Goal: Information Seeking & Learning: Find specific fact

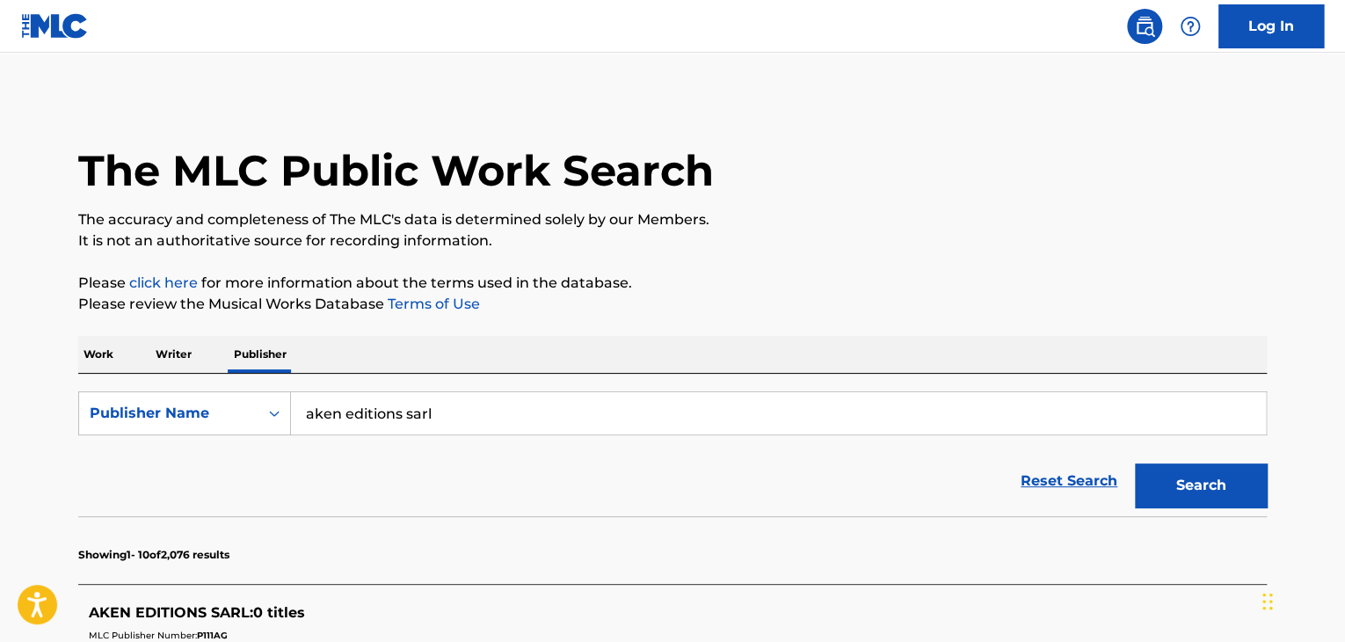
click at [110, 356] on p "Work" at bounding box center [98, 354] width 40 height 37
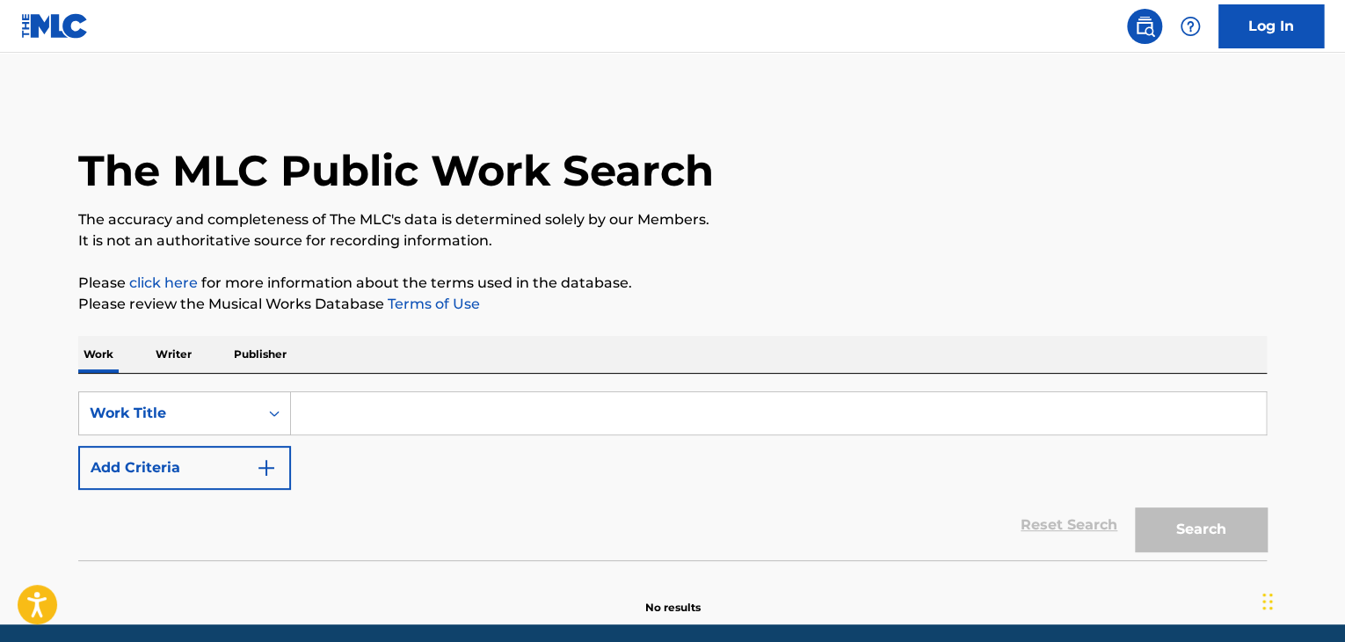
click at [347, 421] on input "Search Form" at bounding box center [778, 413] width 975 height 42
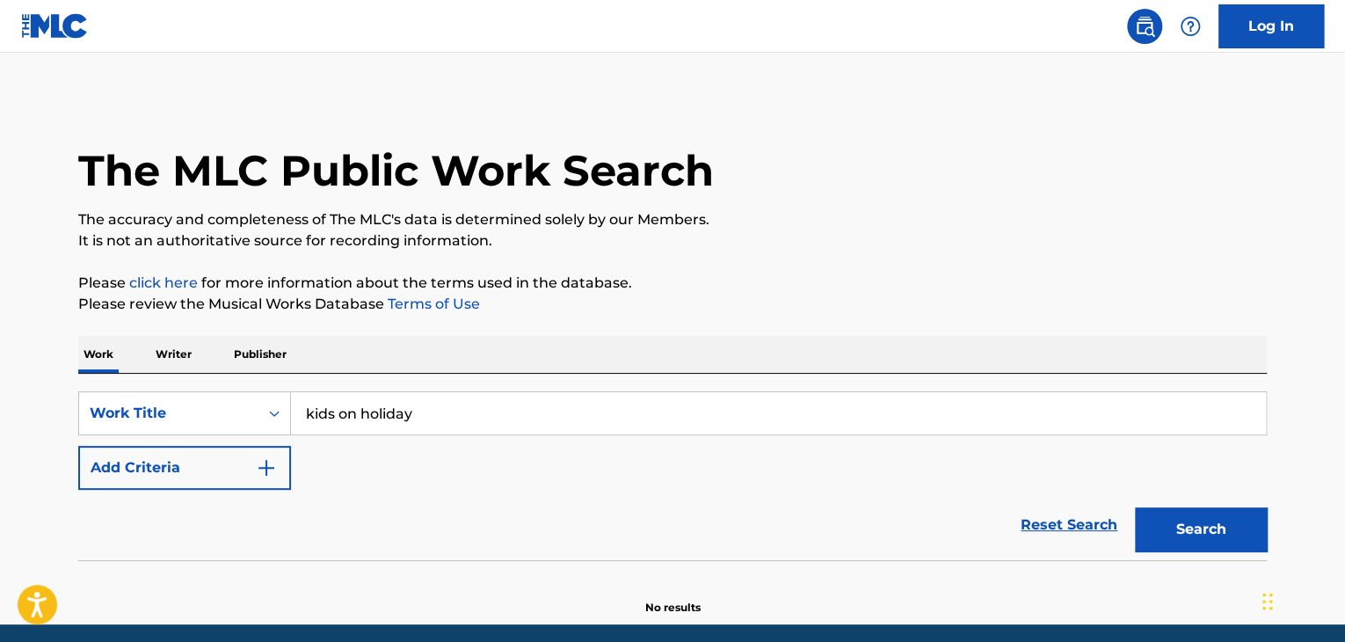
type input "kids on holiday"
click at [258, 469] on img "Search Form" at bounding box center [266, 467] width 21 height 21
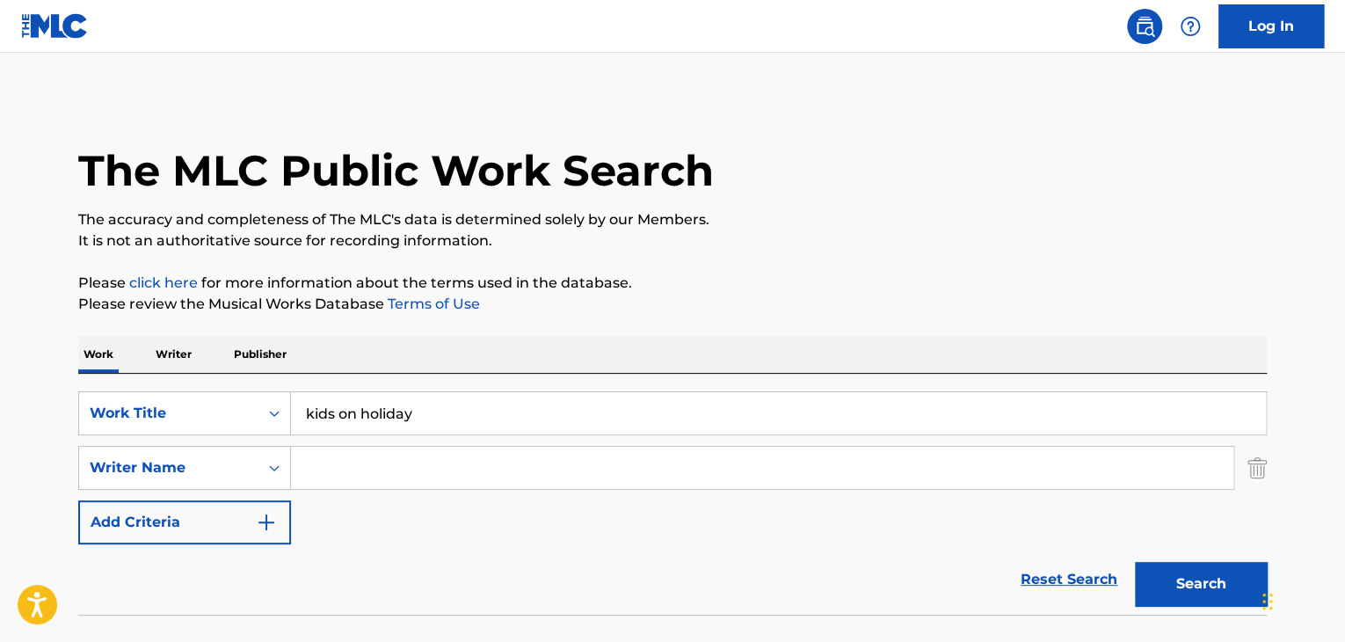
click at [1191, 578] on button "Search" at bounding box center [1201, 584] width 132 height 44
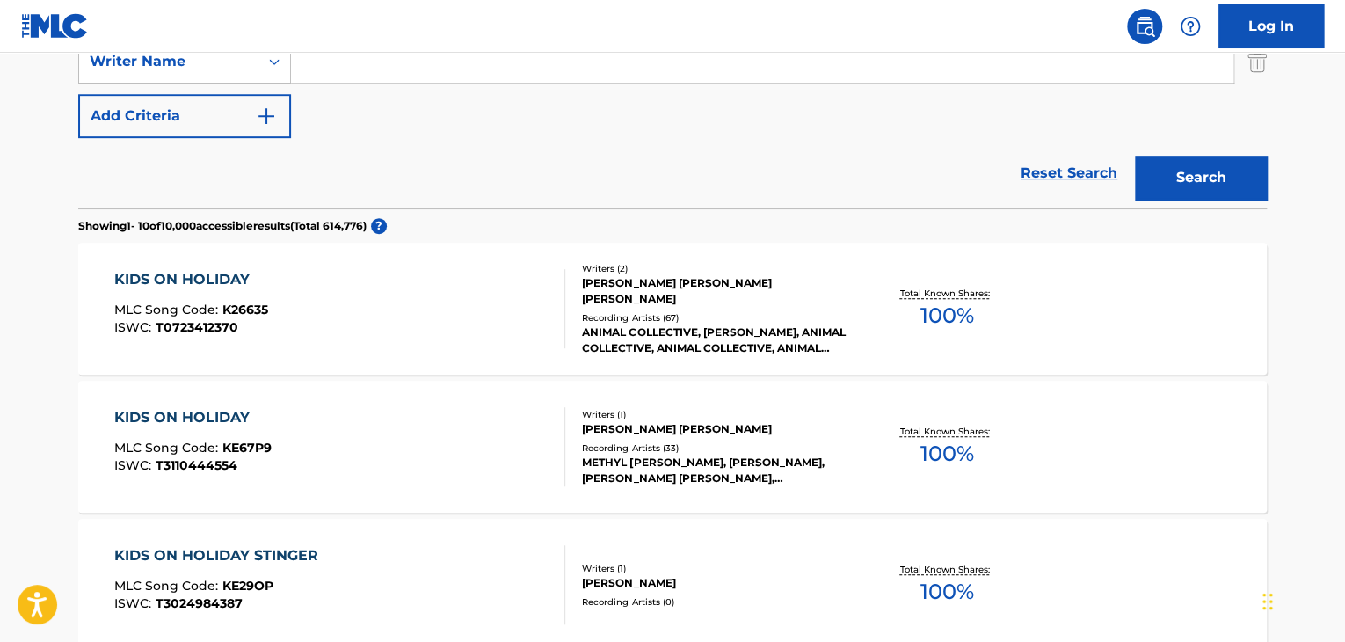
scroll to position [410, 0]
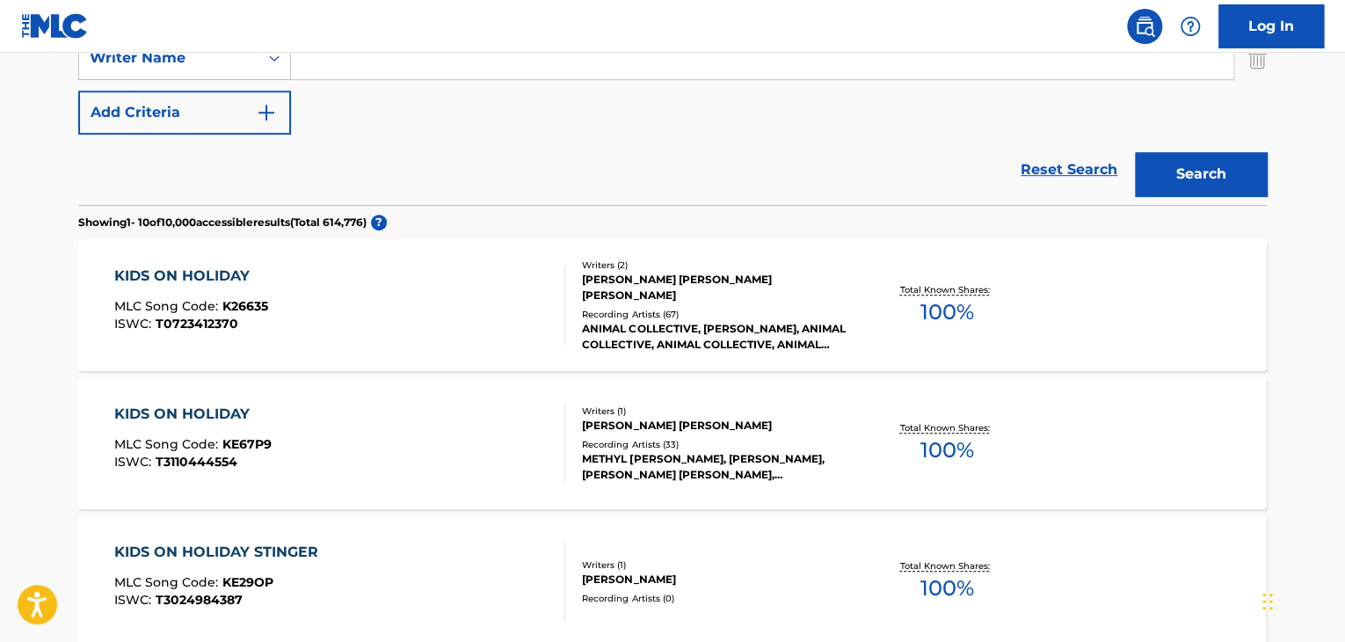
click at [228, 272] on div "KIDS ON HOLIDAY" at bounding box center [191, 276] width 154 height 21
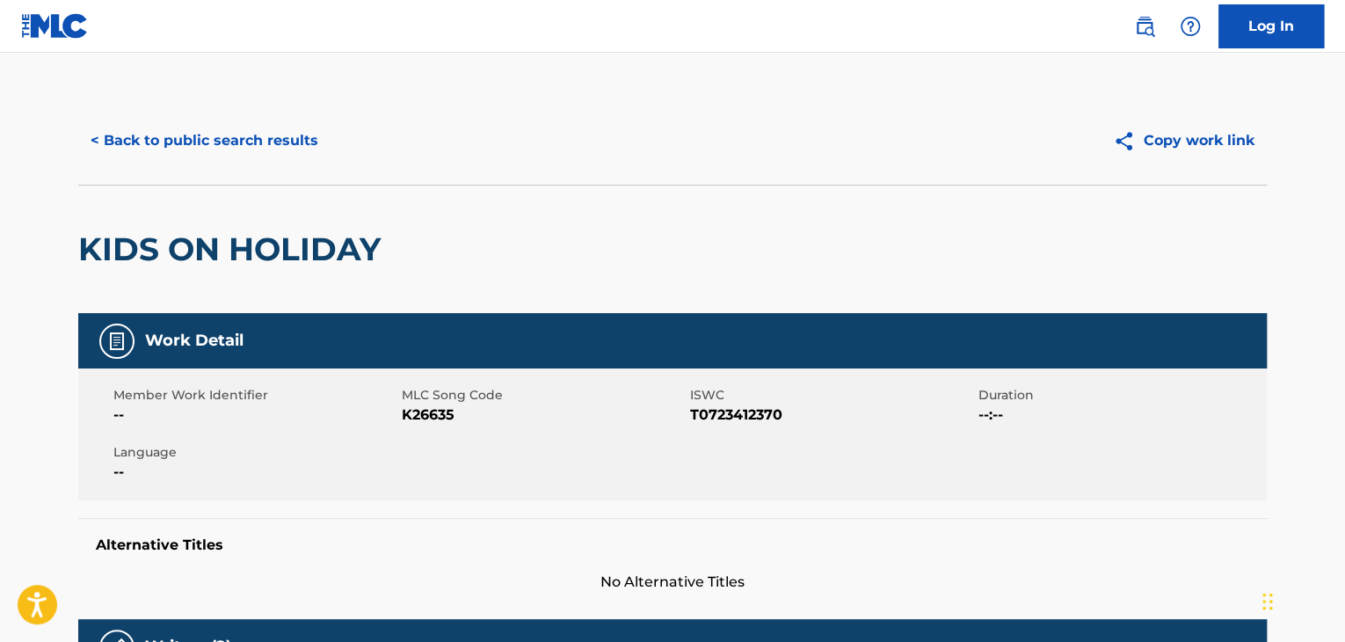
click at [414, 412] on span "K26635" at bounding box center [544, 414] width 284 height 21
copy span "K26635"
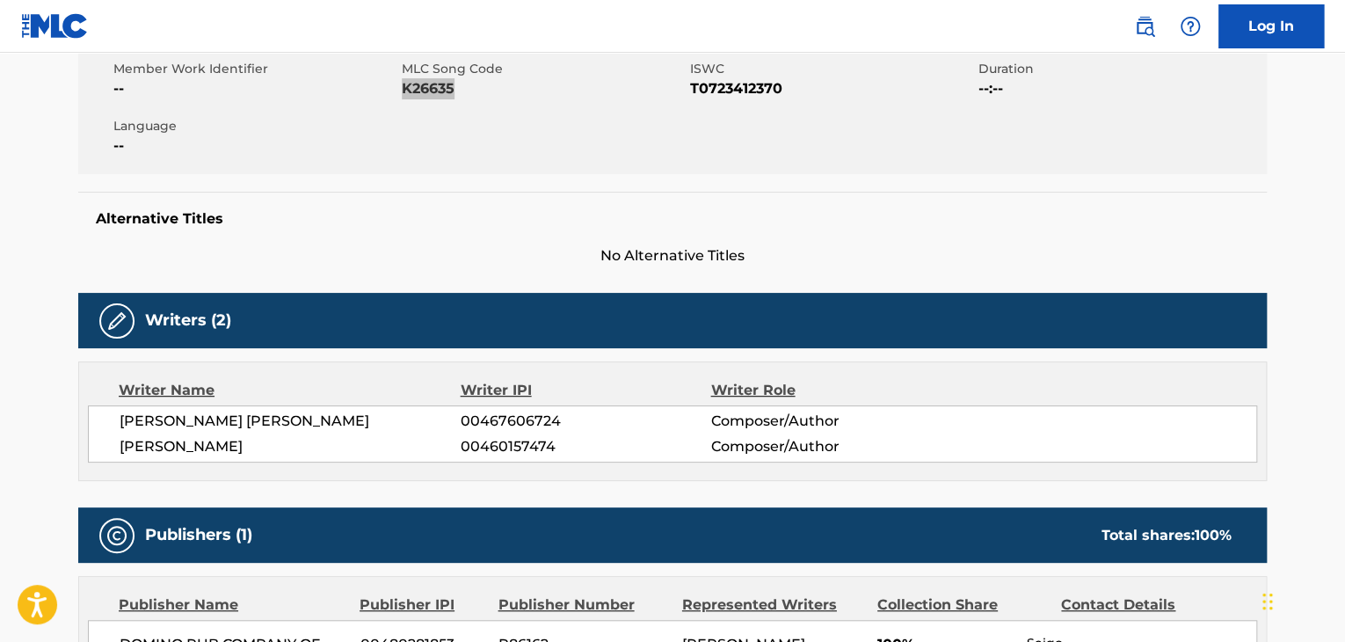
scroll to position [352, 0]
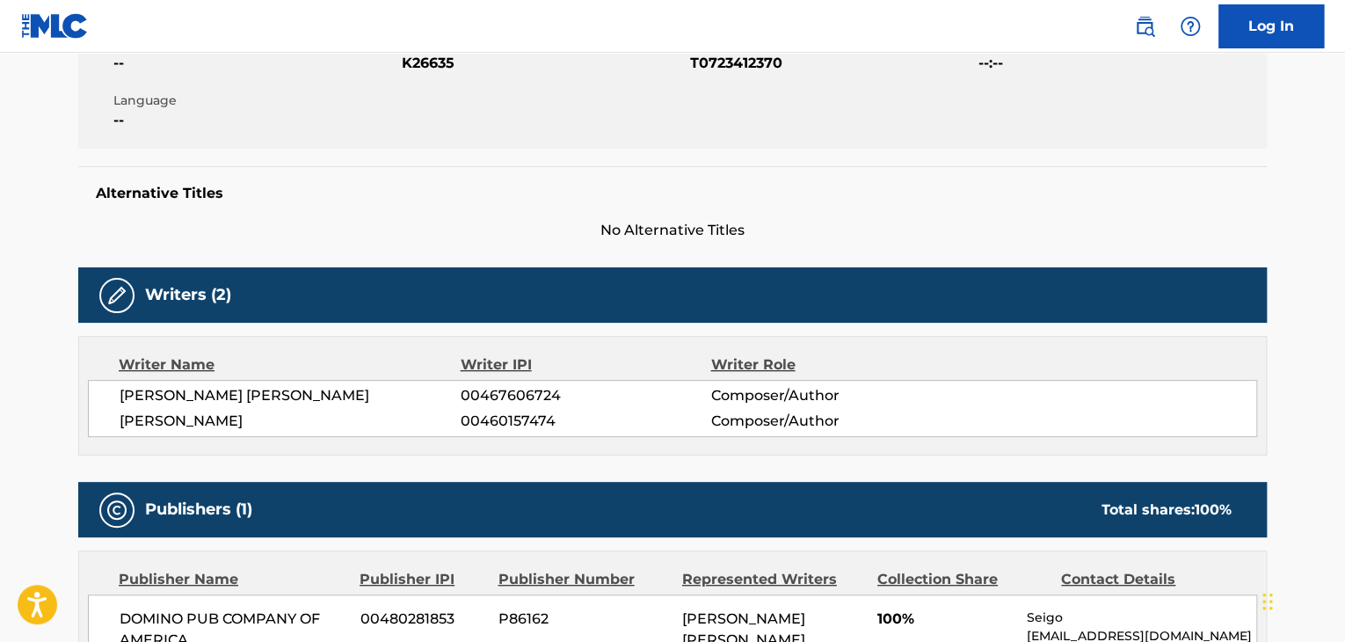
click at [207, 396] on span "[PERSON_NAME] [PERSON_NAME]" at bounding box center [290, 395] width 341 height 21
copy div "[PERSON_NAME] [PERSON_NAME]"
click at [271, 418] on span "[PERSON_NAME]" at bounding box center [290, 421] width 341 height 21
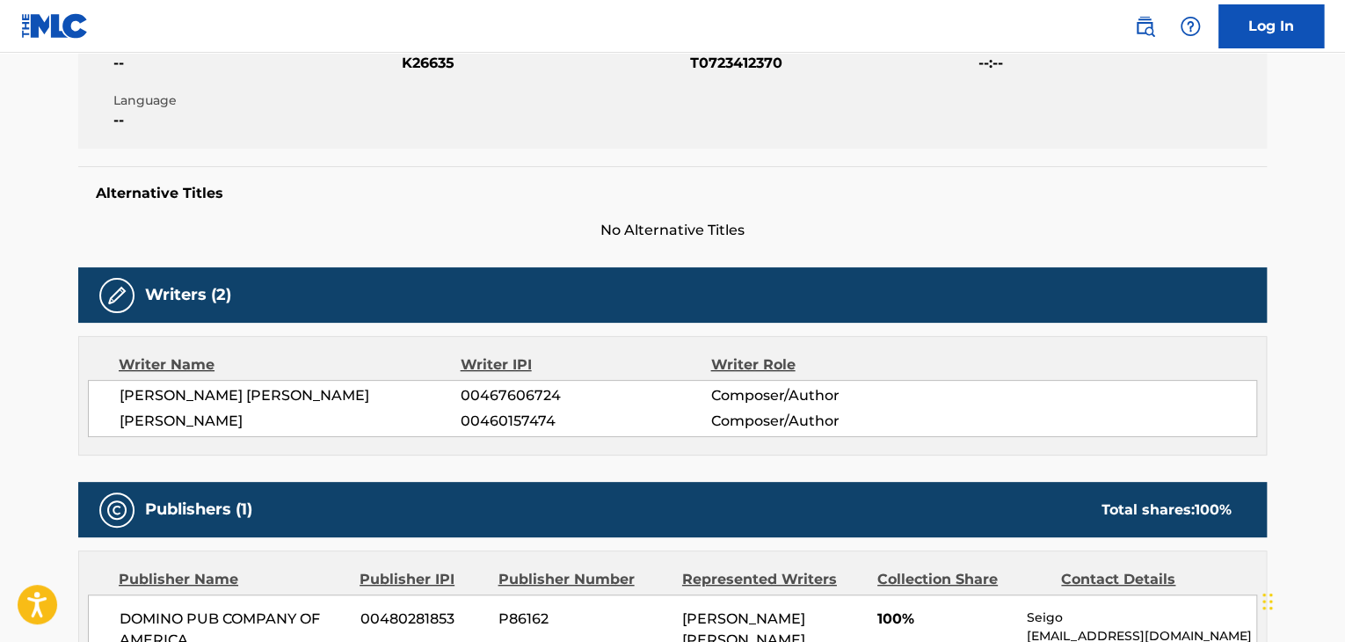
click at [271, 418] on span "[PERSON_NAME]" at bounding box center [290, 421] width 341 height 21
copy span "[PERSON_NAME]"
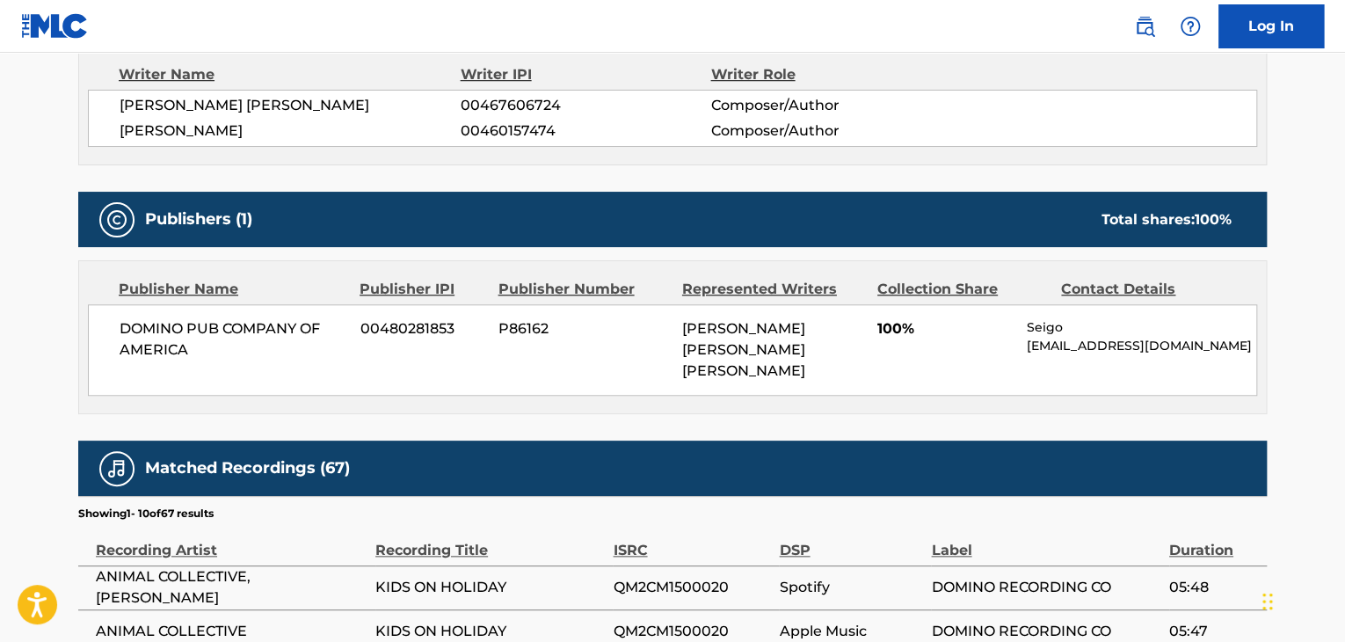
scroll to position [644, 0]
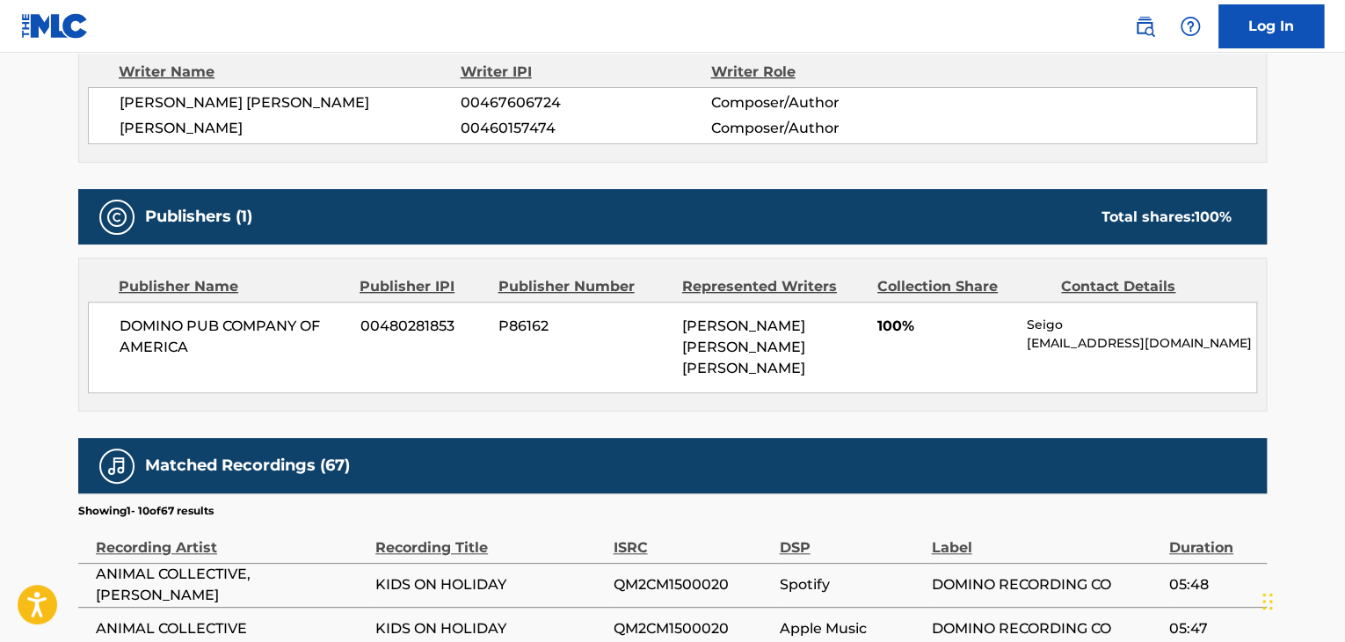
click at [240, 321] on span "DOMINO PUB COMPANY OF AMERICA" at bounding box center [234, 337] width 228 height 42
copy div "DOMINO PUB COMPANY OF AMERICA"
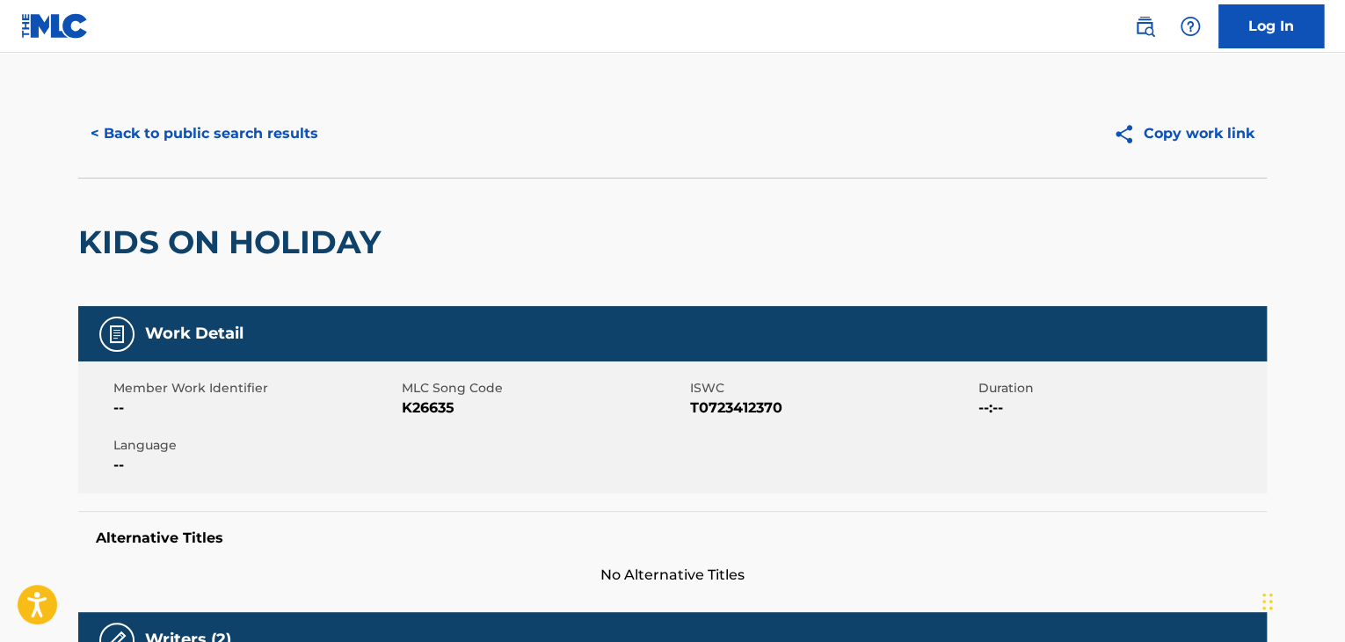
scroll to position [0, 0]
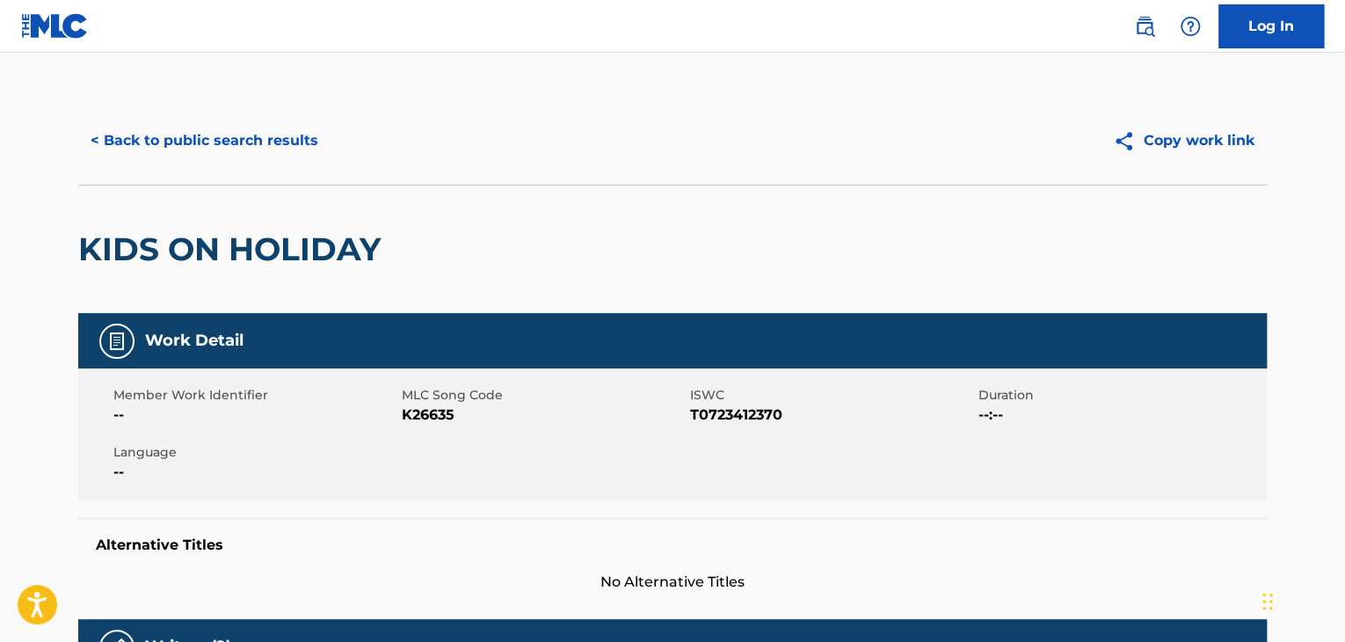
click at [269, 141] on button "< Back to public search results" at bounding box center [204, 141] width 252 height 44
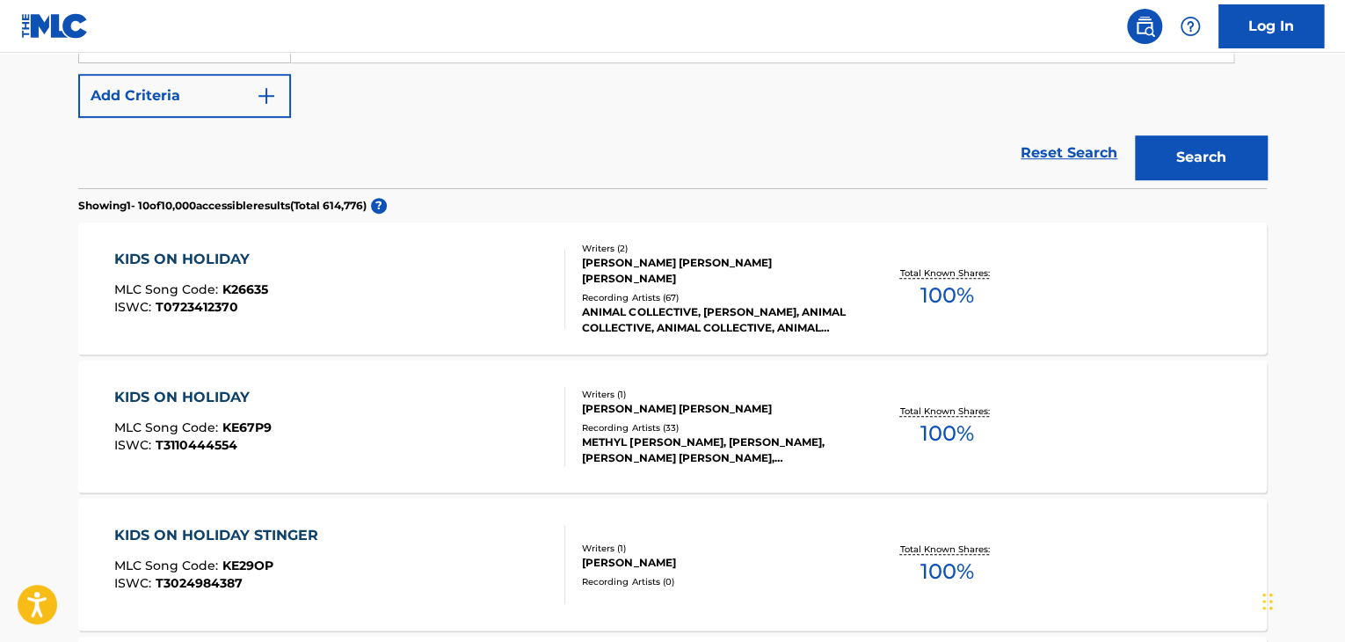
scroll to position [216, 0]
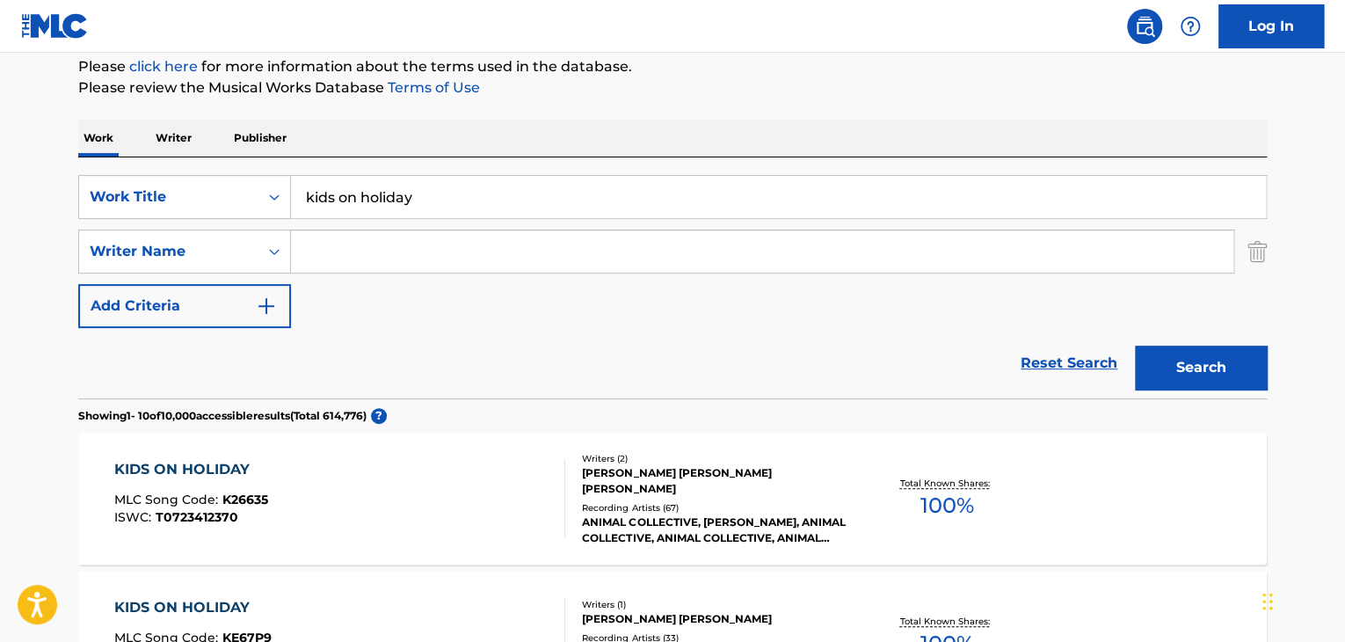
click at [386, 237] on input "Search Form" at bounding box center [762, 251] width 942 height 42
paste input "[PERSON_NAME]"
type input "[PERSON_NAME]"
click at [424, 201] on input "kids on holiday" at bounding box center [778, 197] width 975 height 42
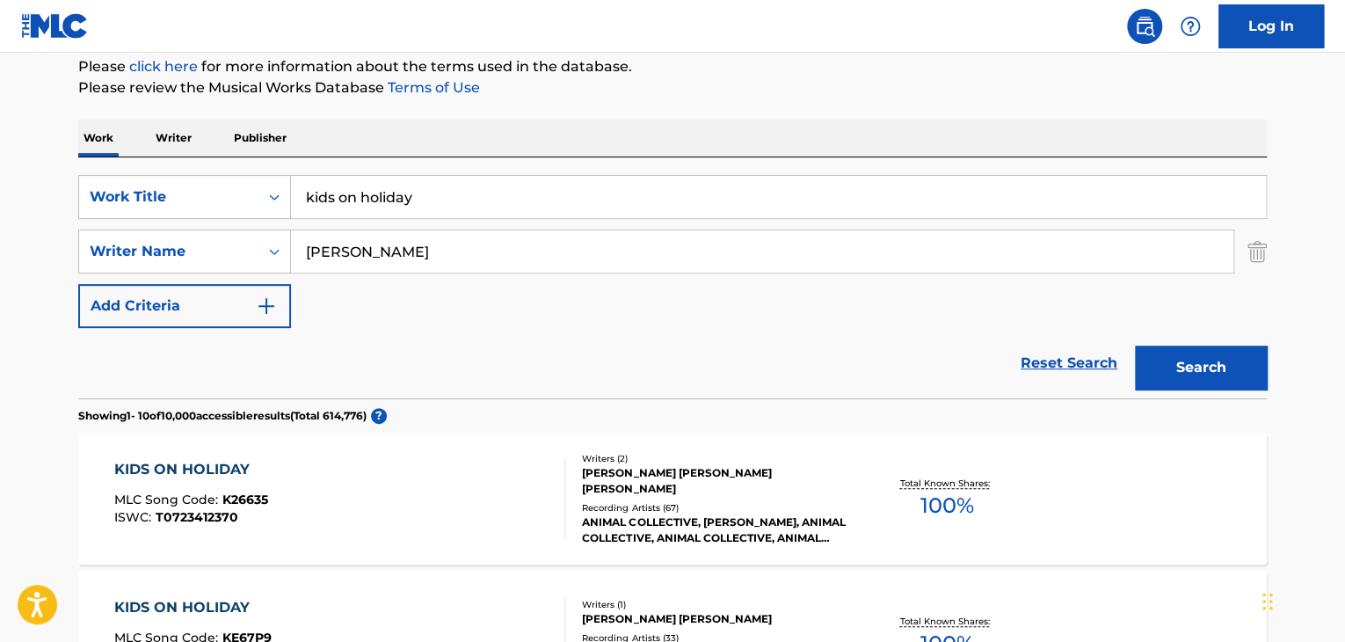
click at [424, 201] on input "kids on holiday" at bounding box center [778, 197] width 975 height 42
click at [390, 202] on input "kids on holiday" at bounding box center [778, 197] width 975 height 42
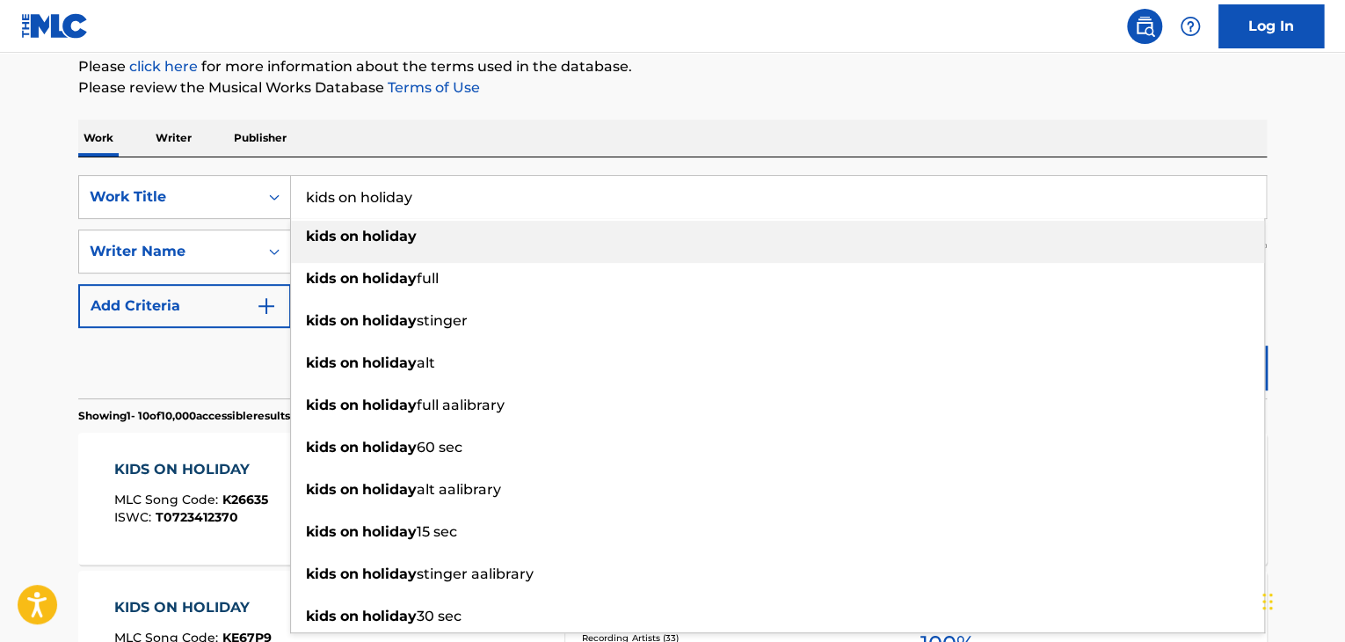
click at [390, 202] on input "kids on holiday" at bounding box center [778, 197] width 975 height 42
paste input "Vampire Tongues"
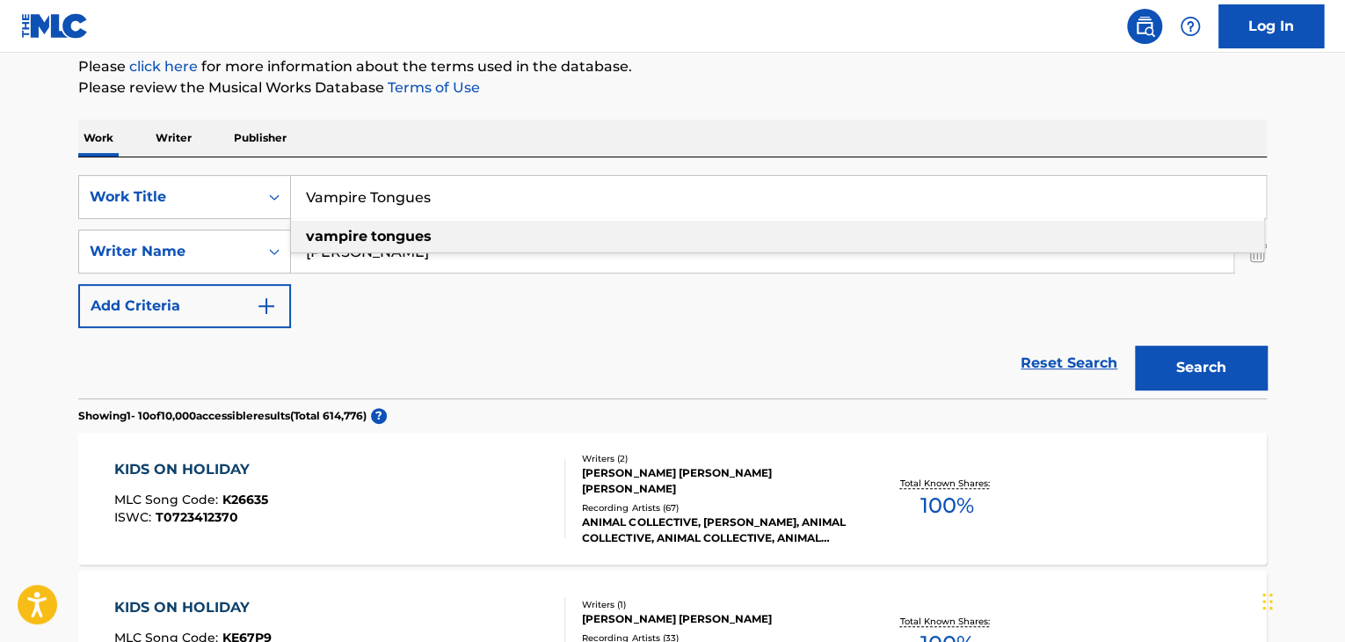
type input "Vampire Tongues"
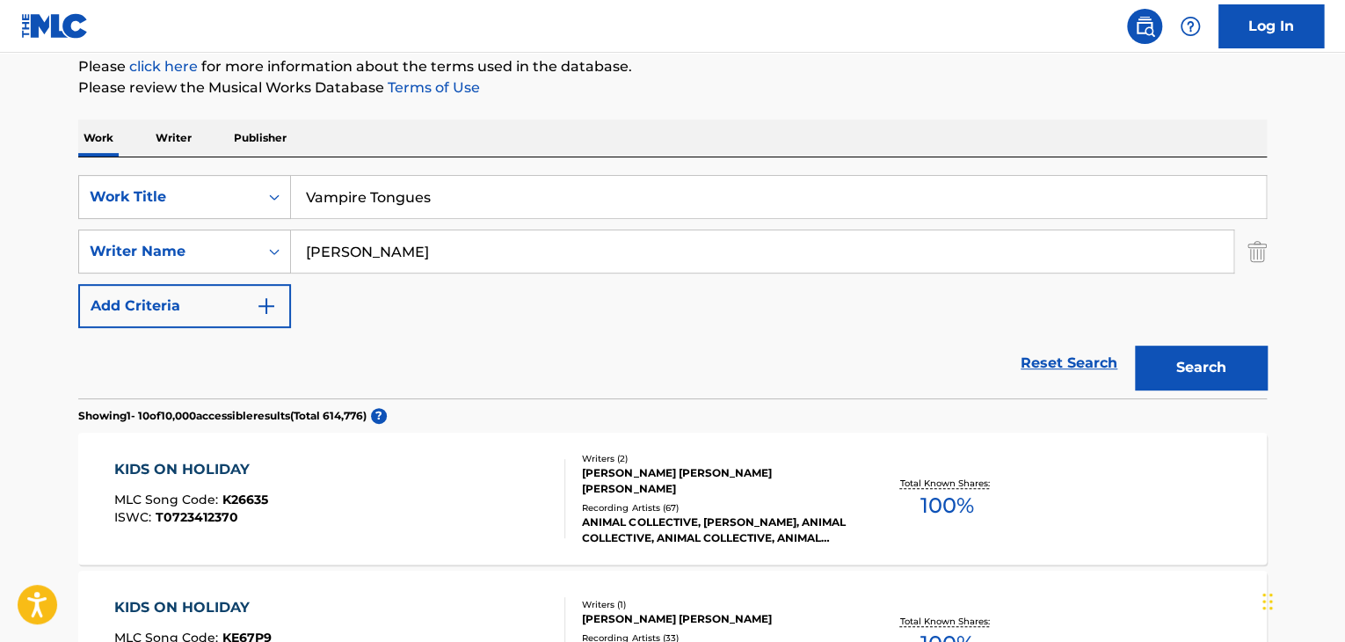
click at [1168, 361] on button "Search" at bounding box center [1201, 368] width 132 height 44
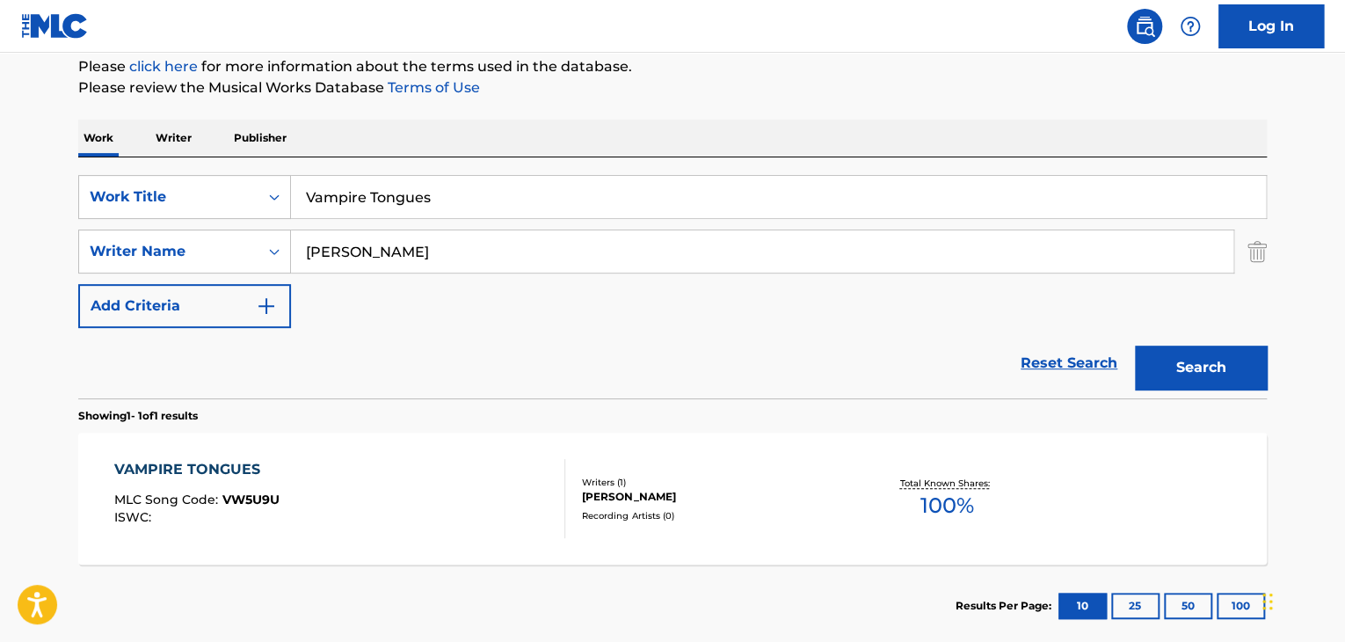
click at [177, 463] on div "VAMPIRE TONGUES" at bounding box center [196, 469] width 165 height 21
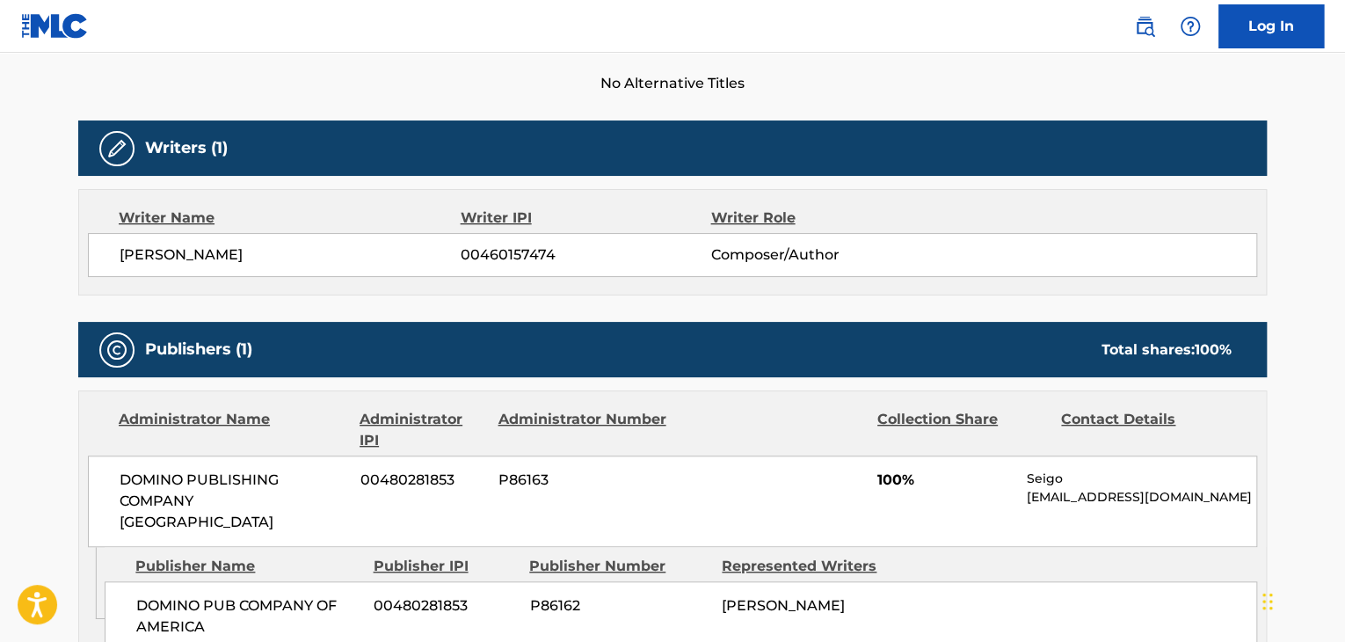
scroll to position [586, 0]
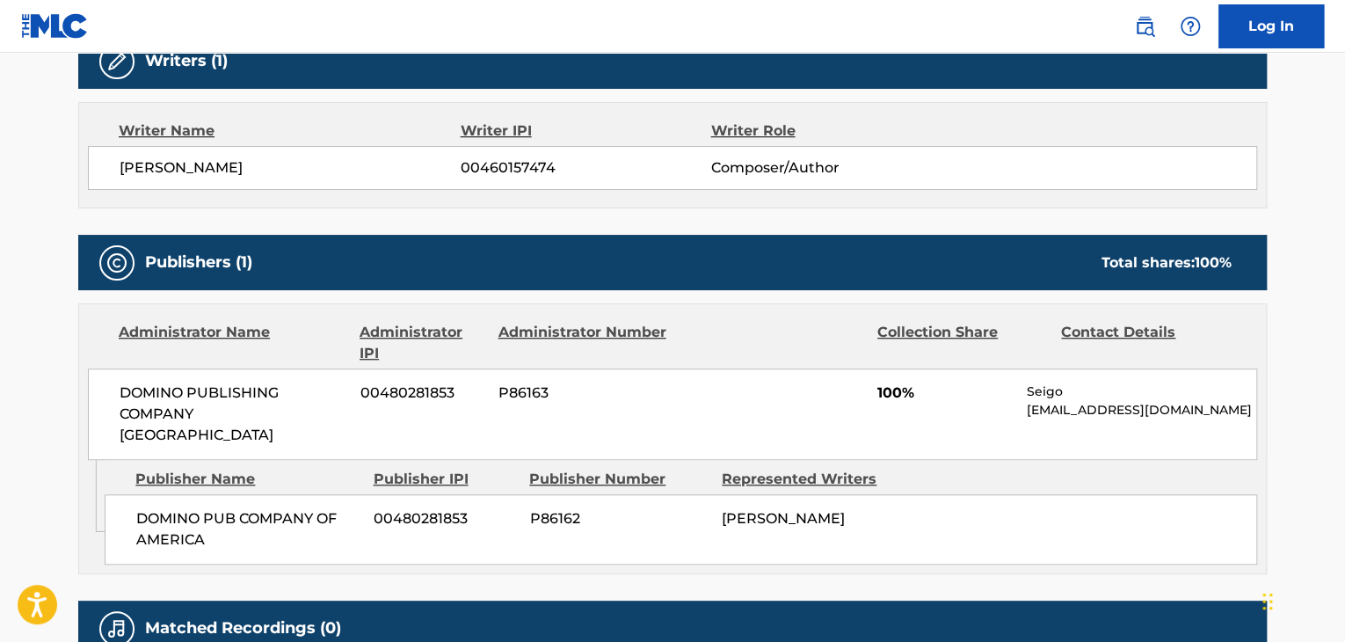
click at [264, 511] on span "DOMINO PUB COMPANY OF AMERICA" at bounding box center [248, 529] width 224 height 42
click at [263, 508] on span "DOMINO PUB COMPANY OF AMERICA" at bounding box center [248, 529] width 224 height 42
copy div "DOMINO PUB COMPANY OF AMERICA"
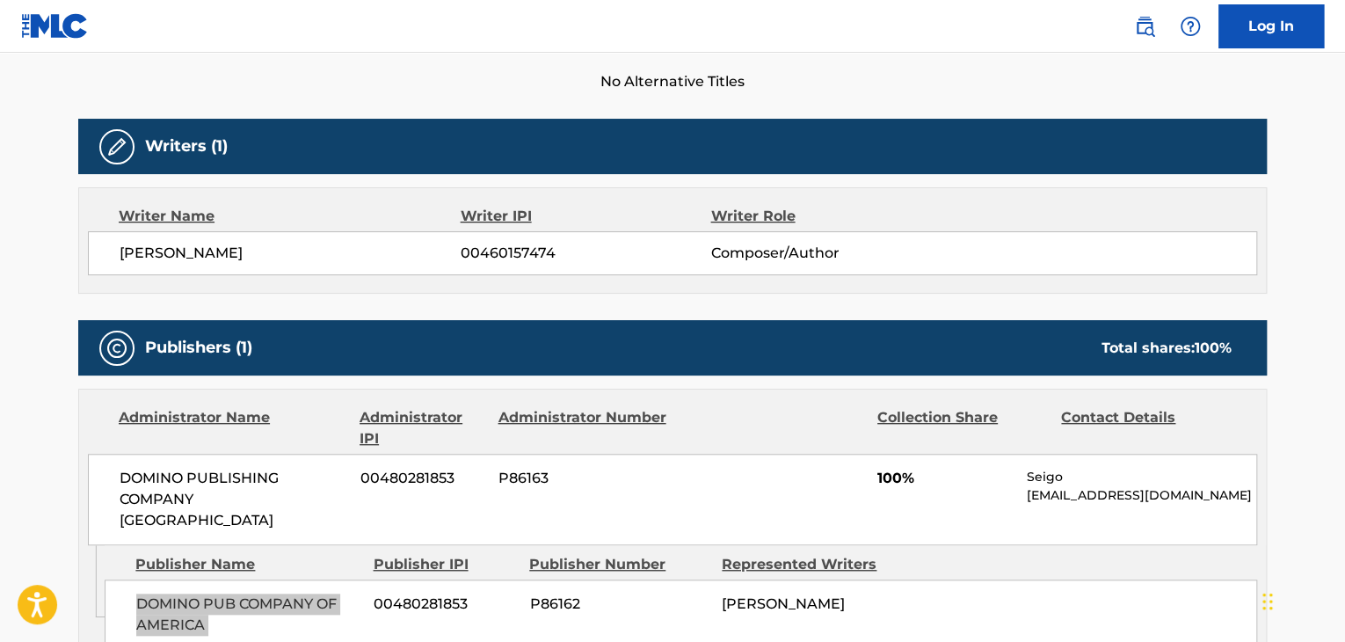
scroll to position [293, 0]
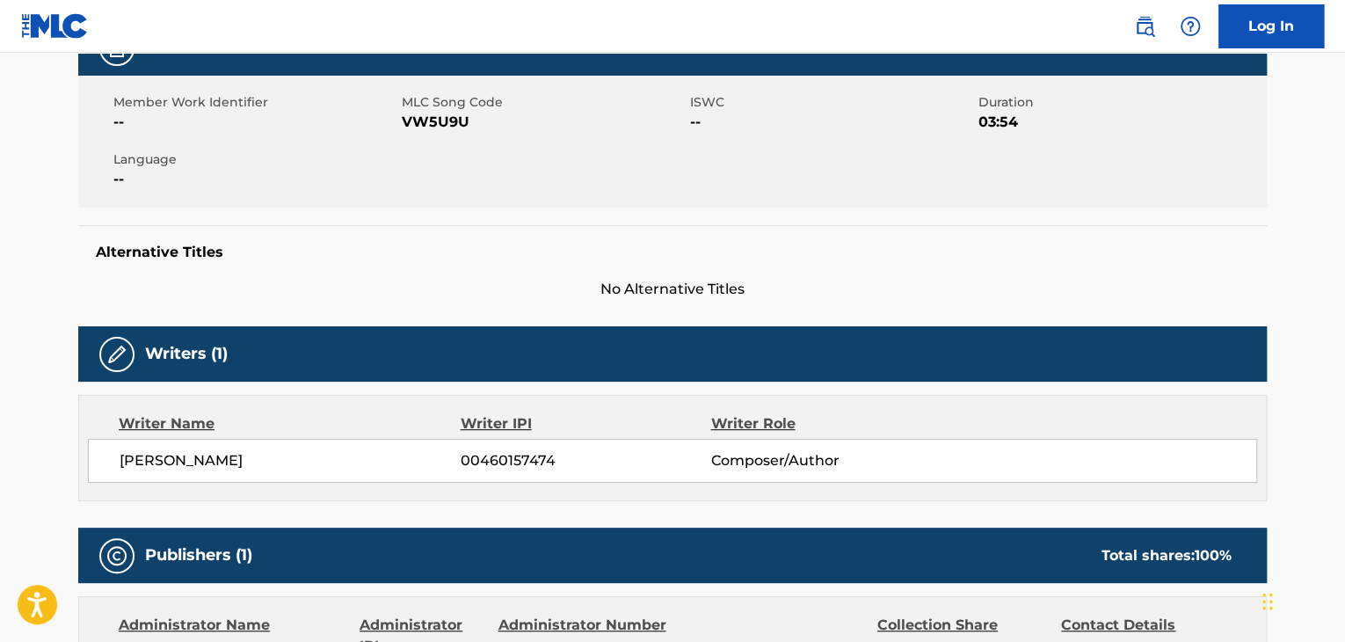
click at [431, 112] on span "VW5U9U" at bounding box center [544, 122] width 284 height 21
copy span "VW5U9U"
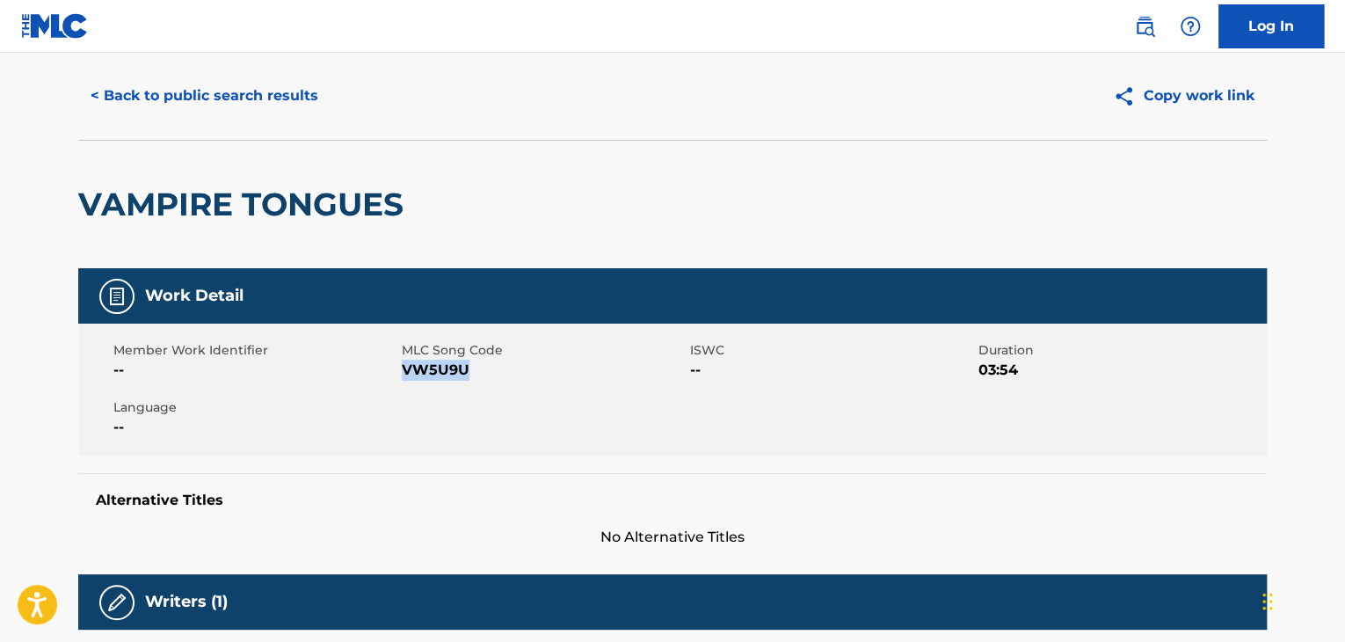
scroll to position [0, 0]
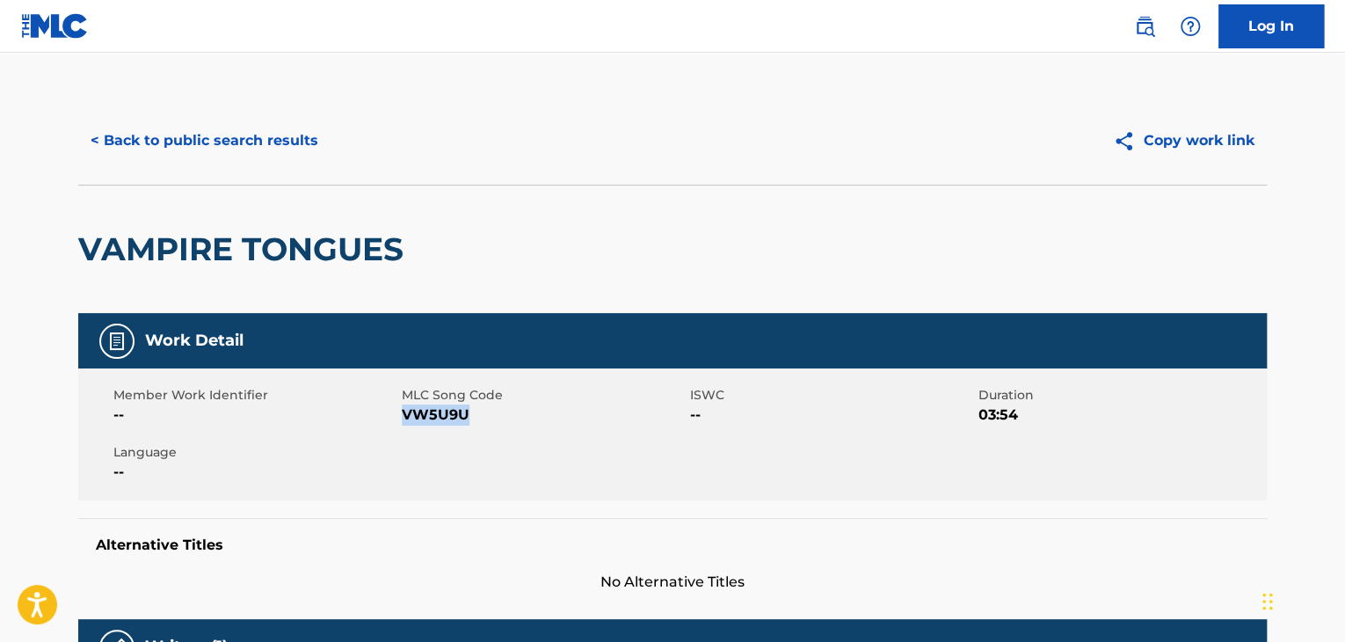
click at [222, 133] on button "< Back to public search results" at bounding box center [204, 141] width 252 height 44
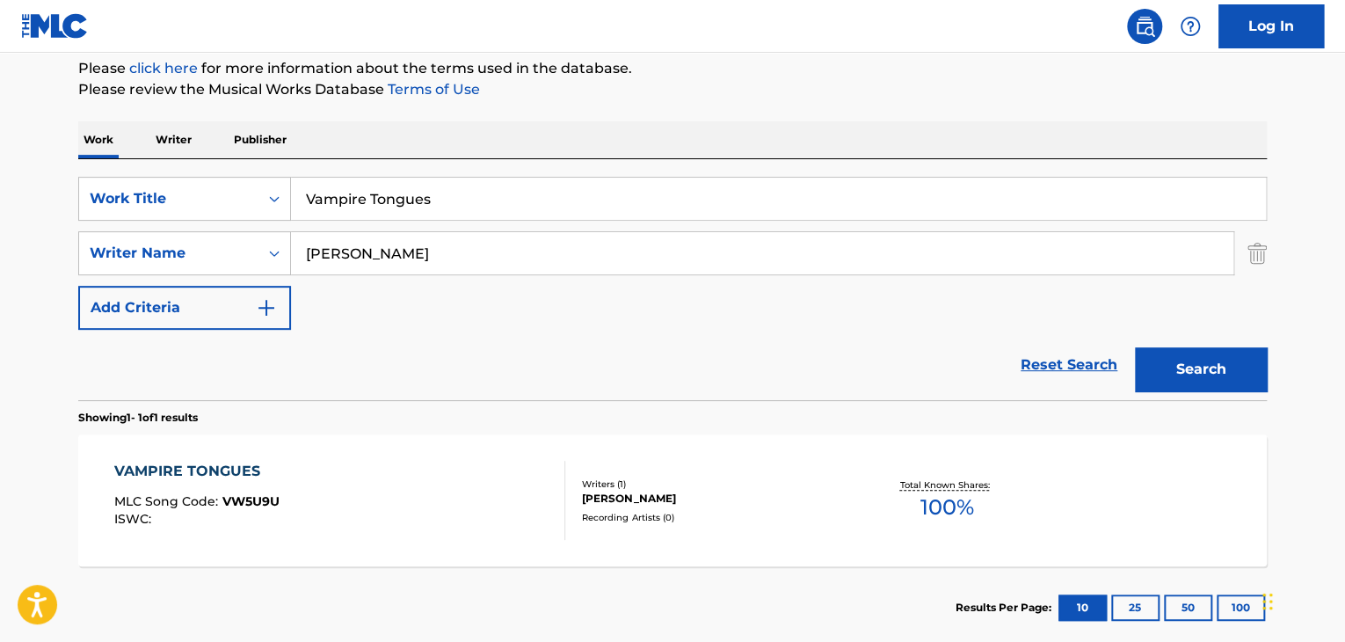
click at [397, 188] on input "Vampire Tongues" at bounding box center [778, 199] width 975 height 42
paste input "Bullet Of Dignity"
type input "Bullet Of Dignity"
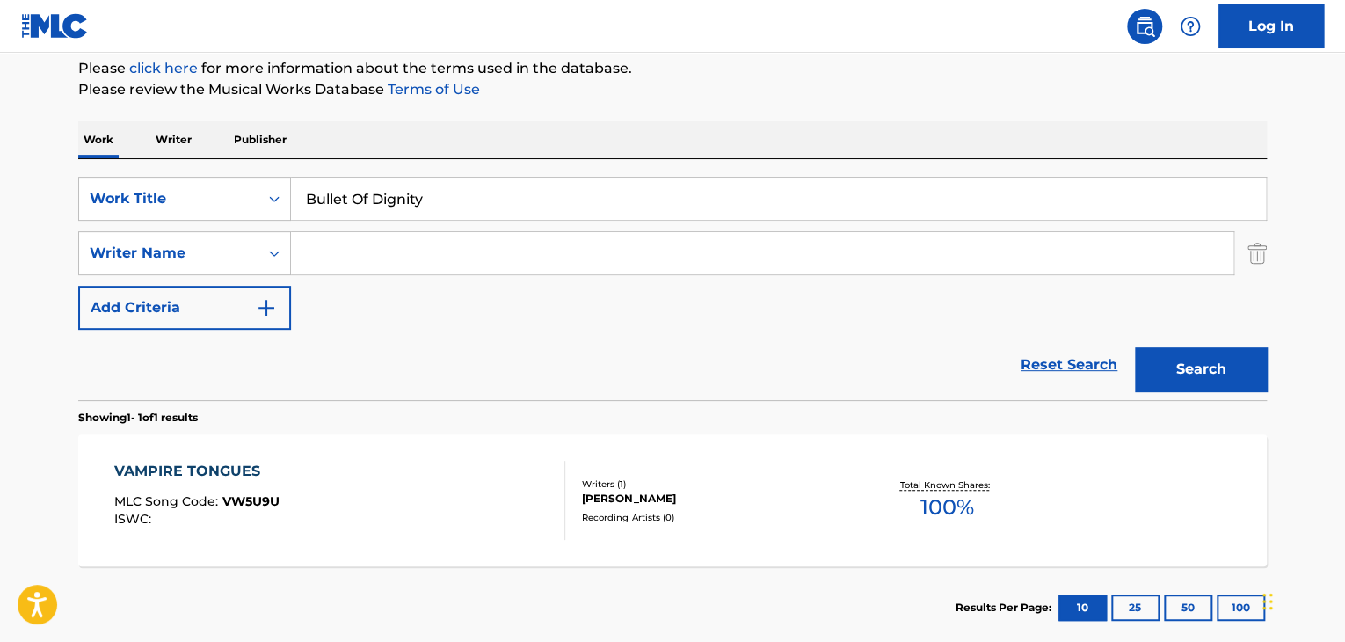
click at [1135, 347] on button "Search" at bounding box center [1201, 369] width 132 height 44
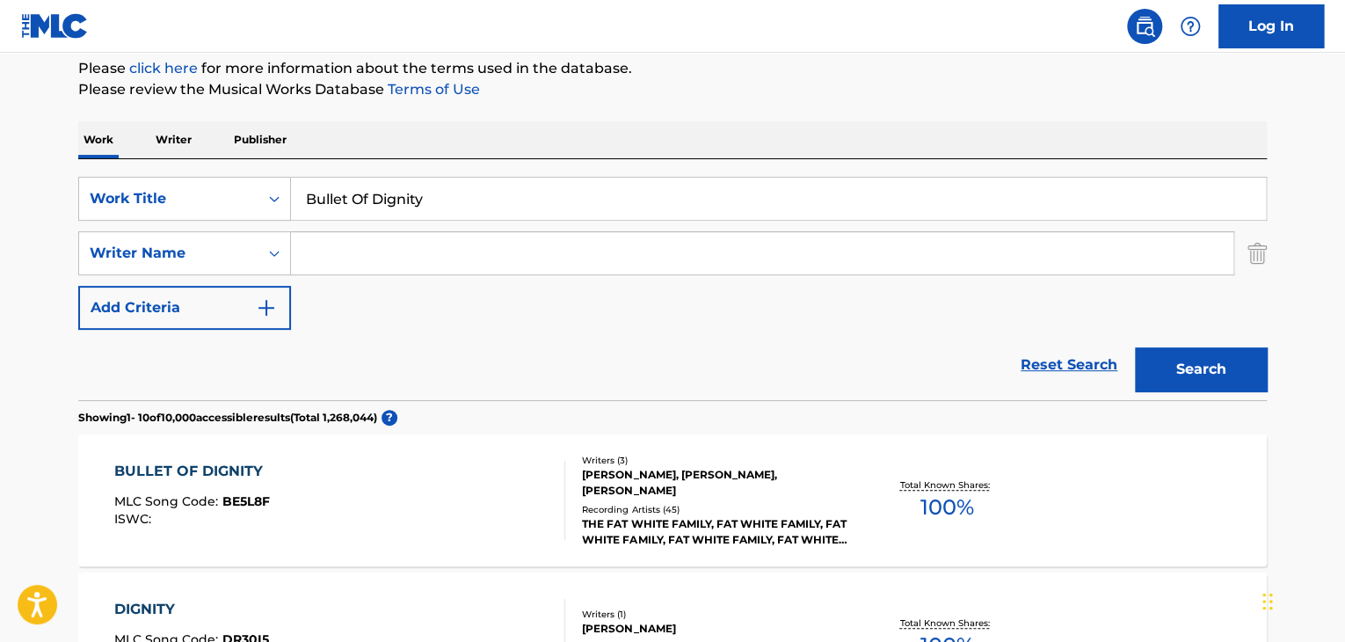
click at [240, 468] on div "BULLET OF DIGNITY" at bounding box center [192, 471] width 157 height 21
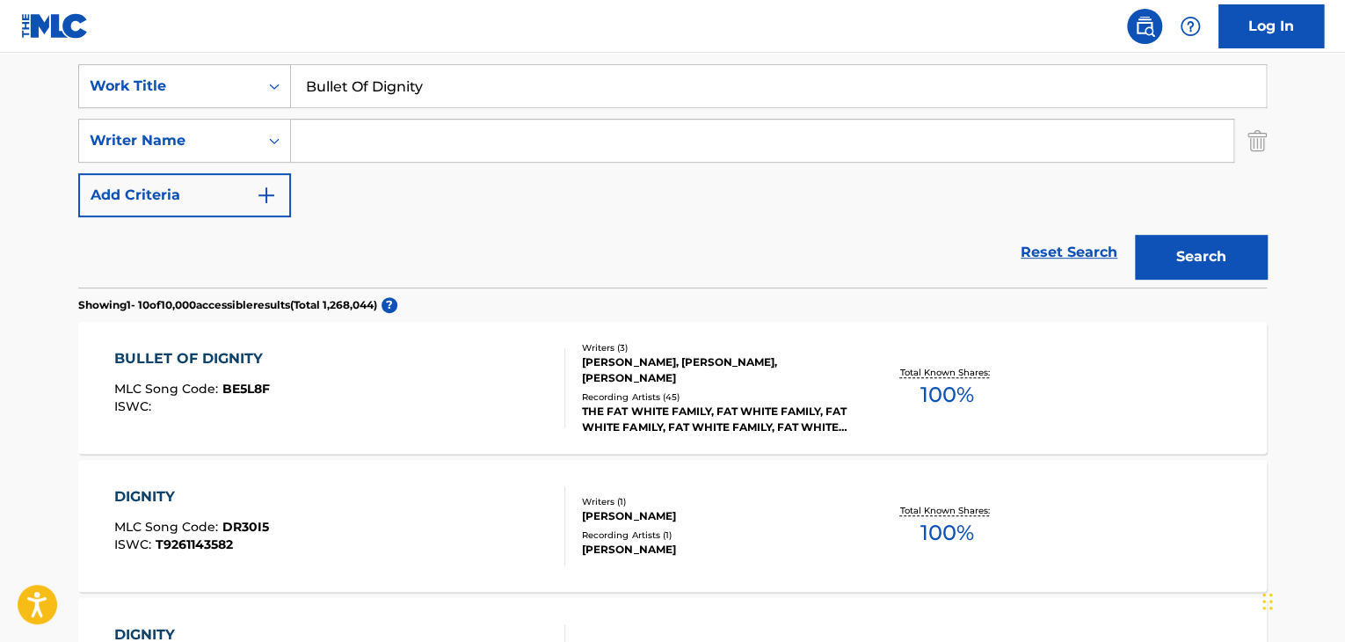
scroll to position [331, 0]
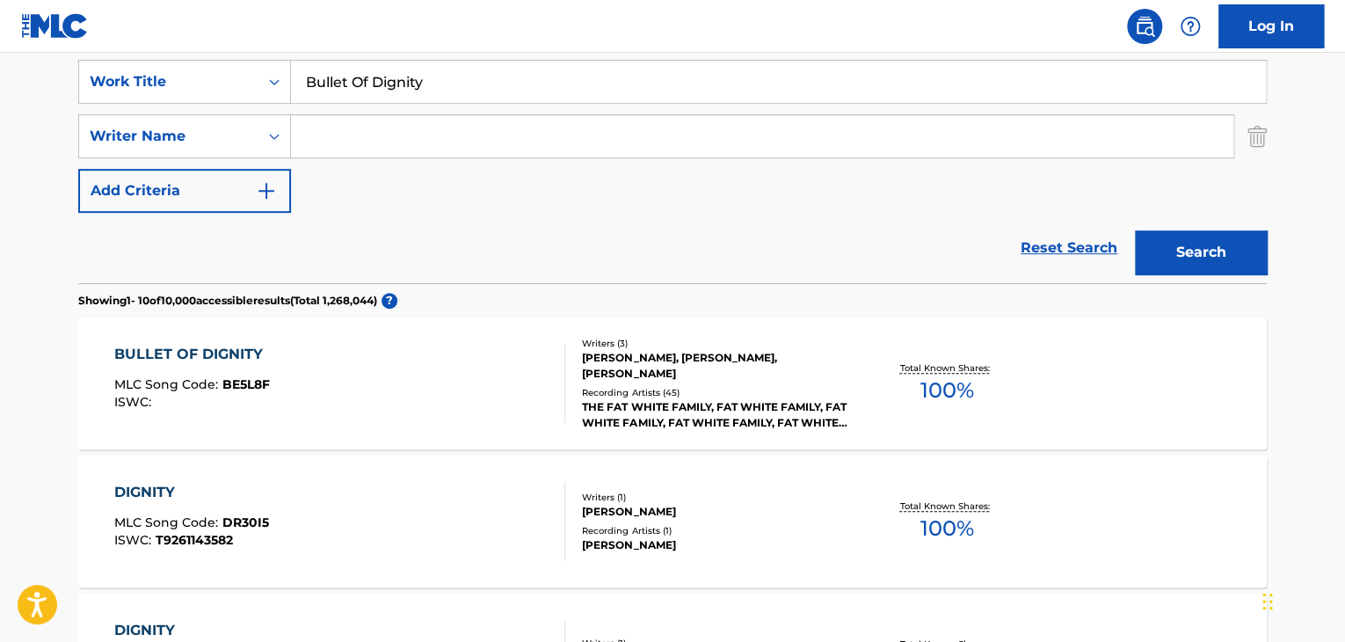
click at [222, 351] on div "BULLET OF DIGNITY" at bounding box center [192, 354] width 157 height 21
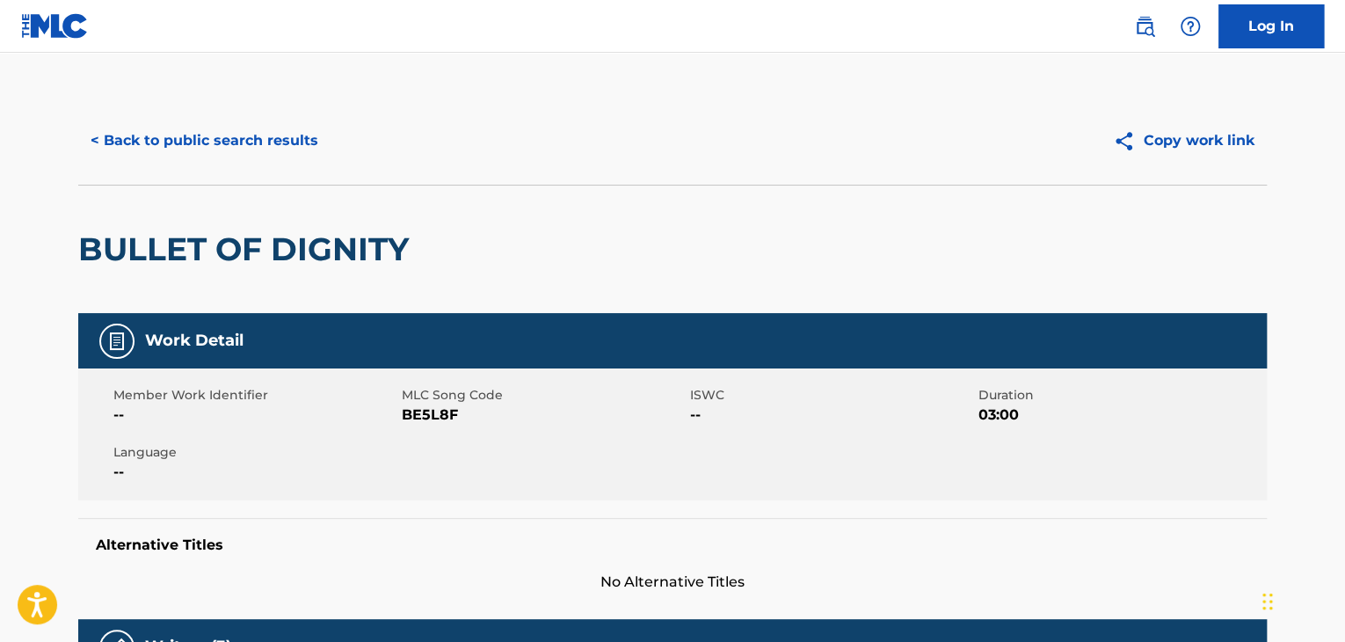
click at [312, 142] on button "< Back to public search results" at bounding box center [204, 141] width 252 height 44
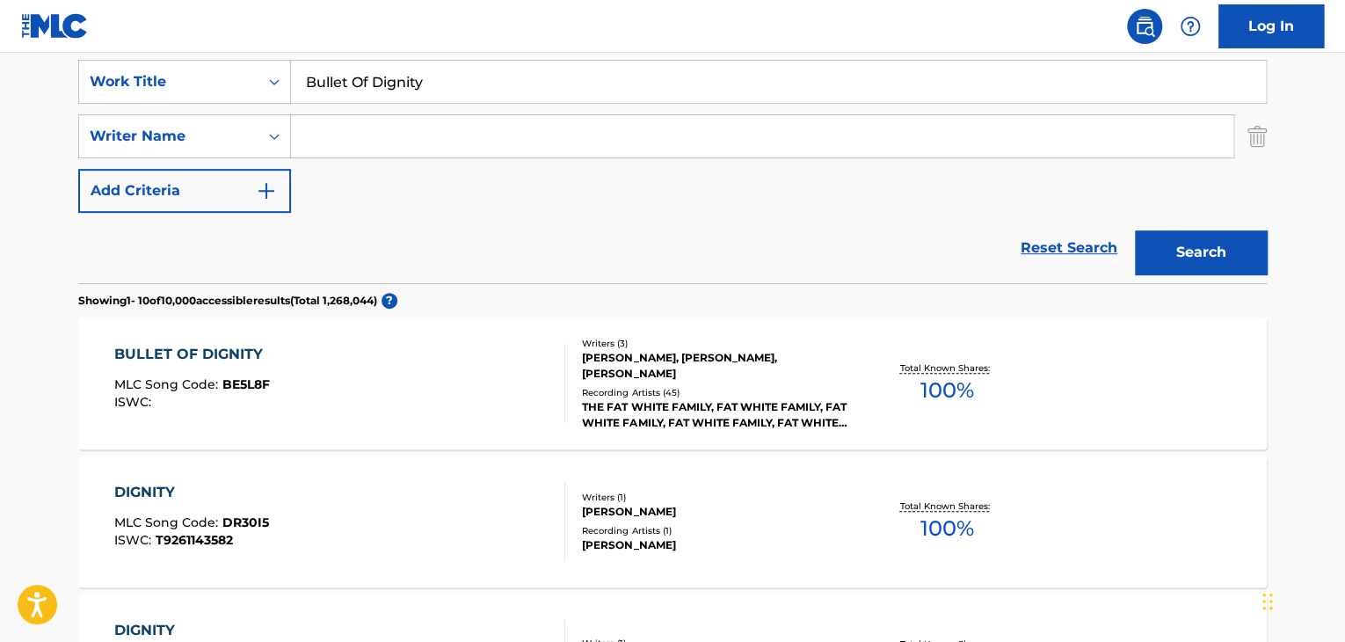
click at [519, 83] on input "Bullet Of Dignity" at bounding box center [778, 82] width 975 height 42
paste input "How We See The Light"
type input "How We See The Light"
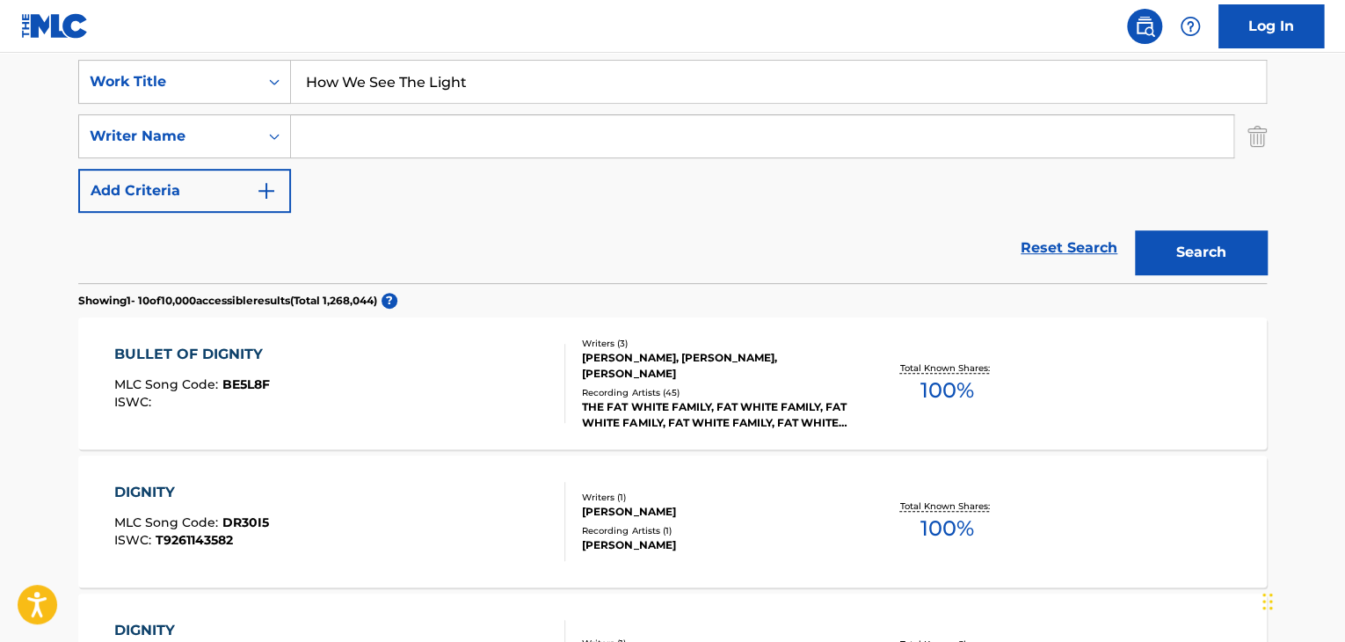
click at [503, 147] on input "Search Form" at bounding box center [762, 136] width 942 height 42
type input "cale"
click at [1135, 230] on button "Search" at bounding box center [1201, 252] width 132 height 44
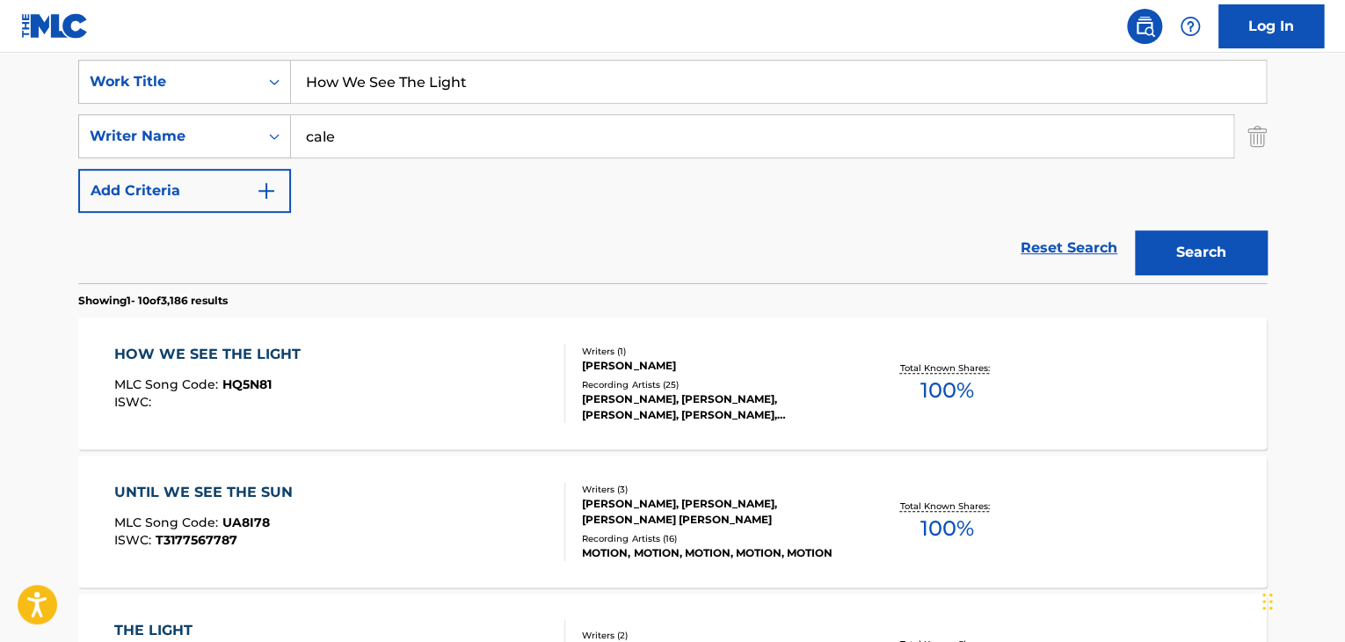
click at [288, 352] on div "HOW WE SEE THE LIGHT" at bounding box center [211, 354] width 195 height 21
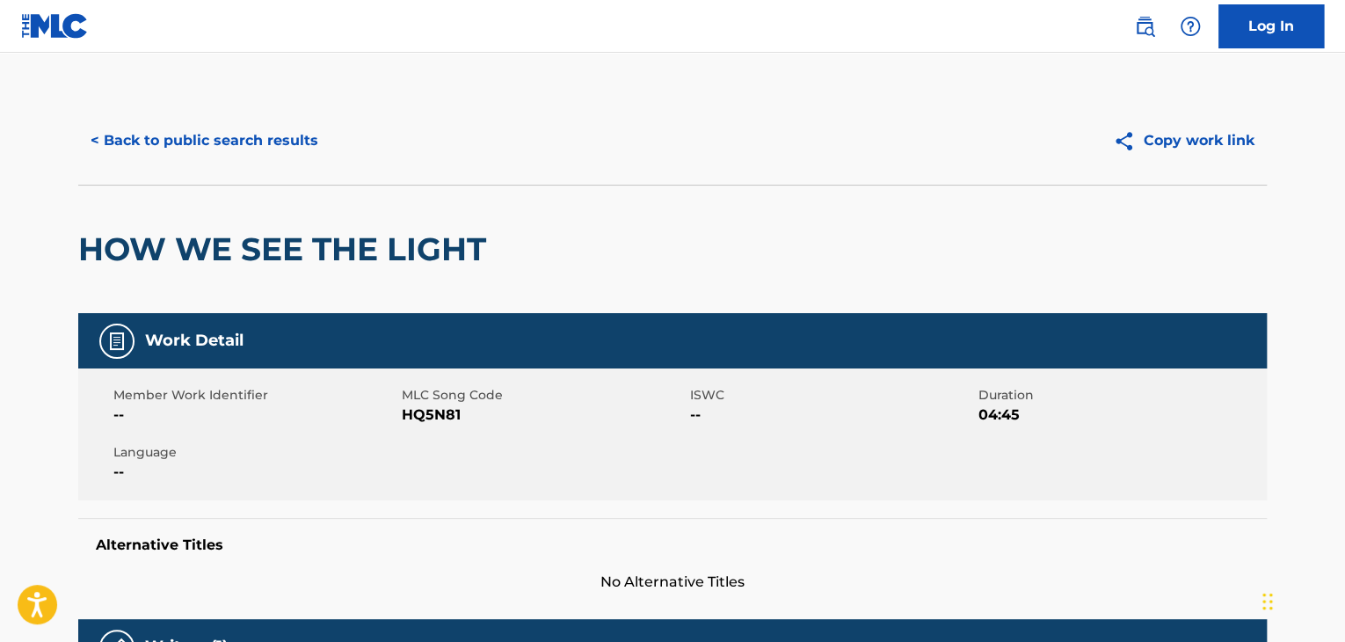
click at [426, 412] on span "HQ5N81" at bounding box center [544, 414] width 284 height 21
copy span "HQ5N81"
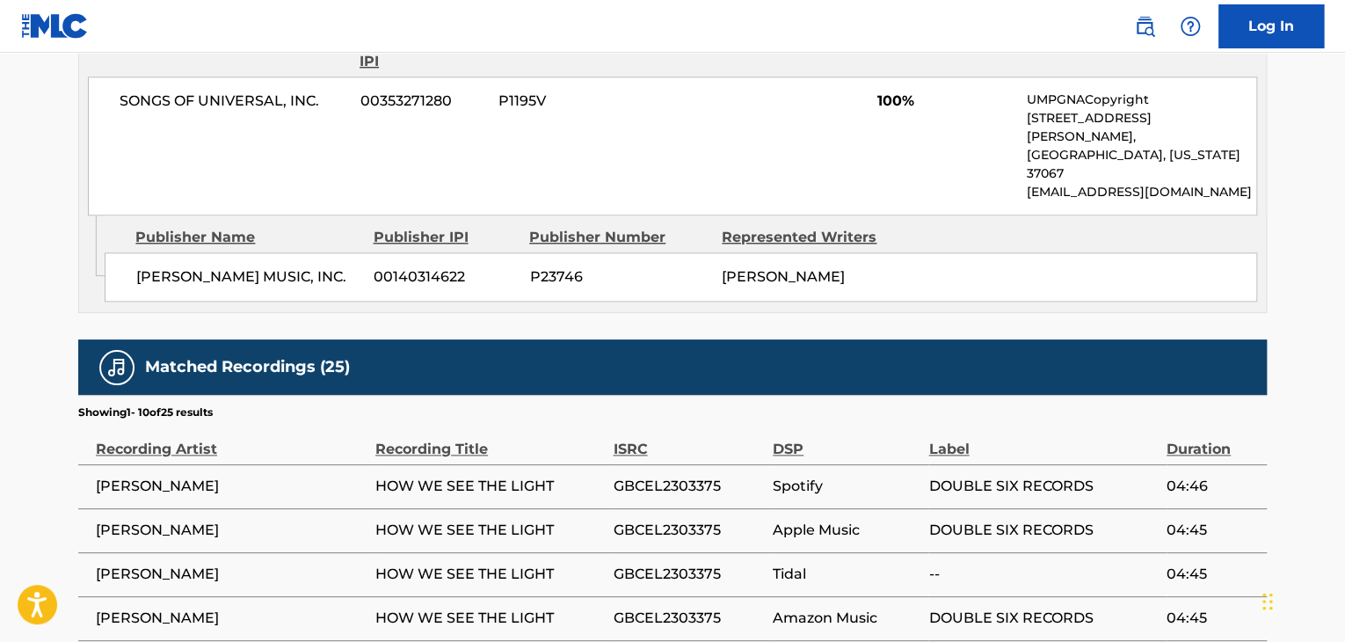
scroll to position [879, 0]
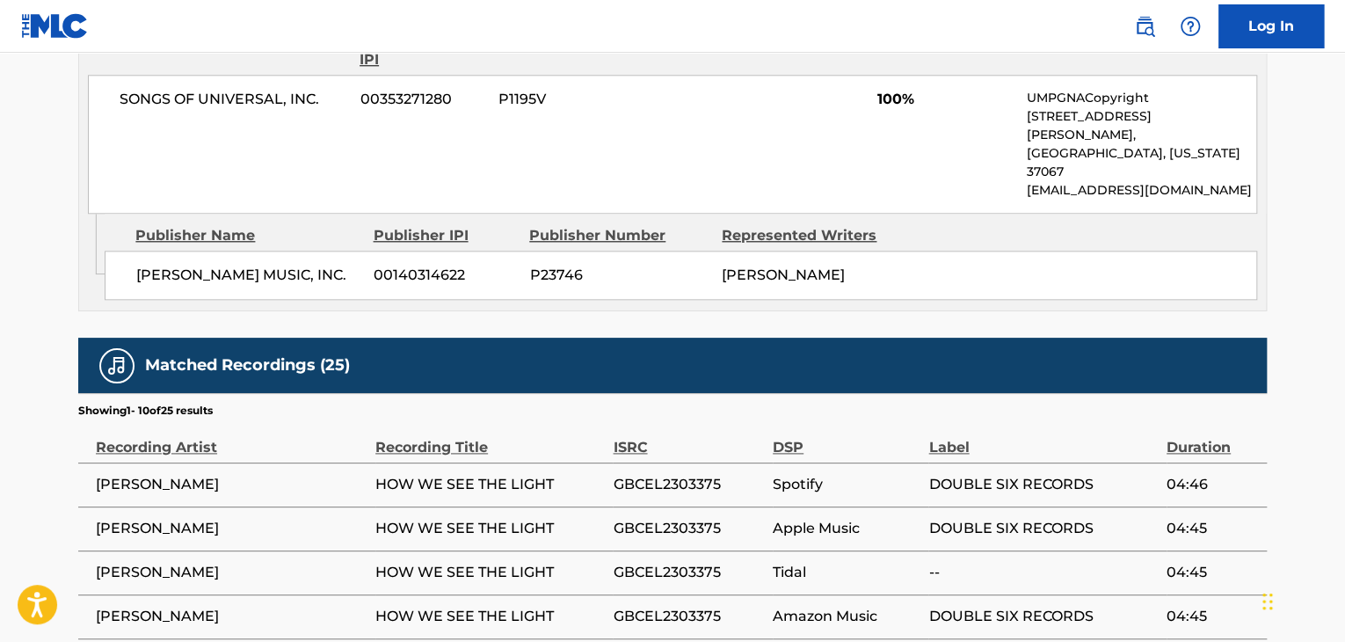
click at [270, 265] on span "[PERSON_NAME] MUSIC, INC." at bounding box center [248, 275] width 224 height 21
copy div "[PERSON_NAME] MUSIC, INC."
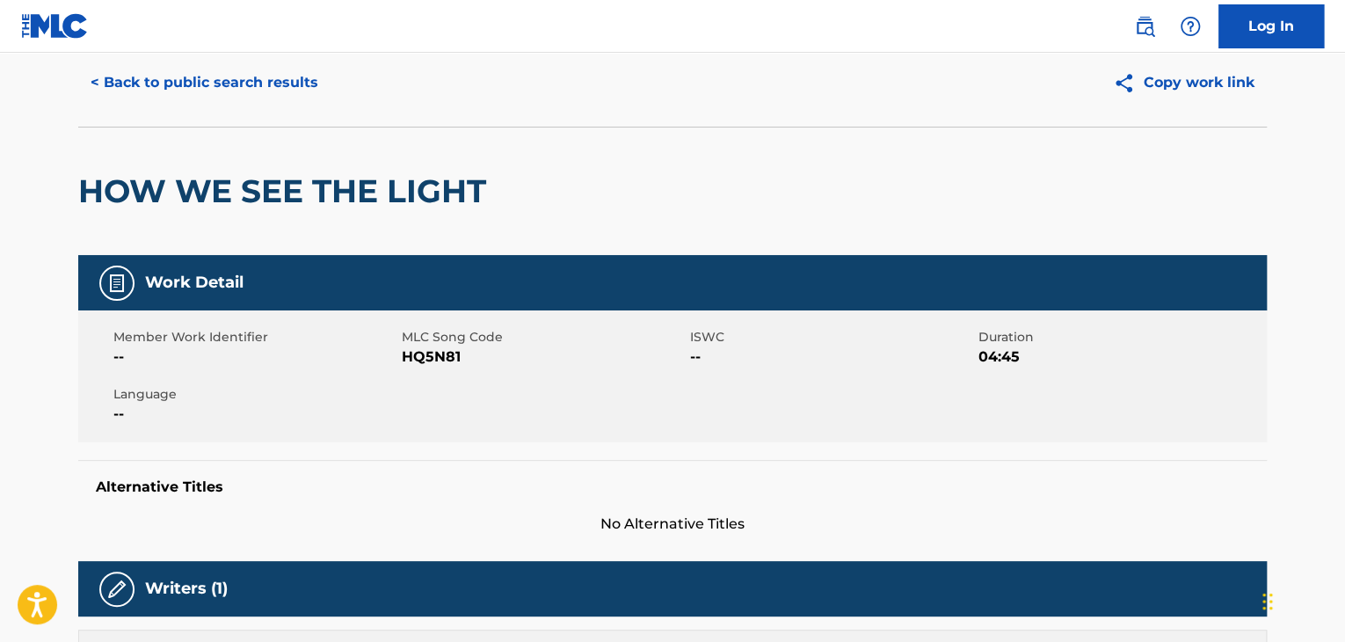
click at [239, 85] on button "< Back to public search results" at bounding box center [204, 83] width 252 height 44
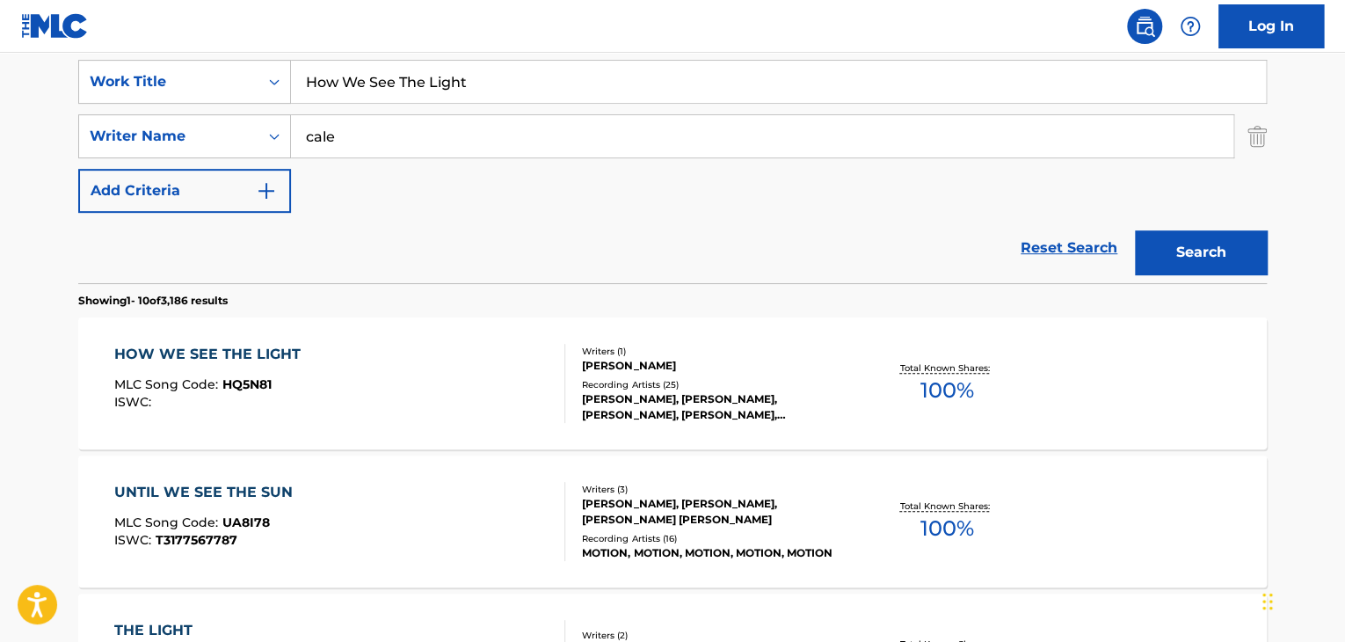
click at [430, 91] on input "How We See The Light" at bounding box center [778, 82] width 975 height 42
paste input "Give-upping"
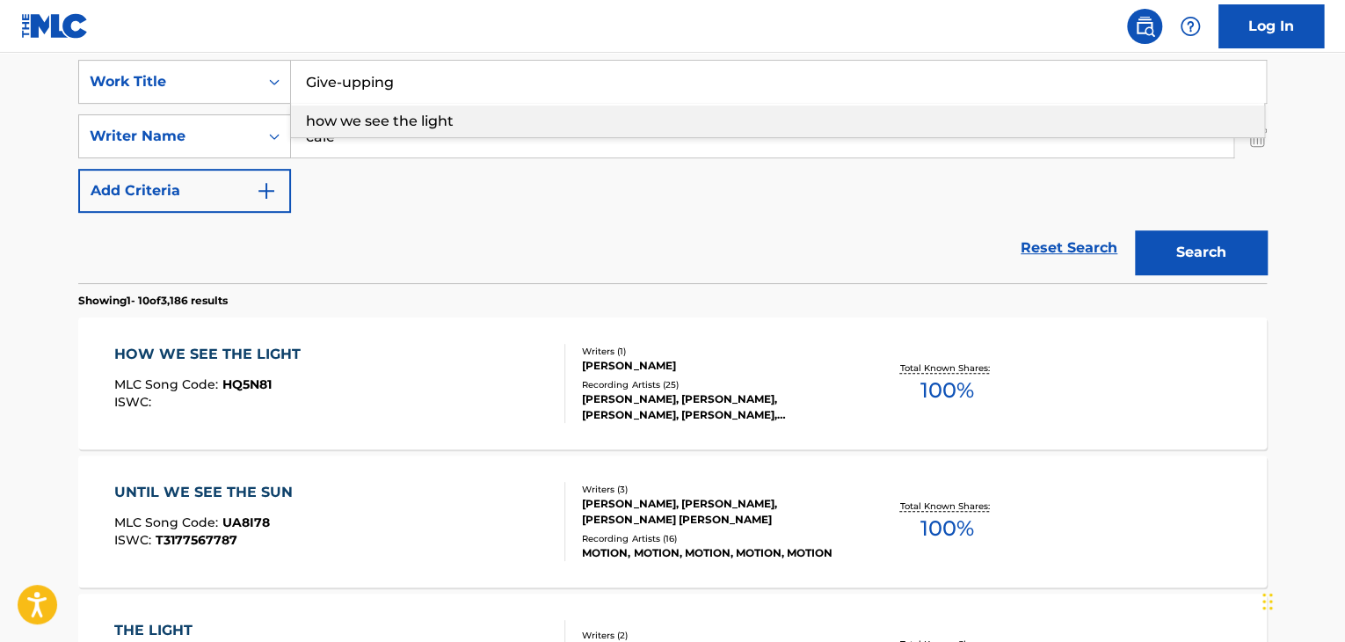
type input "Give-upping"
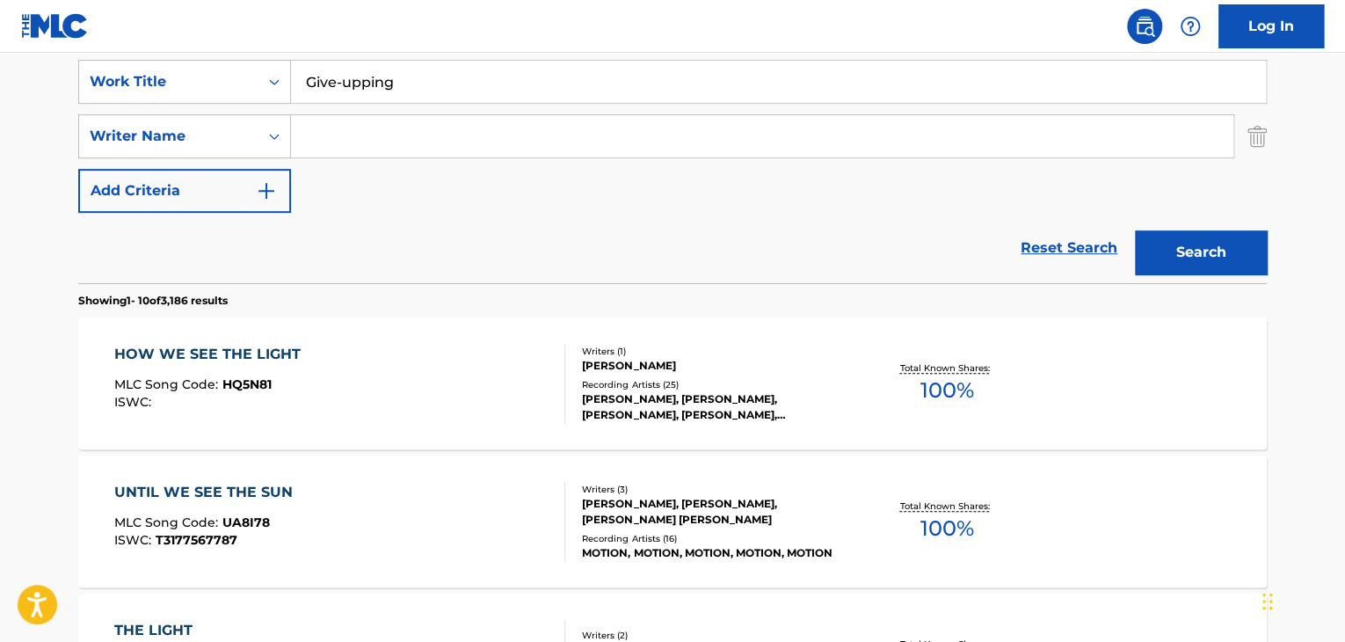
click at [1135, 230] on button "Search" at bounding box center [1201, 252] width 132 height 44
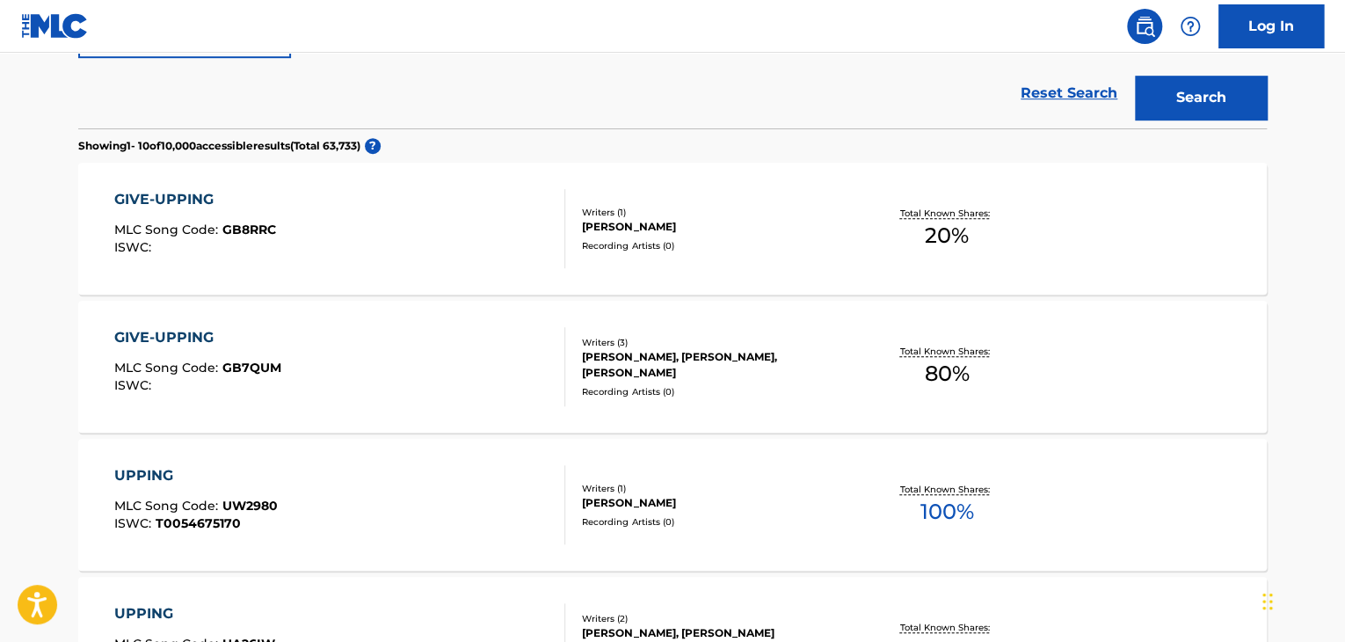
scroll to position [507, 0]
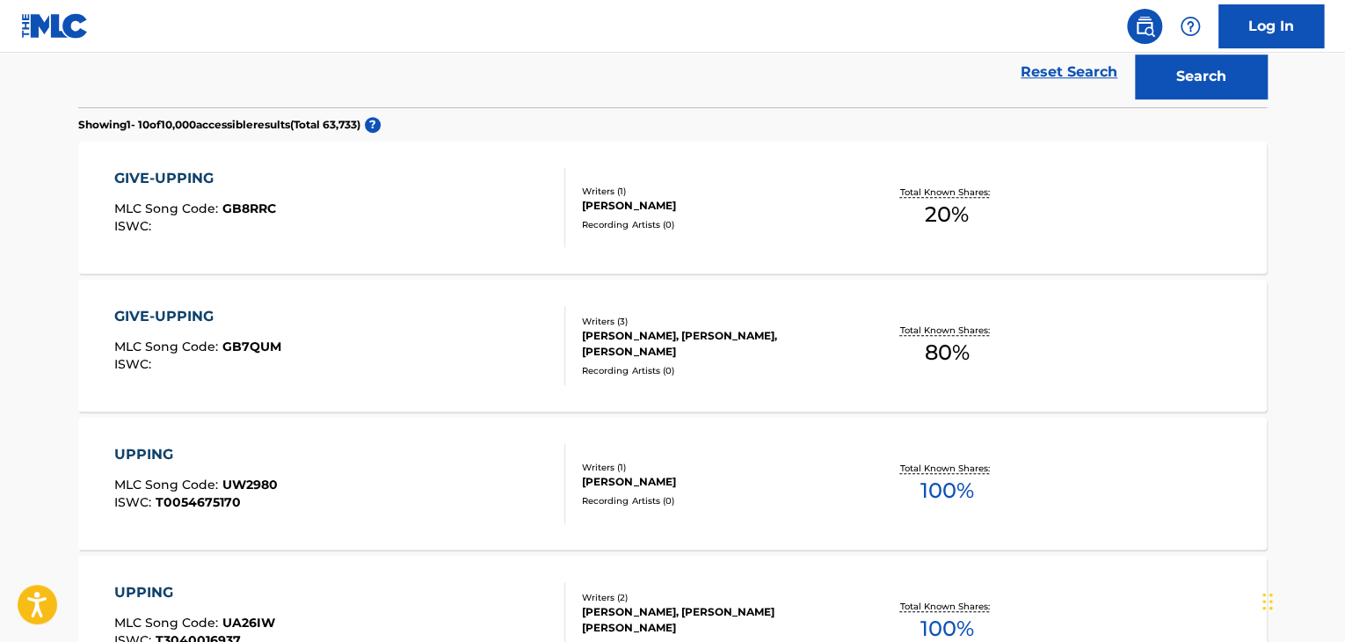
click at [190, 309] on div "GIVE-UPPING" at bounding box center [197, 316] width 167 height 21
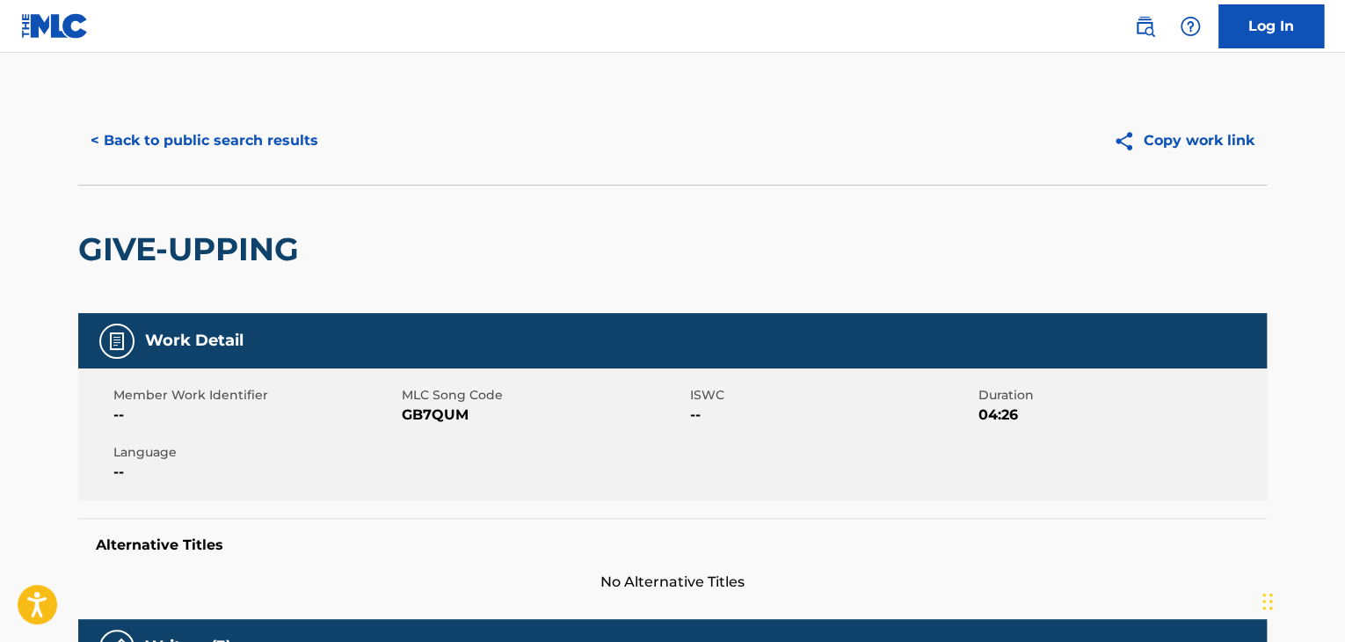
click at [428, 422] on span "GB7QUM" at bounding box center [544, 414] width 284 height 21
click at [429, 422] on span "GB7QUM" at bounding box center [544, 414] width 284 height 21
copy span "GB7QUM"
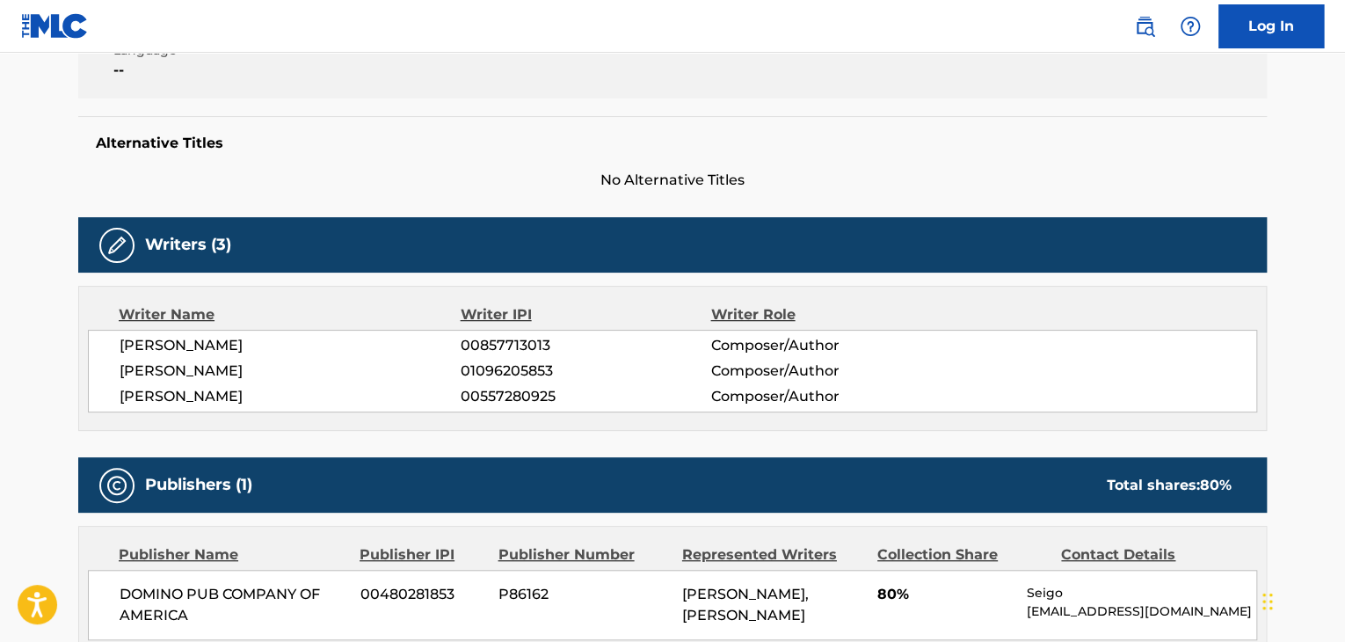
scroll to position [644, 0]
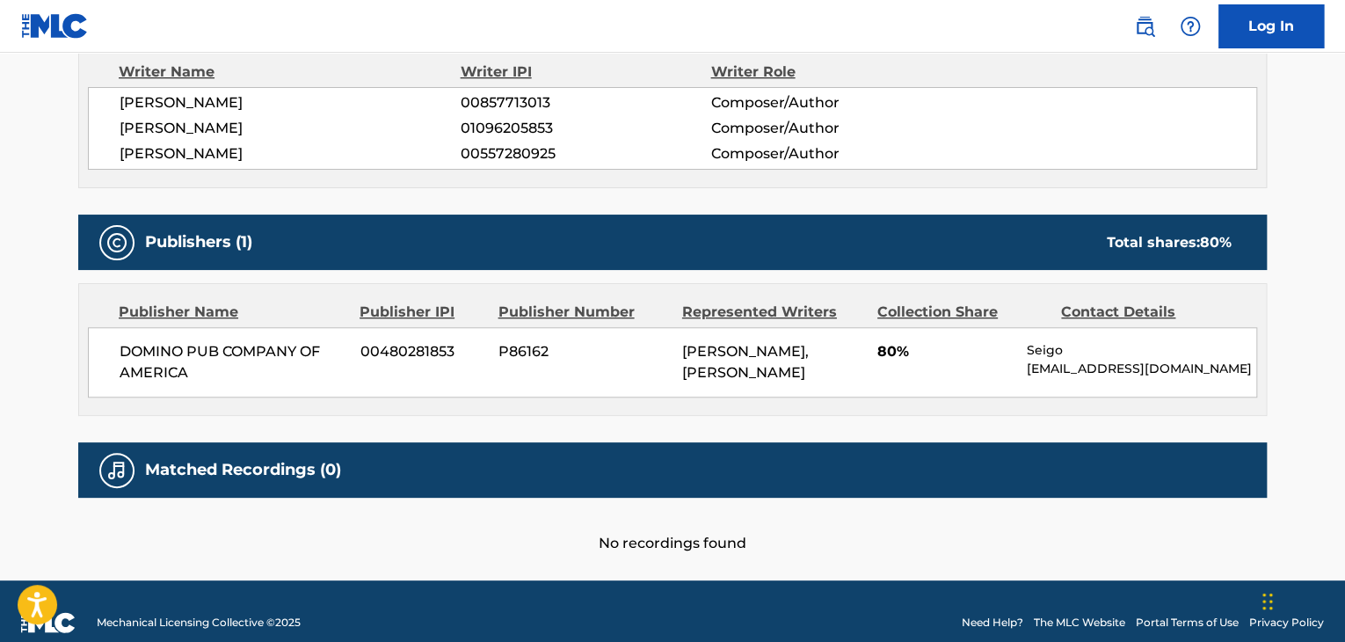
click at [200, 362] on span "DOMINO PUB COMPANY OF AMERICA" at bounding box center [234, 362] width 228 height 42
click at [203, 354] on span "DOMINO PUB COMPANY OF AMERICA" at bounding box center [234, 362] width 228 height 42
click at [209, 355] on span "DOMINO PUB COMPANY OF AMERICA" at bounding box center [234, 362] width 228 height 42
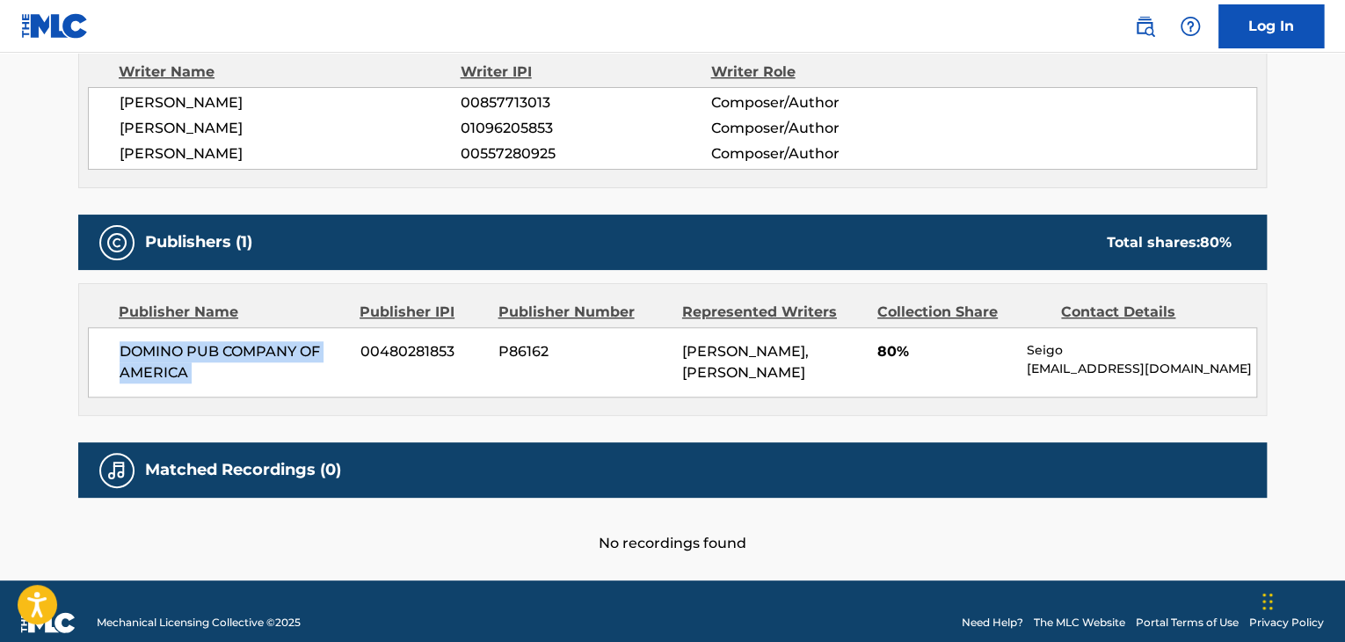
copy div "DOMINO PUB COMPANY OF AMERICA"
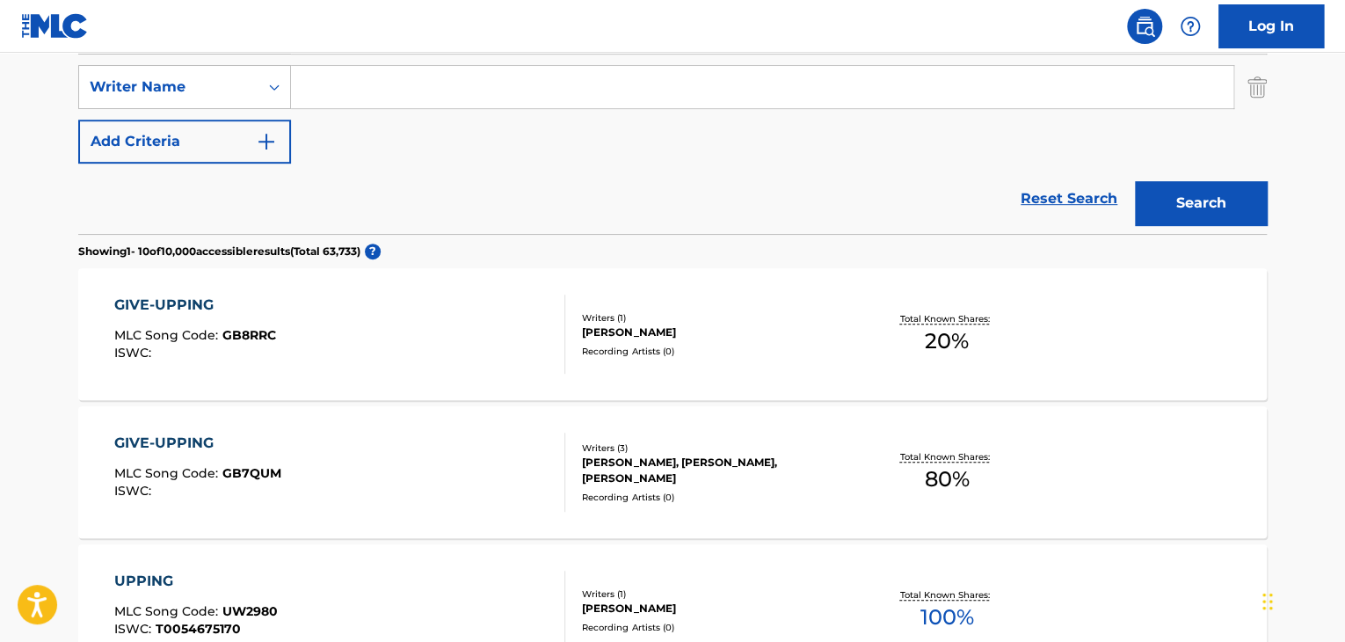
scroll to position [373, 0]
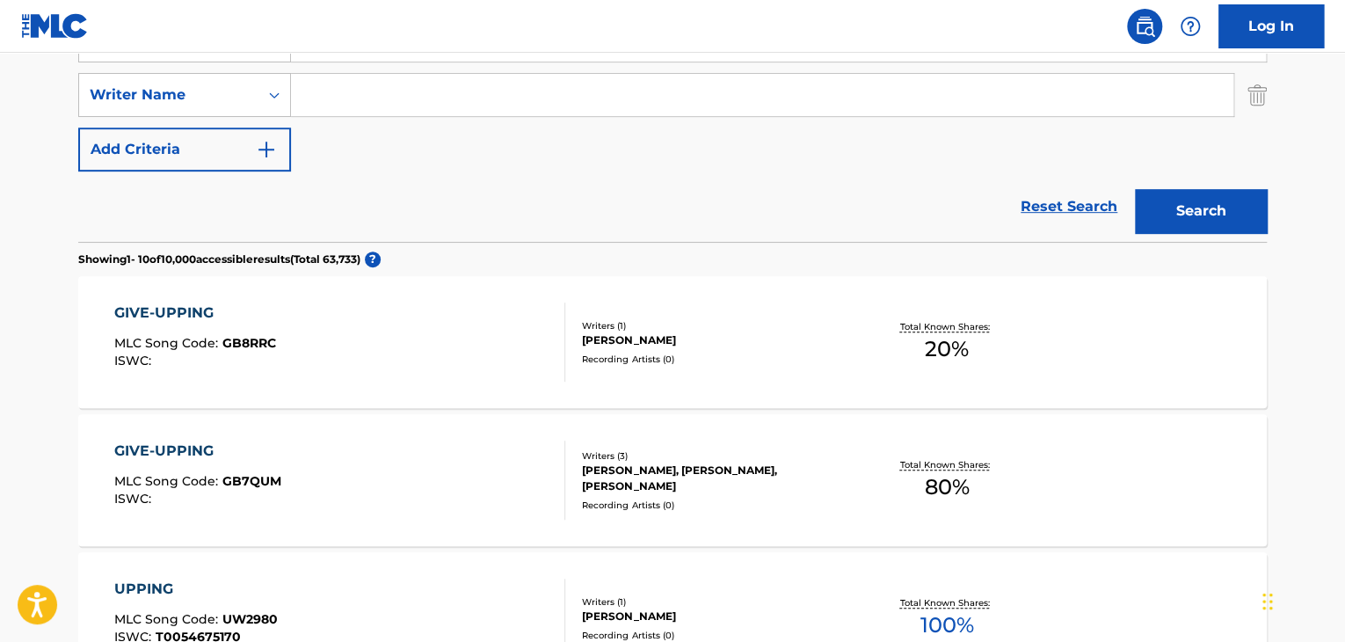
click at [203, 311] on div "GIVE-UPPING" at bounding box center [195, 312] width 162 height 21
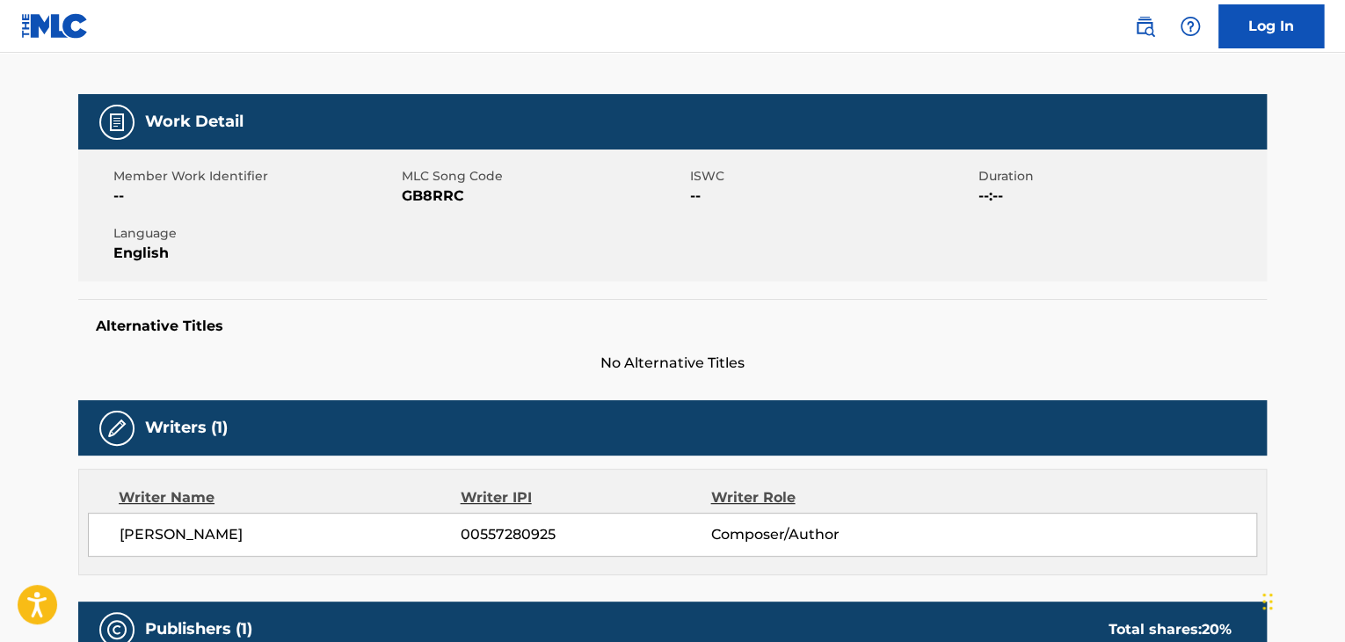
scroll to position [176, 0]
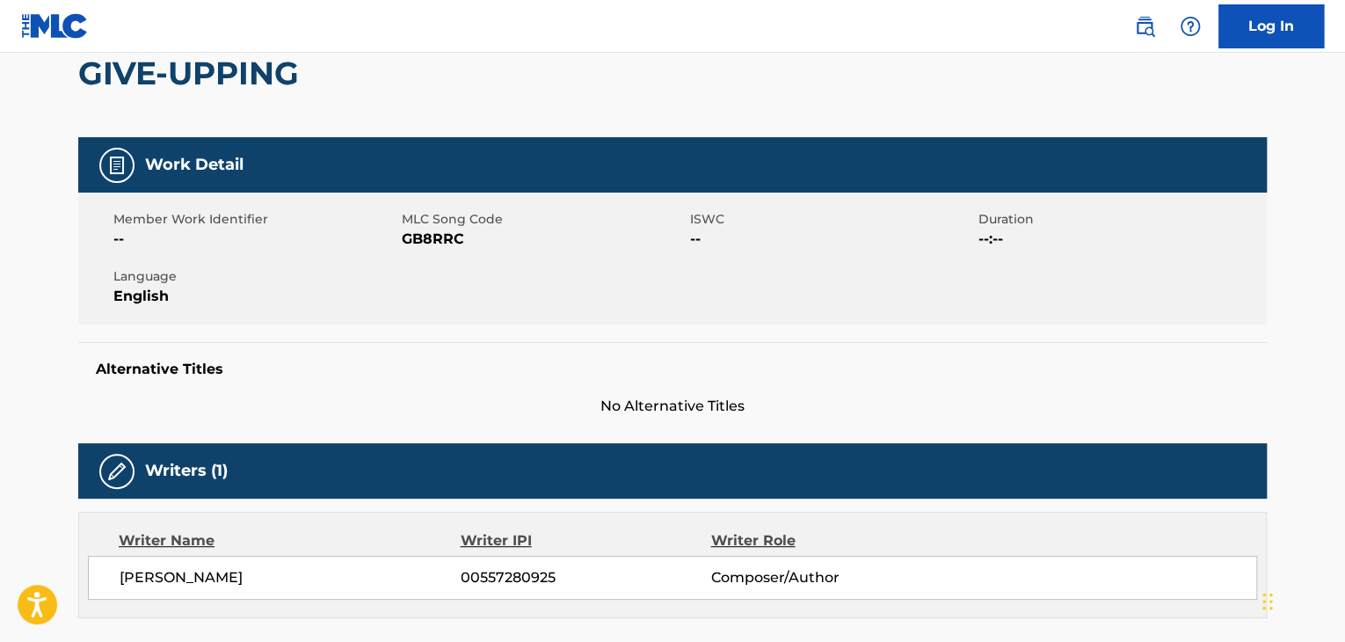
click at [436, 244] on span "GB8RRC" at bounding box center [544, 239] width 284 height 21
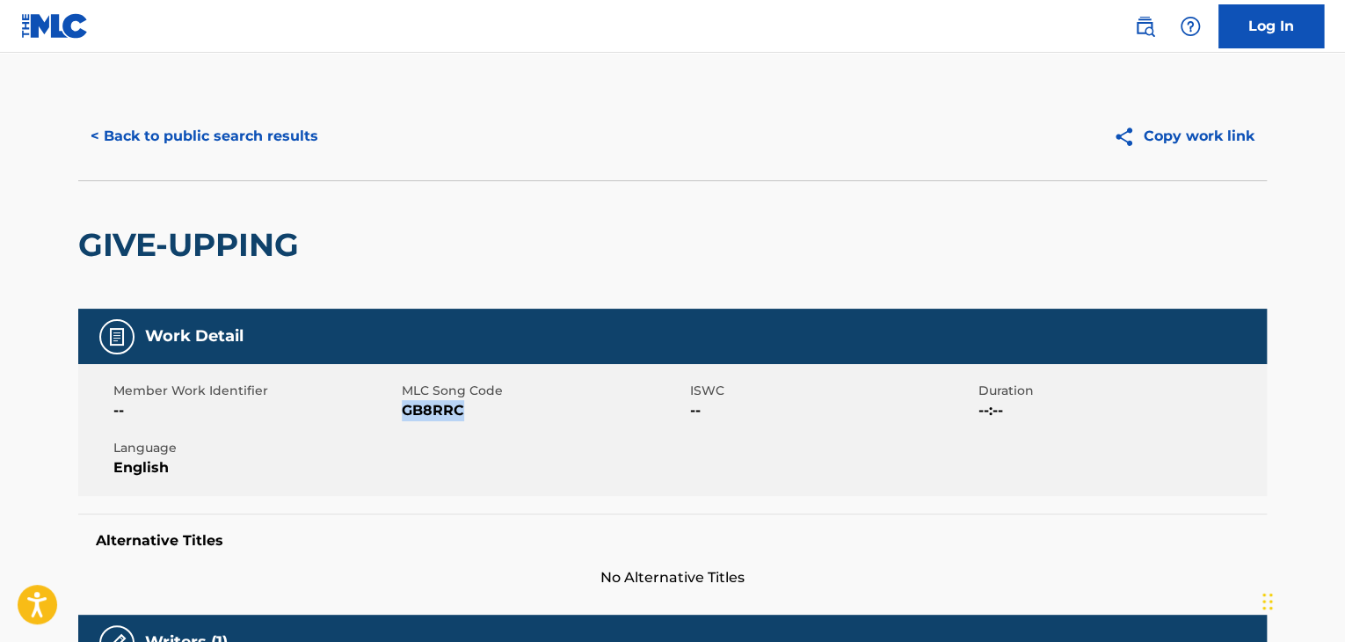
scroll to position [0, 0]
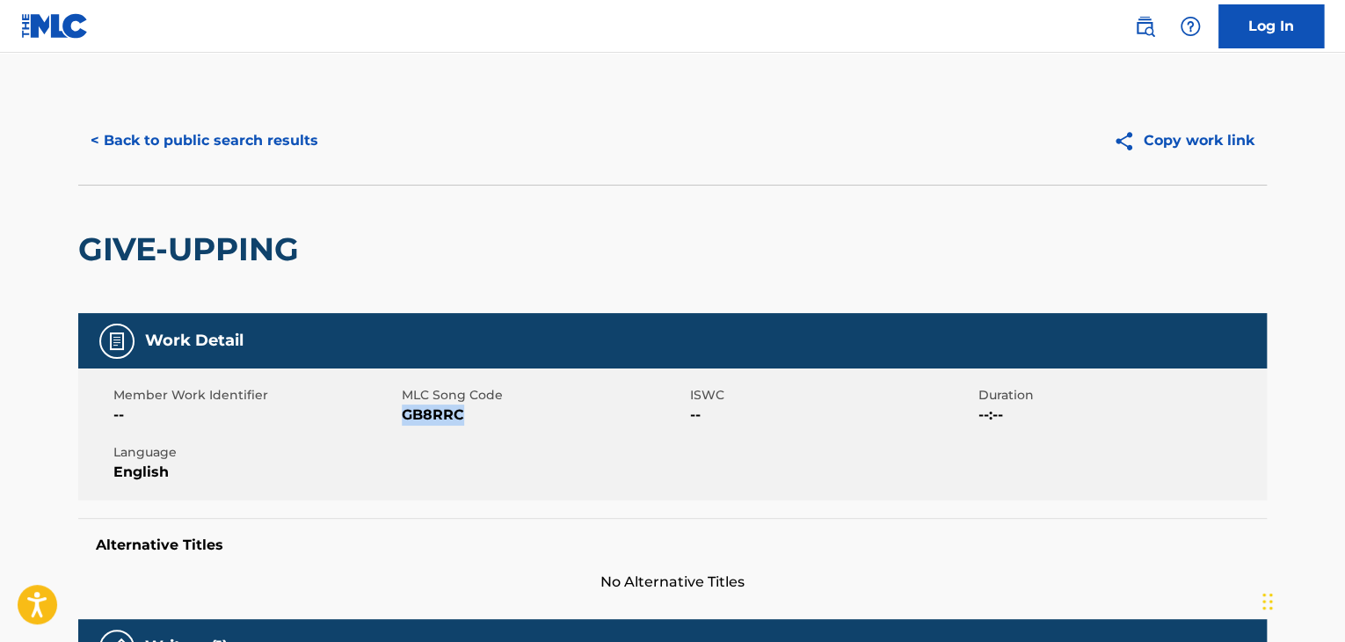
click at [218, 150] on button "< Back to public search results" at bounding box center [204, 141] width 252 height 44
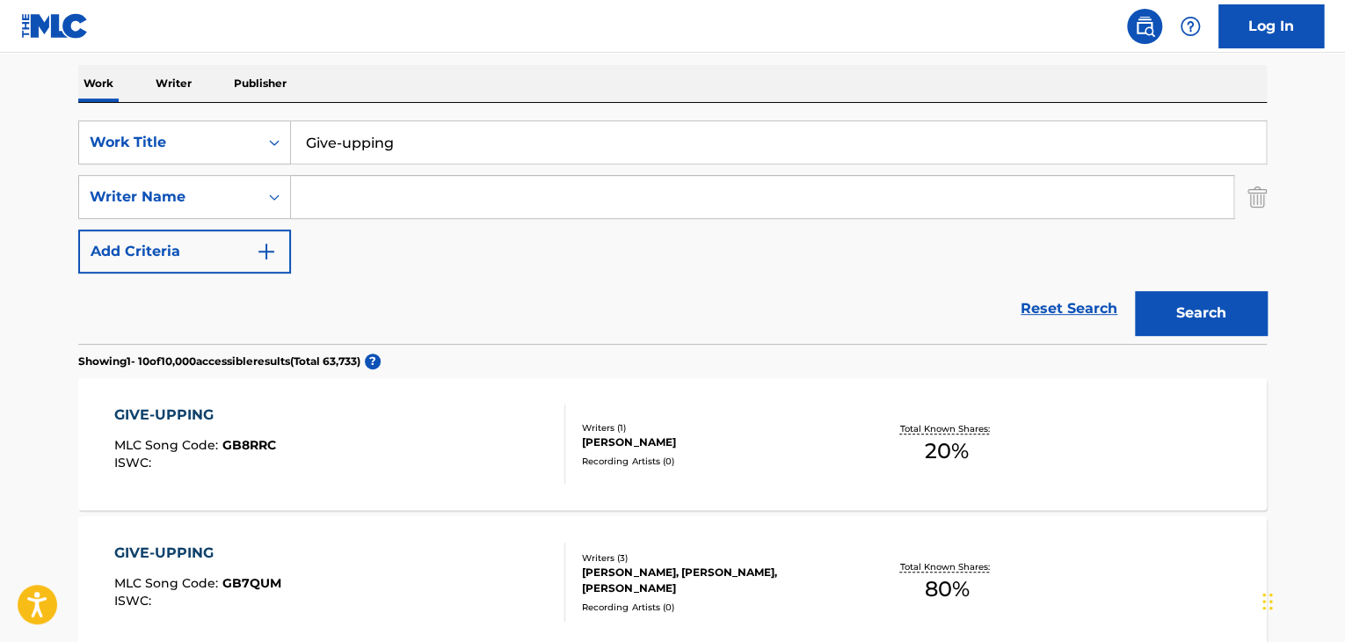
scroll to position [256, 0]
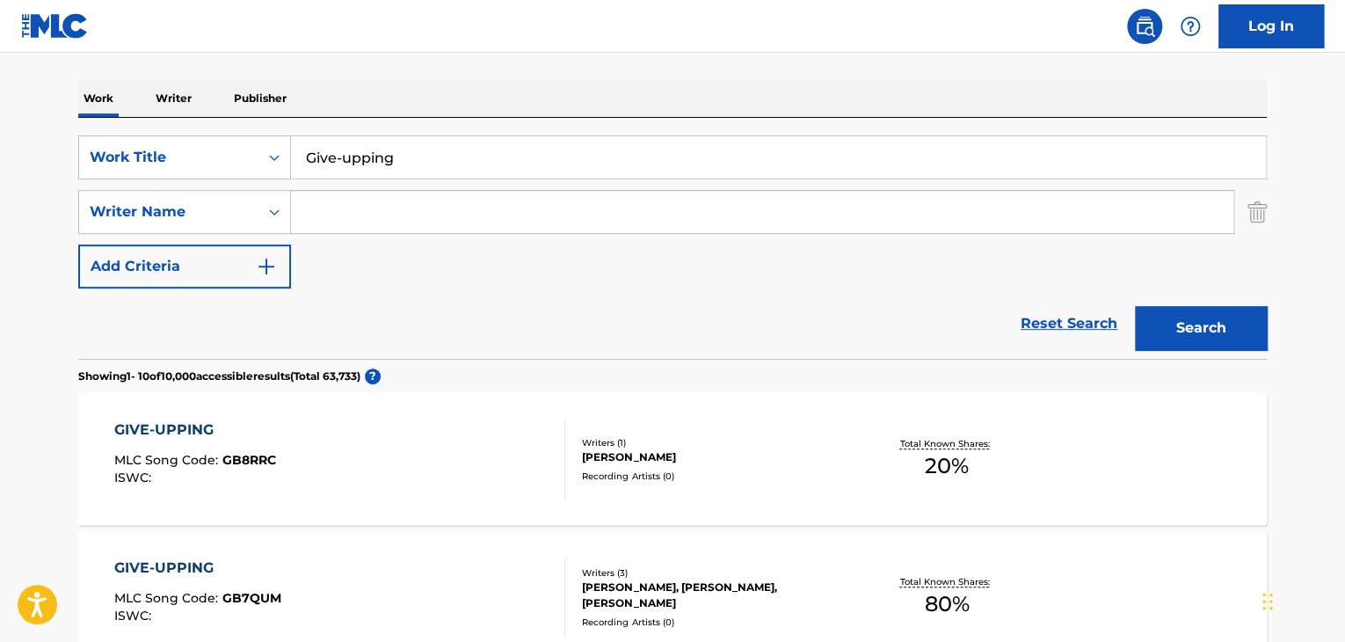
click at [333, 205] on input "Search Form" at bounding box center [762, 212] width 942 height 42
paste input "Kapranos"
type input "Kapranos"
click at [573, 139] on input "Give-upping" at bounding box center [778, 157] width 975 height 42
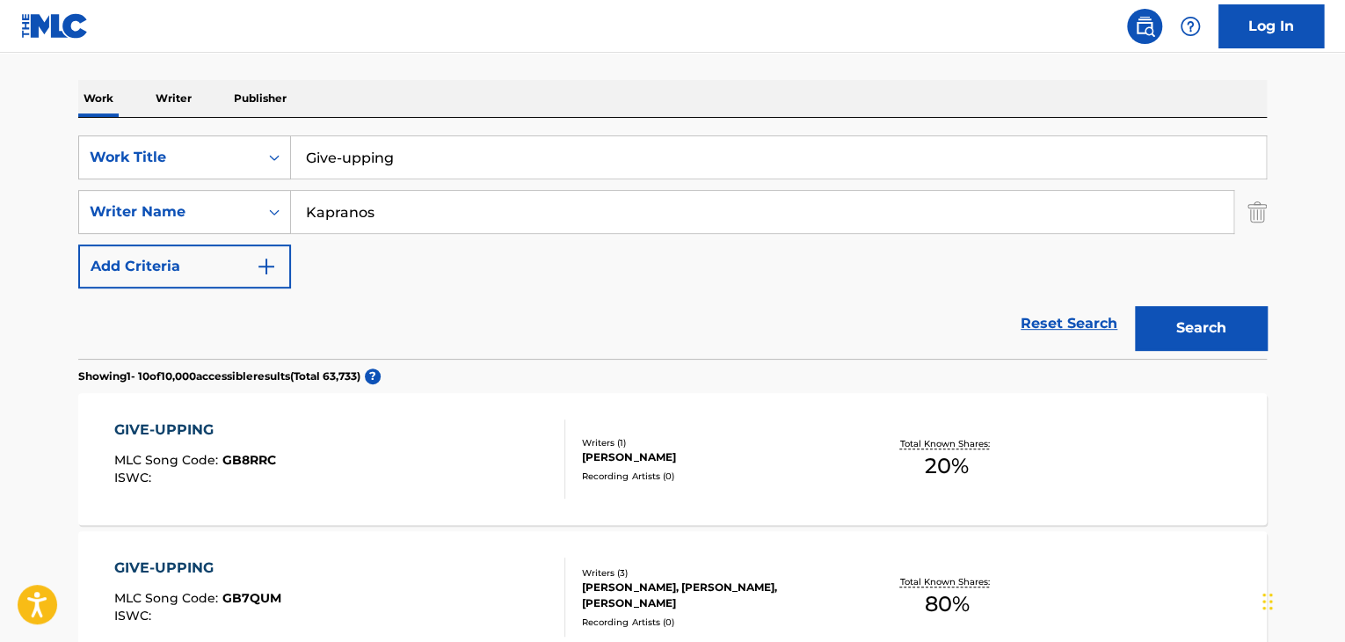
click at [573, 139] on input "Give-upping" at bounding box center [778, 157] width 975 height 42
paste input "Build It Up"
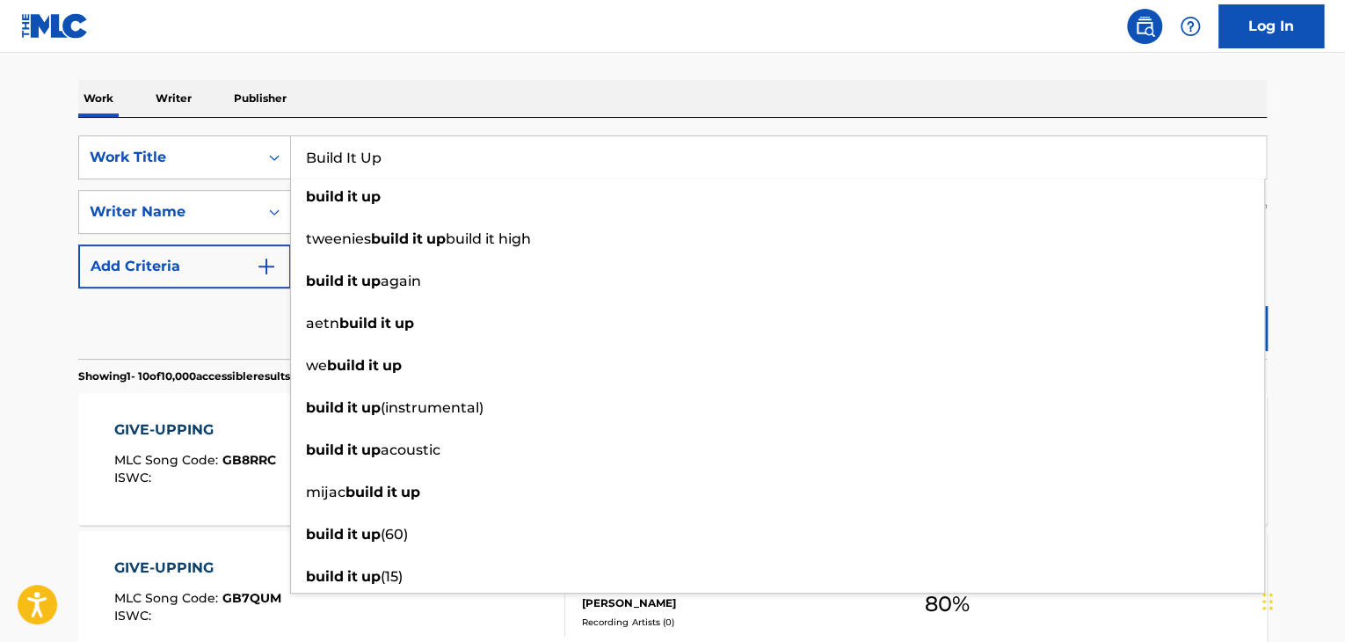
type input "Build It Up"
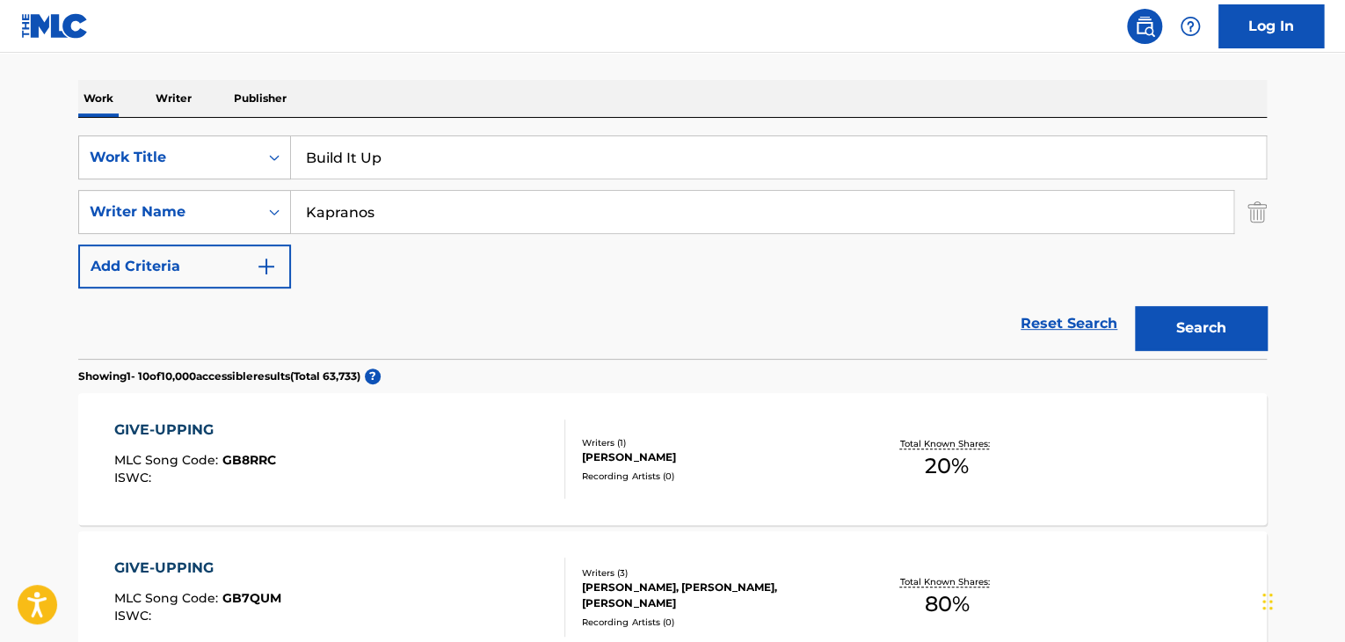
click at [1212, 338] on button "Search" at bounding box center [1201, 328] width 132 height 44
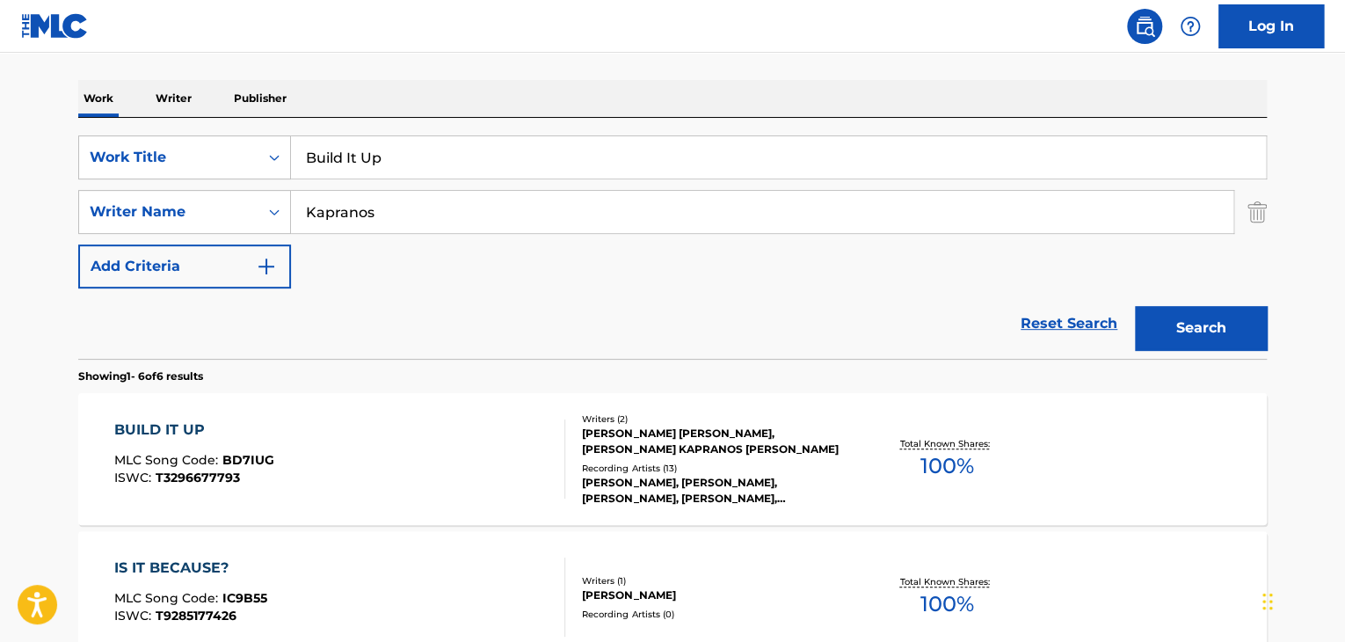
click at [169, 428] on div "BUILD IT UP" at bounding box center [194, 429] width 160 height 21
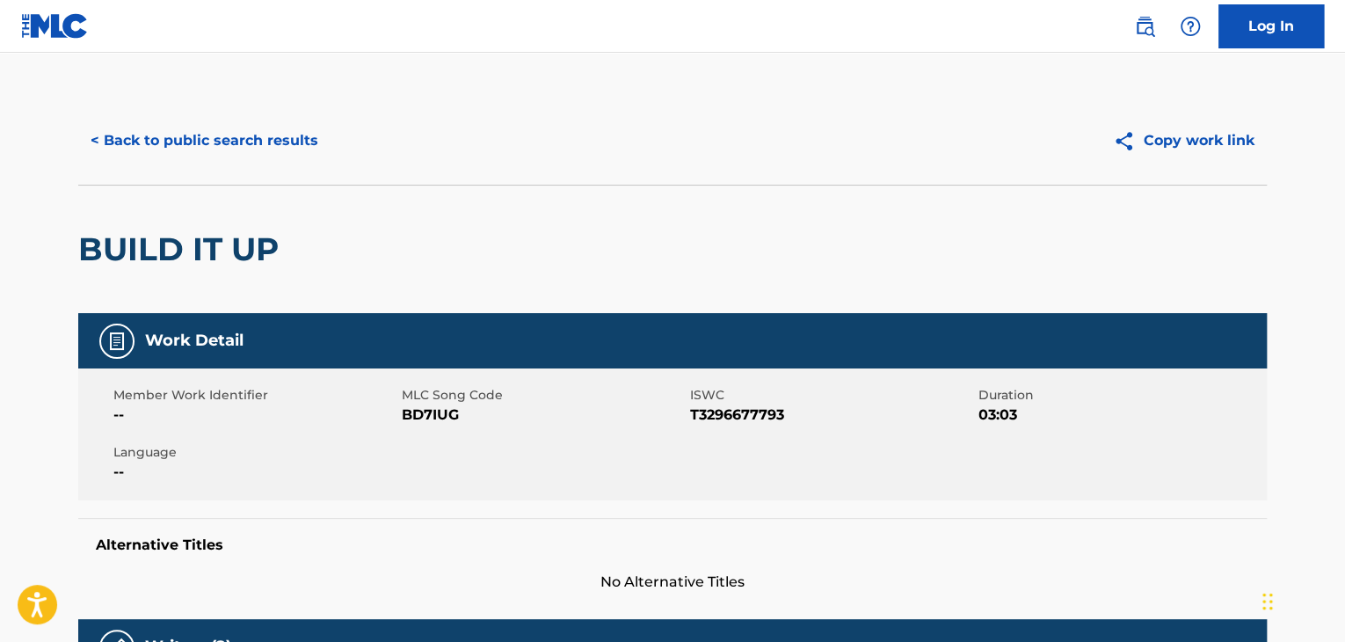
click at [448, 416] on span "BD7IUG" at bounding box center [544, 414] width 284 height 21
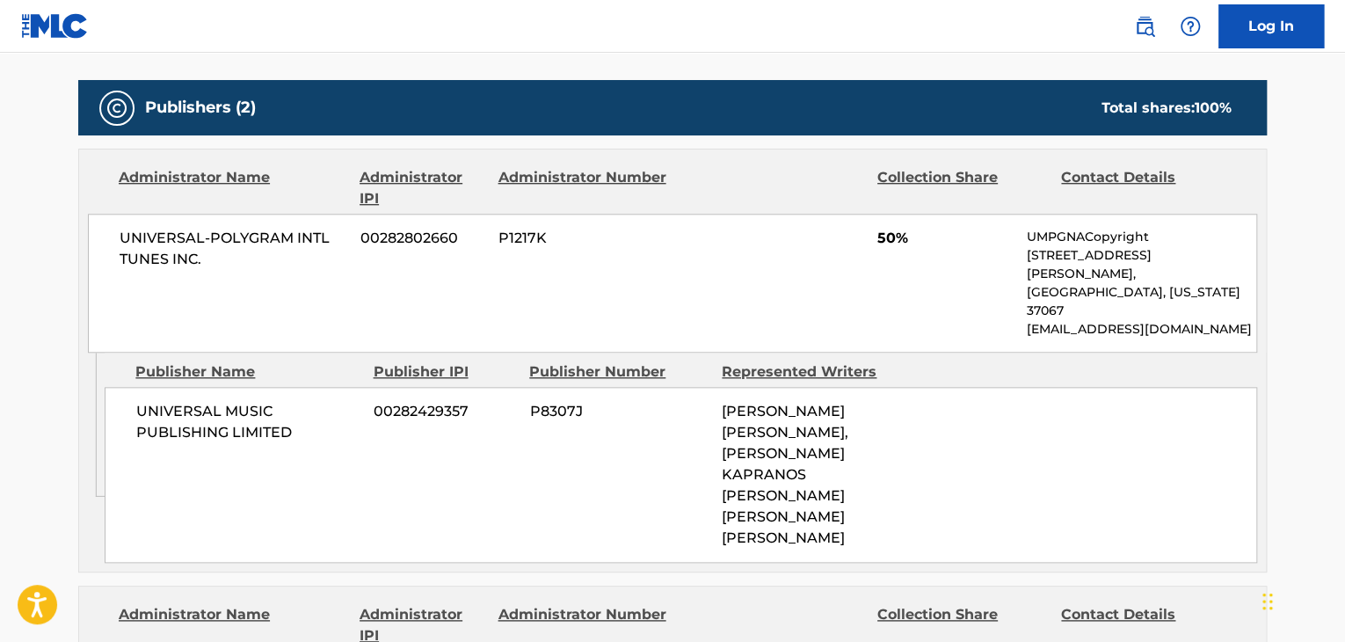
scroll to position [761, 0]
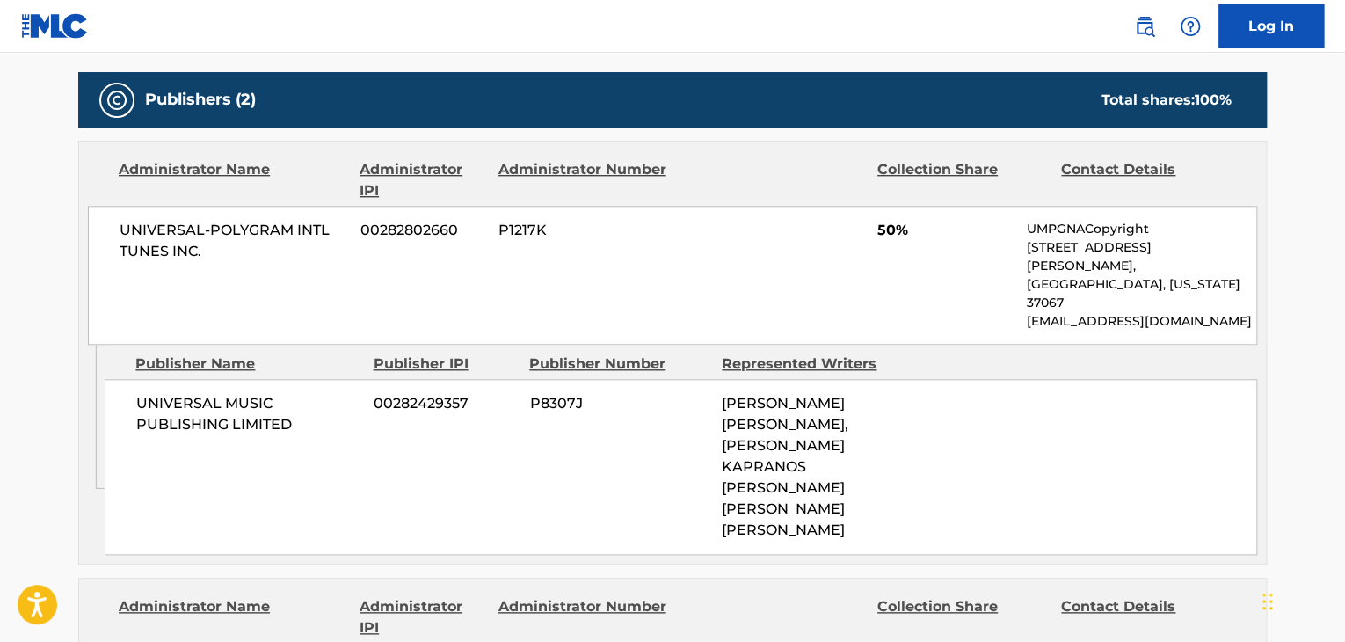
click at [266, 393] on span "UNIVERSAL MUSIC PUBLISHING LIMITED" at bounding box center [248, 414] width 224 height 42
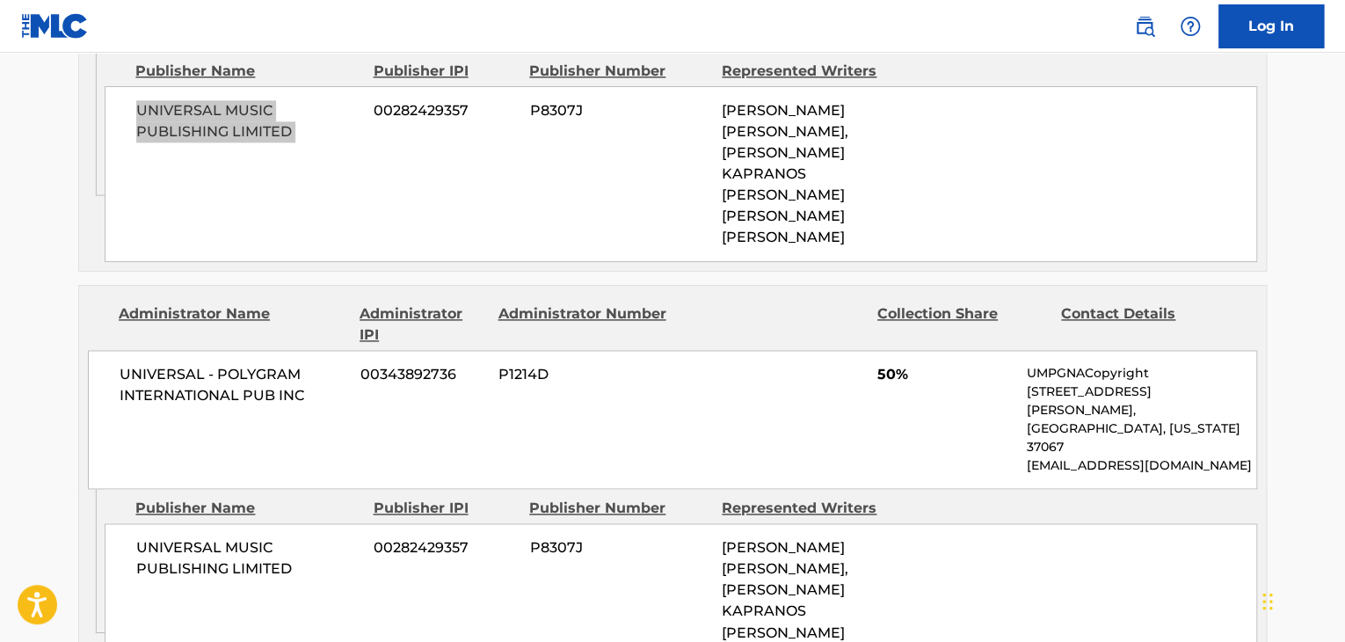
scroll to position [1113, 0]
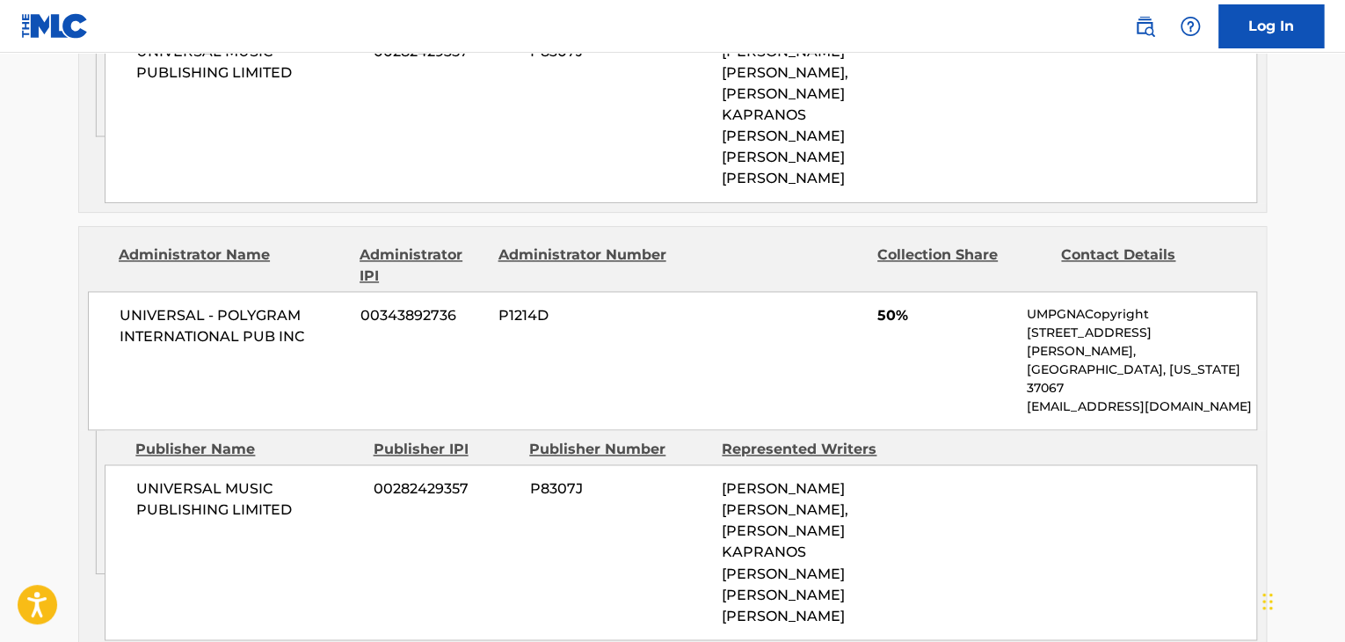
click at [232, 478] on span "UNIVERSAL MUSIC PUBLISHING LIMITED" at bounding box center [248, 499] width 224 height 42
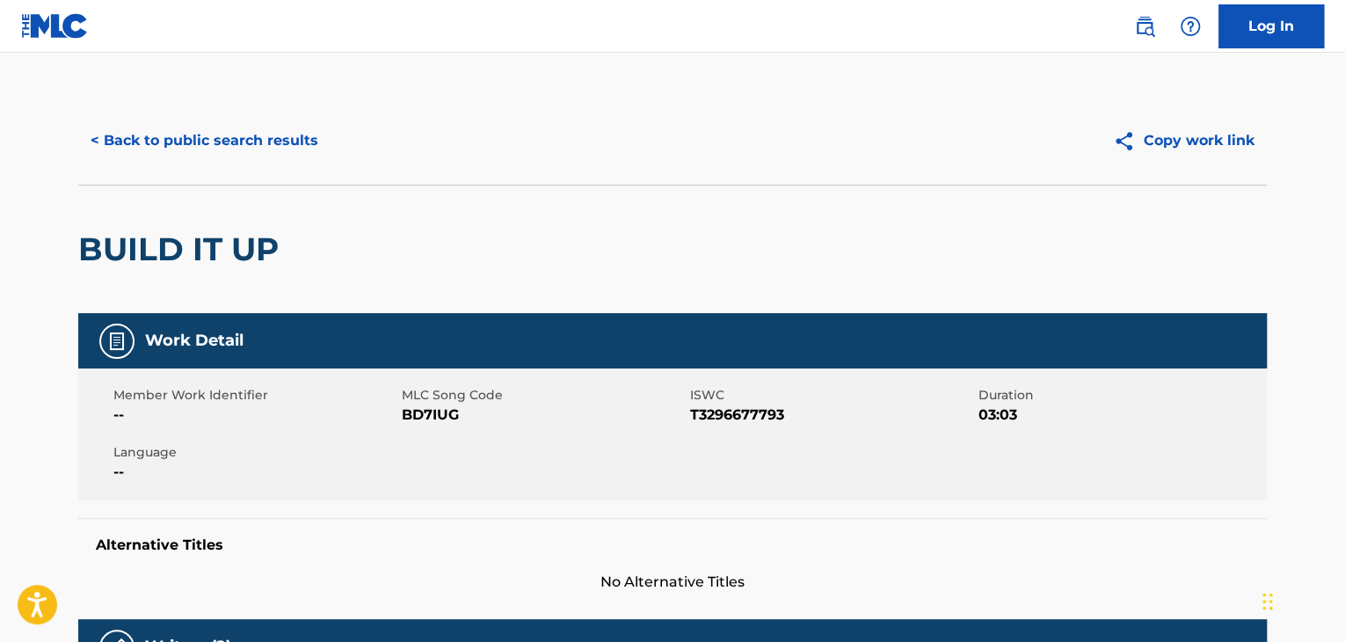
scroll to position [0, 0]
click at [282, 151] on button "< Back to public search results" at bounding box center [204, 141] width 252 height 44
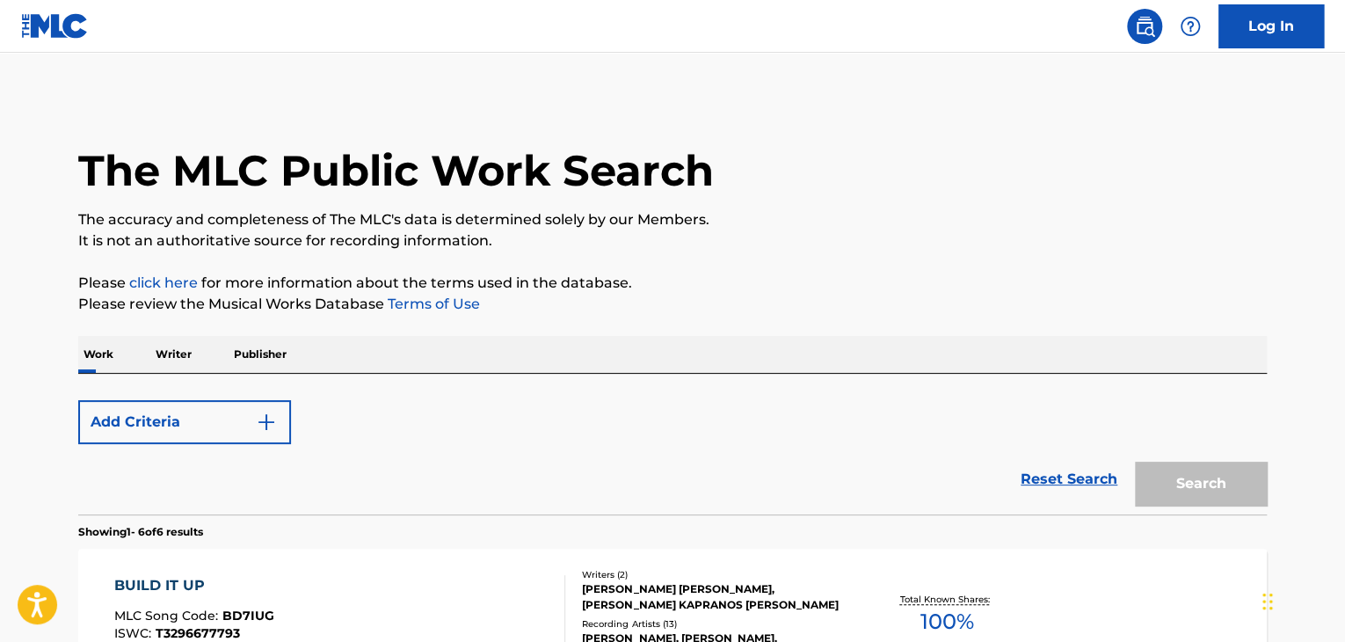
scroll to position [256, 0]
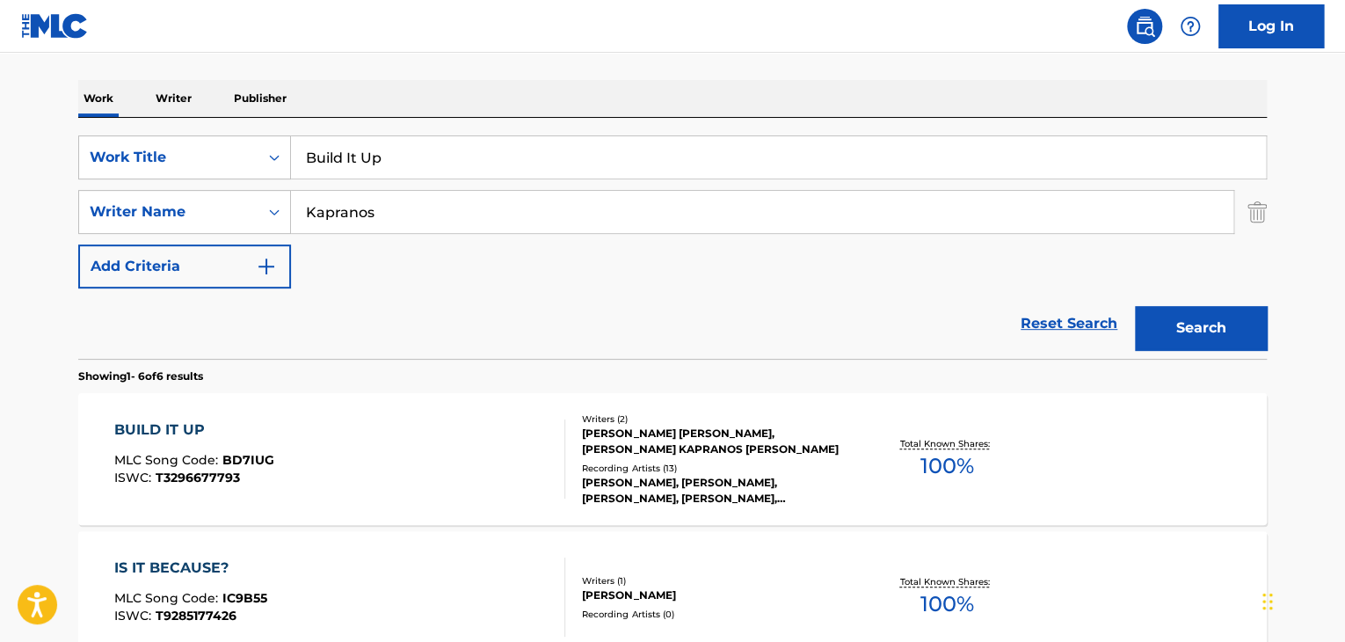
click at [385, 153] on input "Build It Up" at bounding box center [778, 157] width 975 height 42
paste input "A Moment Longer"
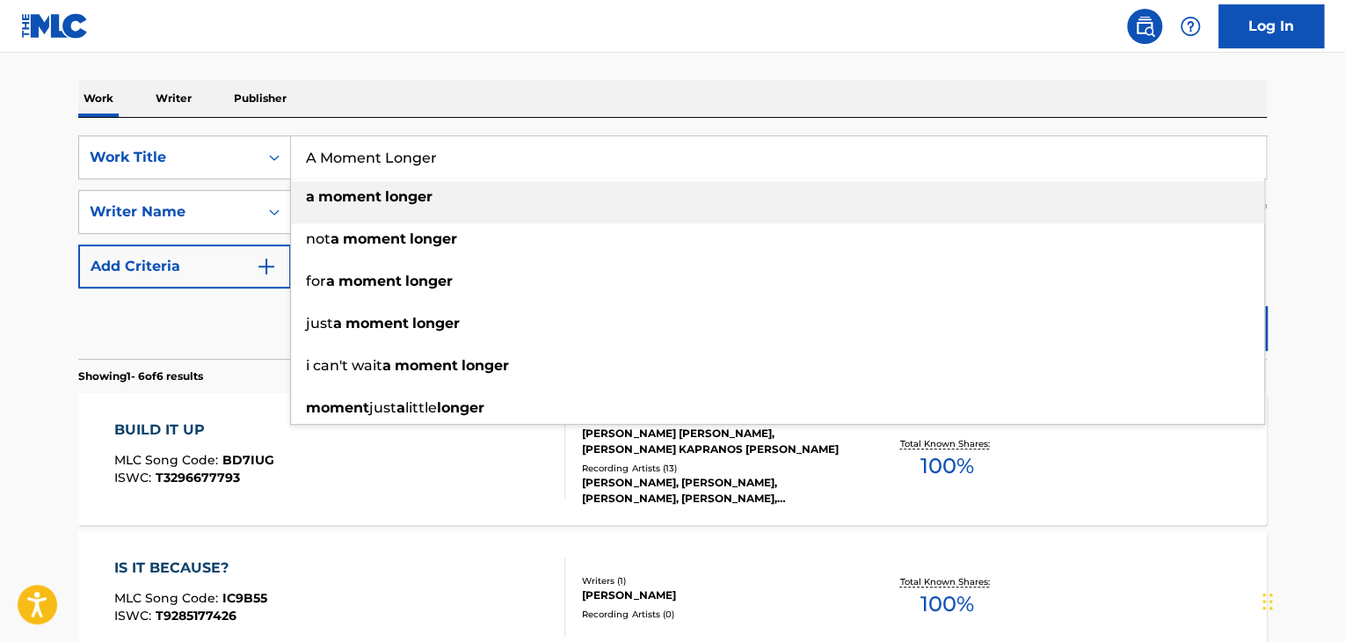
type input "A Moment Longer"
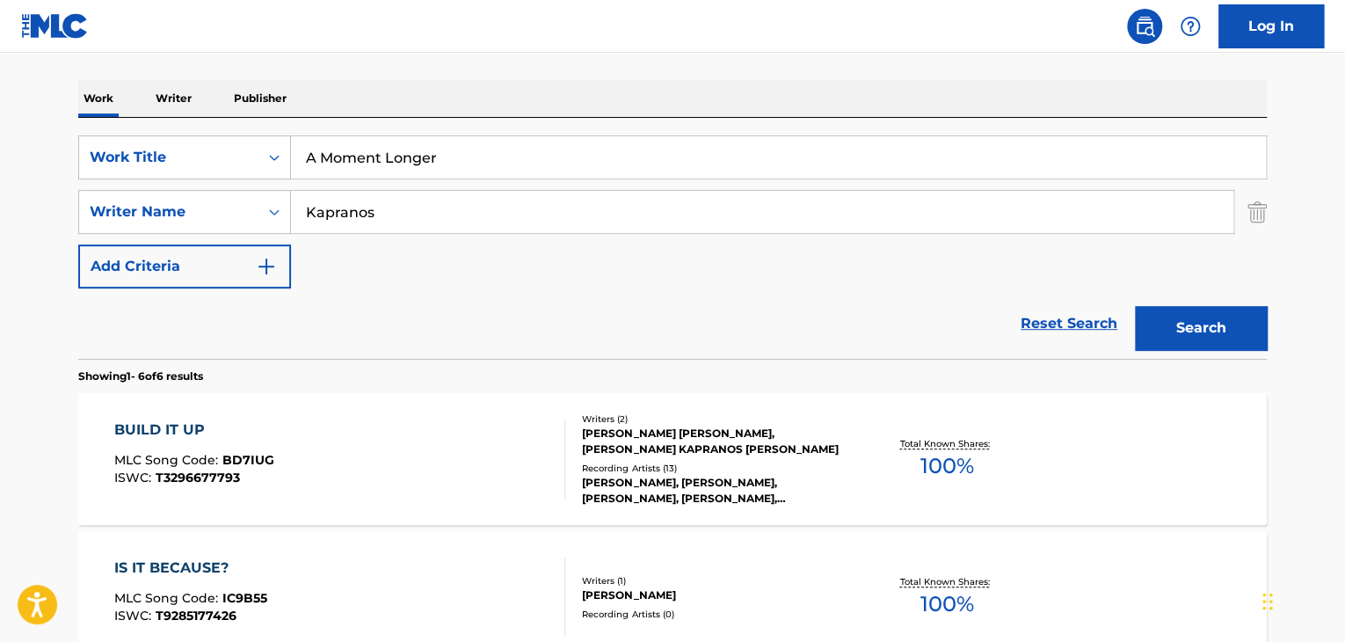
click at [477, 206] on input "Kapranos" at bounding box center [762, 212] width 942 height 42
paste input "Yorkston"
type input "Yorkston"
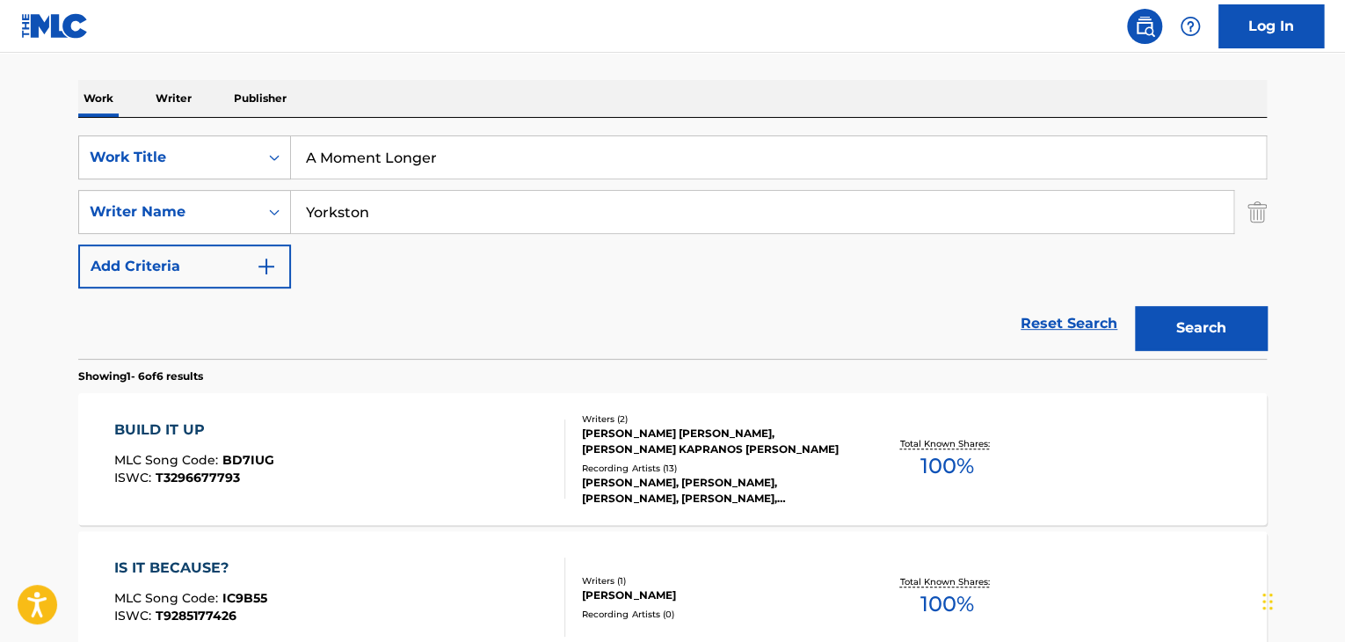
click at [1168, 326] on button "Search" at bounding box center [1201, 328] width 132 height 44
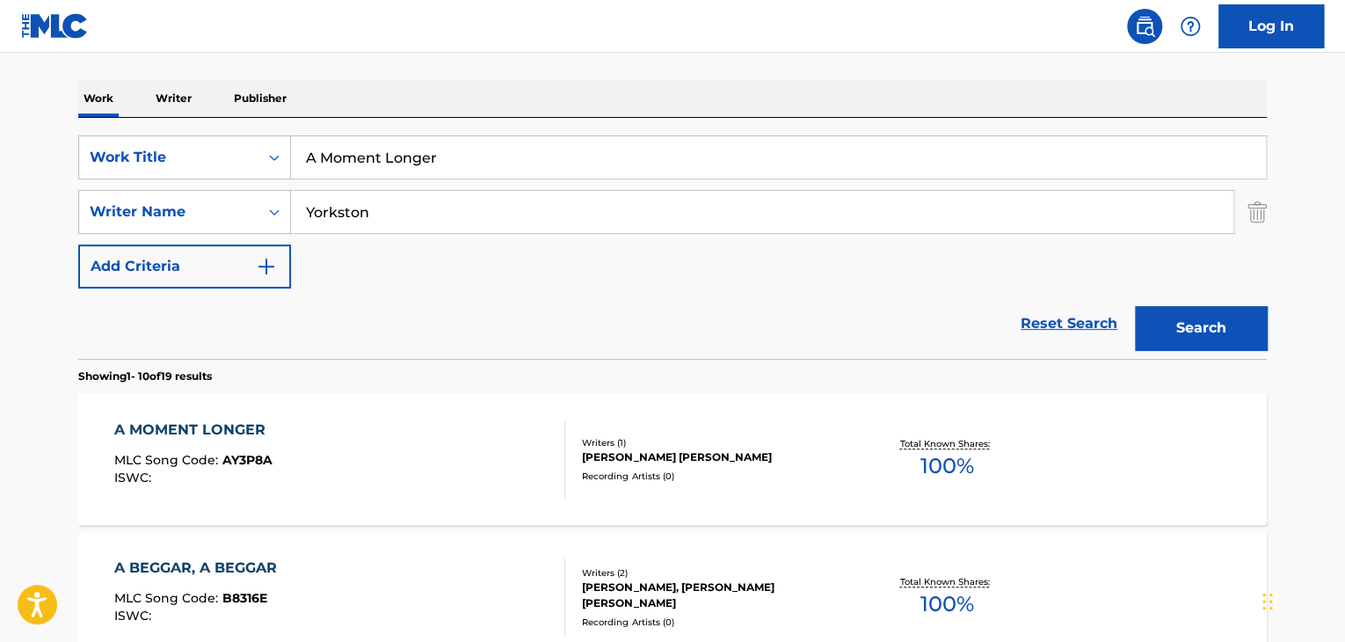
click at [197, 432] on div "A MOMENT LONGER" at bounding box center [194, 429] width 160 height 21
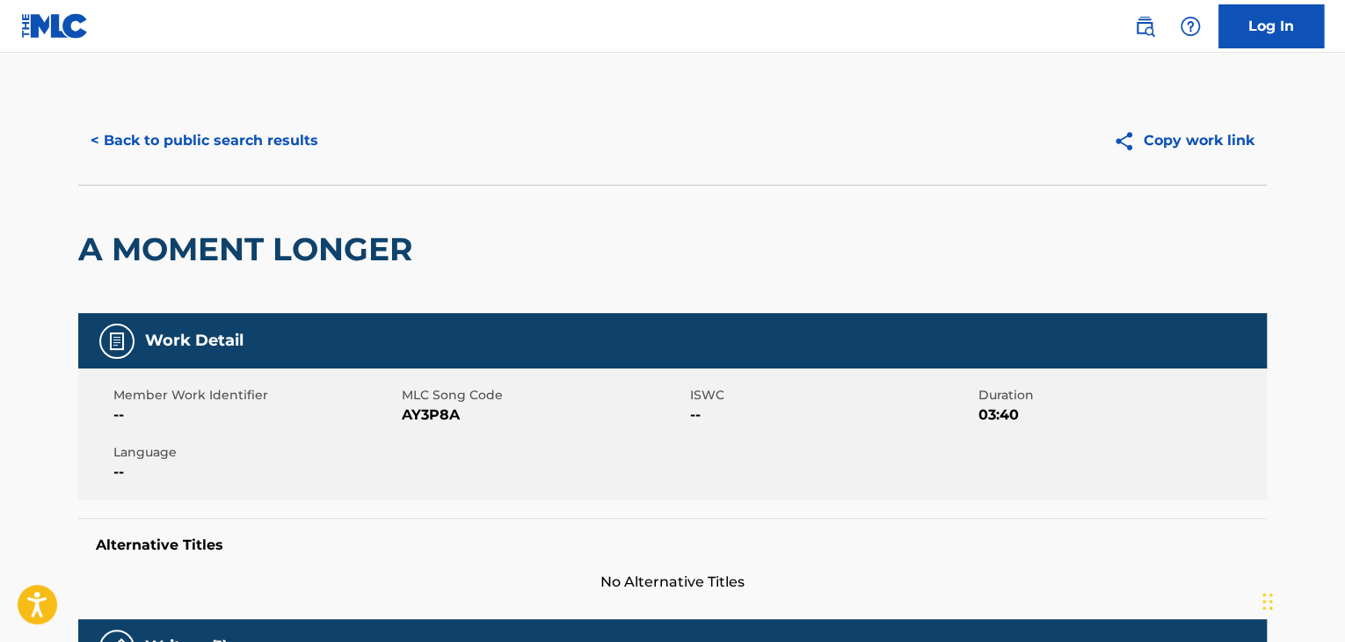
click at [407, 418] on span "AY3P8A" at bounding box center [544, 414] width 284 height 21
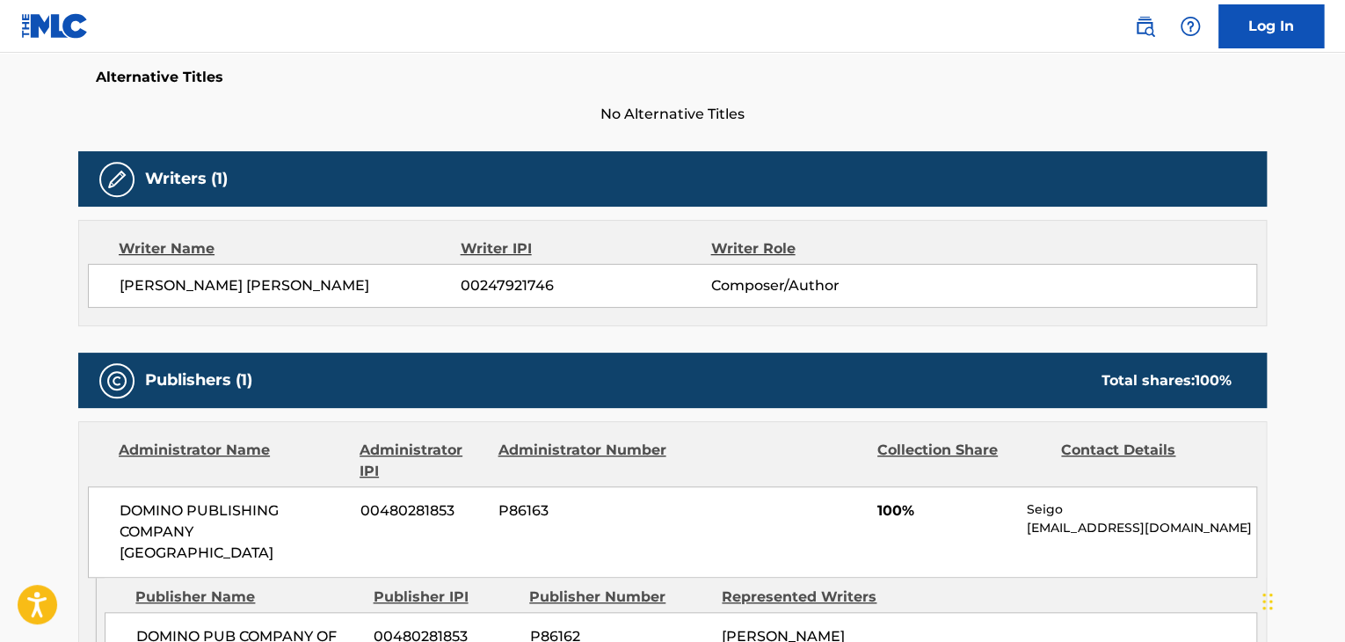
scroll to position [469, 0]
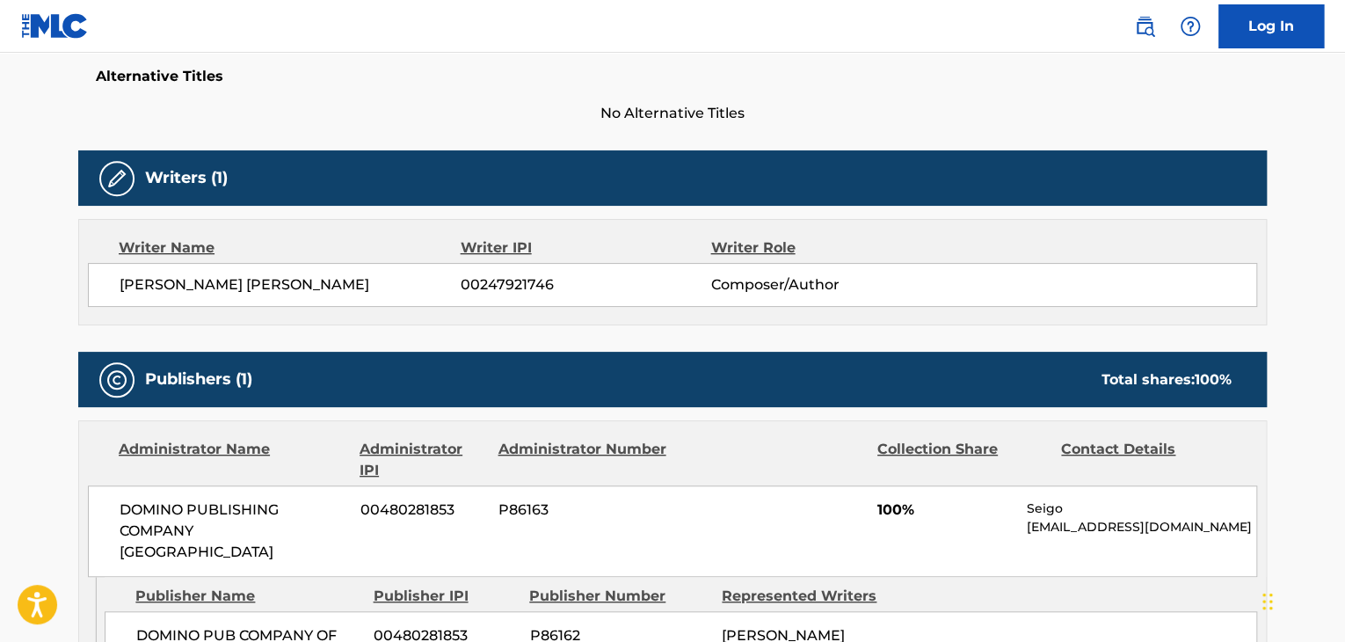
click at [254, 293] on span "[PERSON_NAME] [PERSON_NAME]" at bounding box center [290, 284] width 341 height 21
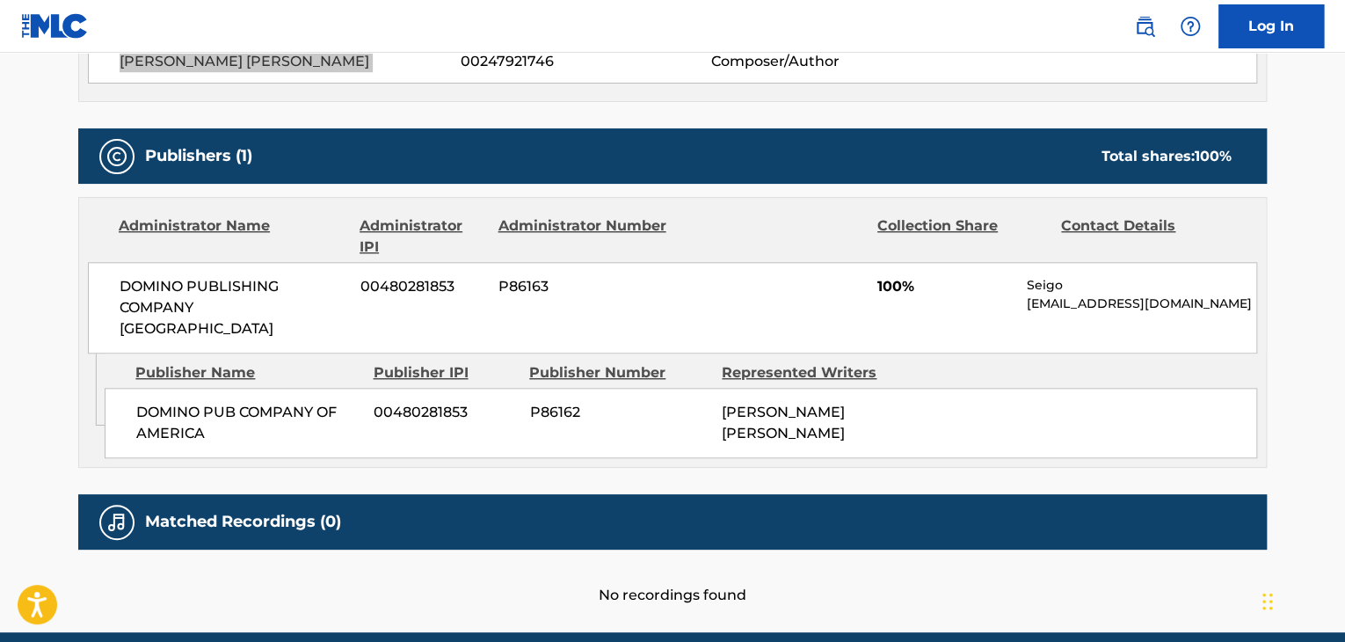
scroll to position [703, 0]
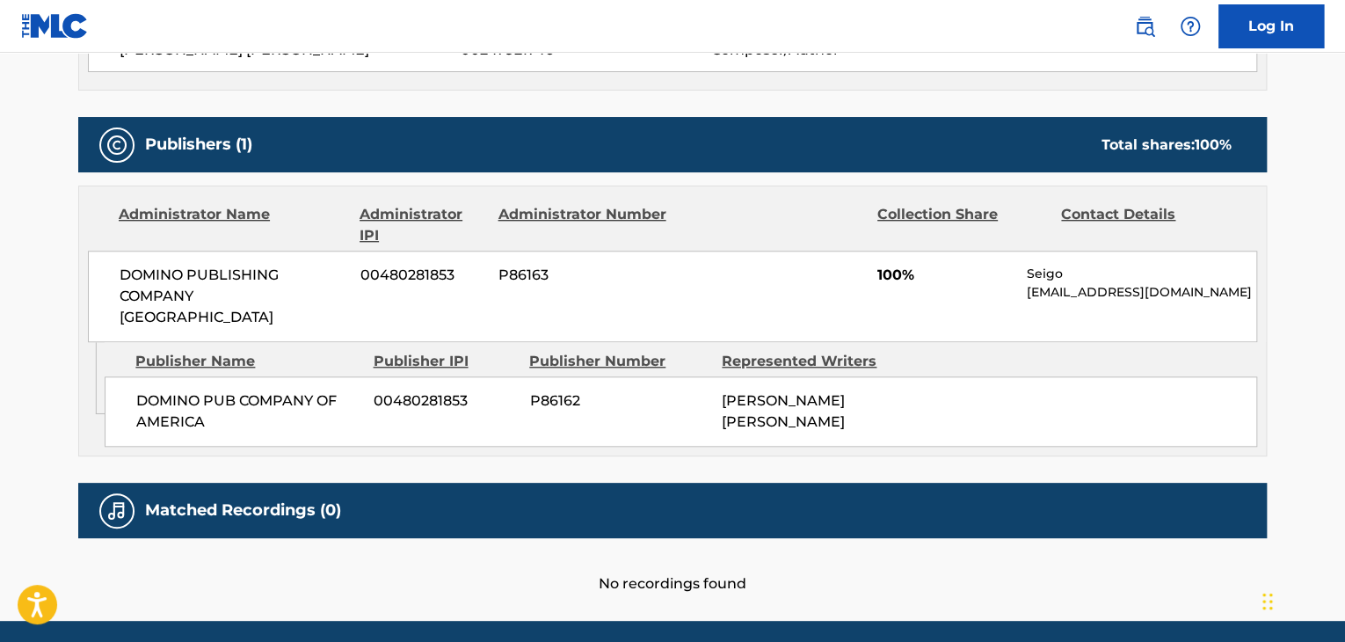
click at [278, 390] on span "DOMINO PUB COMPANY OF AMERICA" at bounding box center [248, 411] width 224 height 42
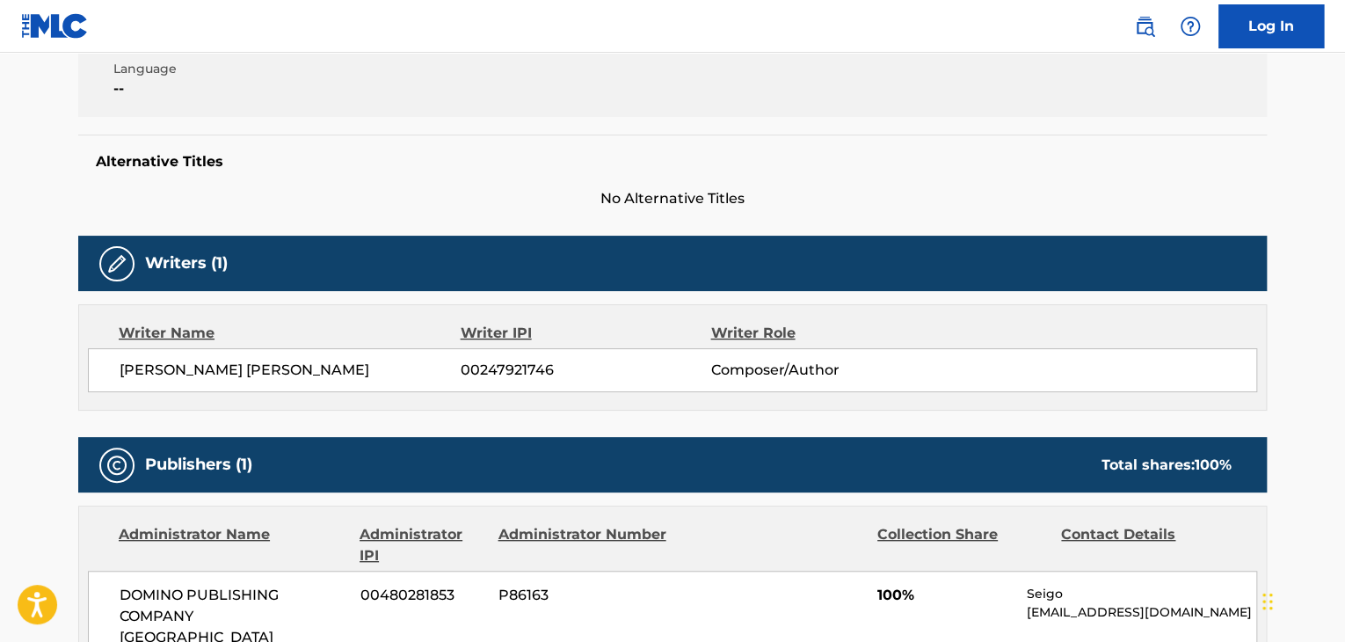
scroll to position [158, 0]
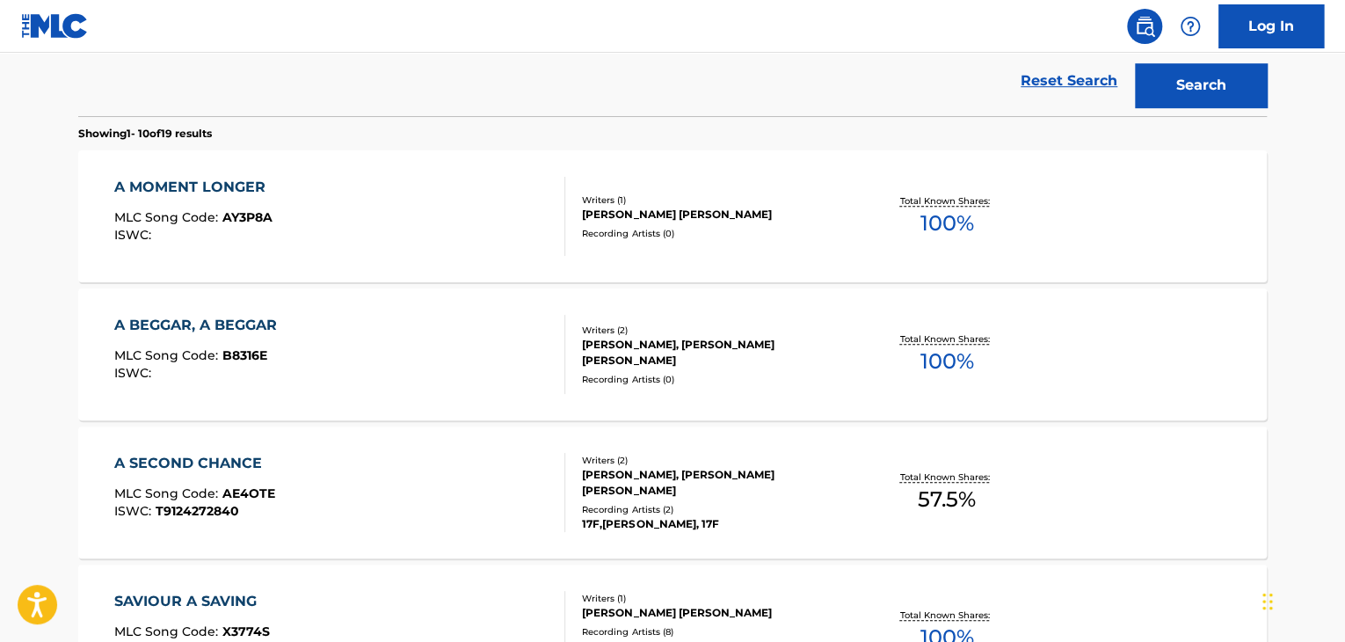
scroll to position [314, 0]
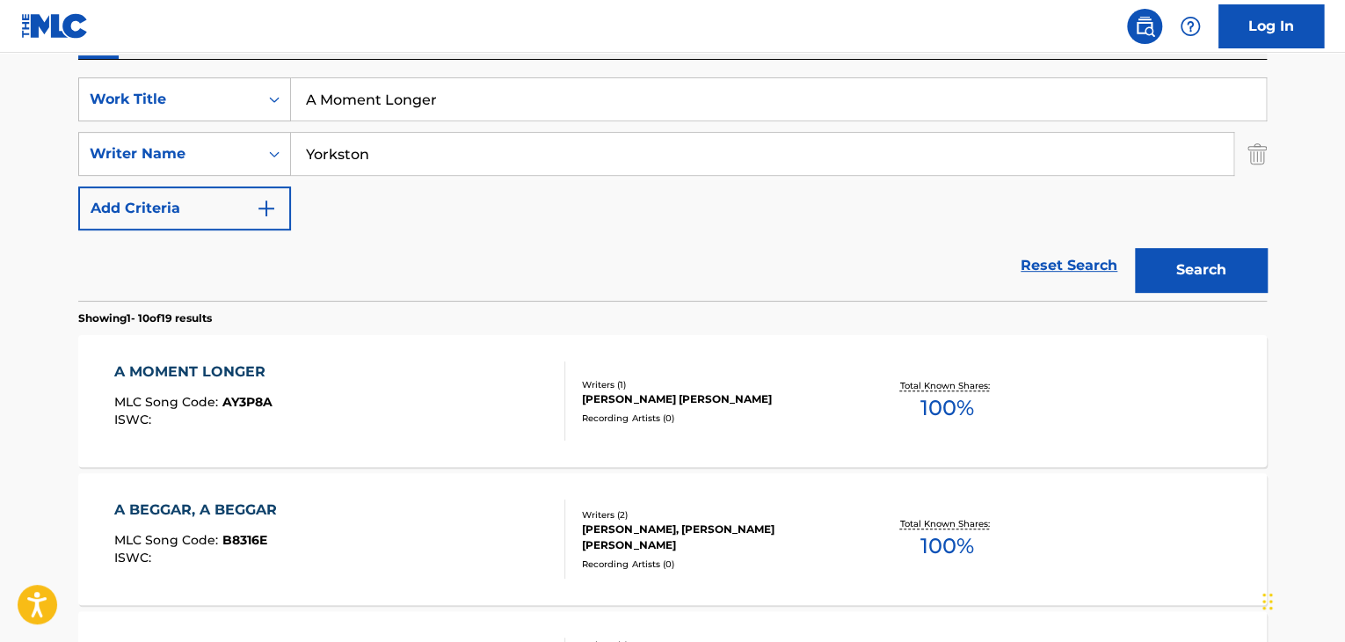
click at [432, 120] on div "A Moment Longer" at bounding box center [779, 99] width 976 height 44
click at [442, 102] on input "A Moment Longer" at bounding box center [778, 99] width 975 height 42
paste input "Long Way Out Of Pain"
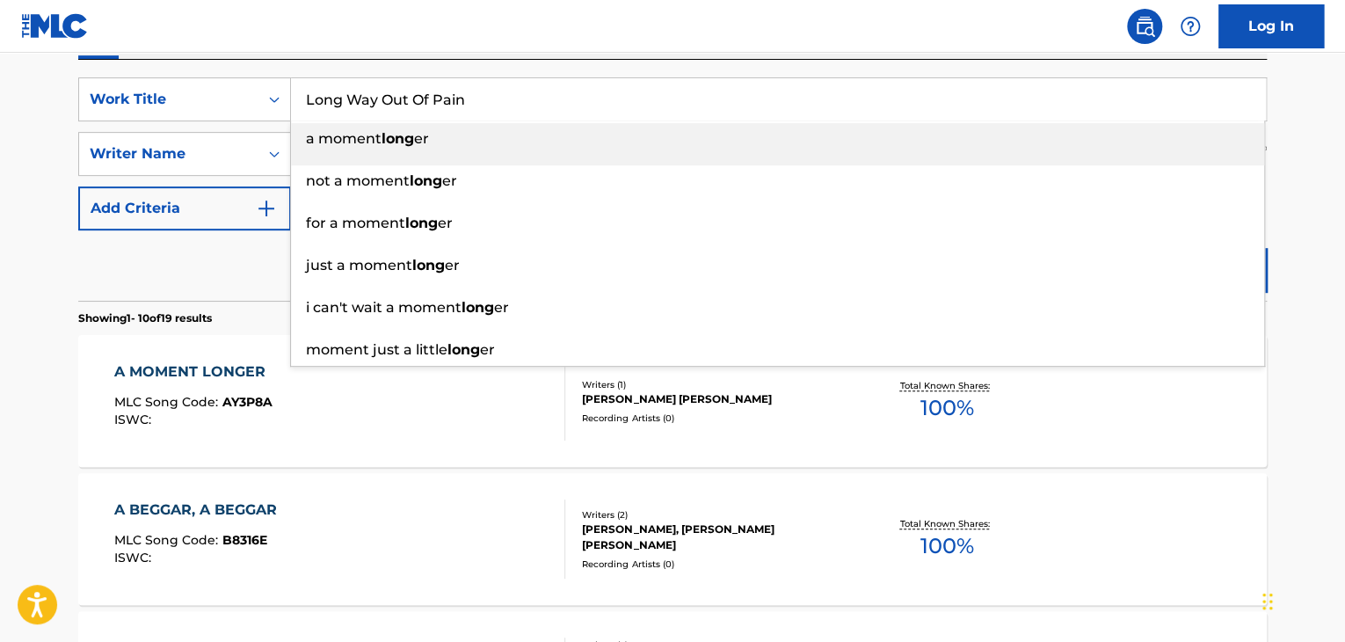
type input "Long Way Out Of Pain"
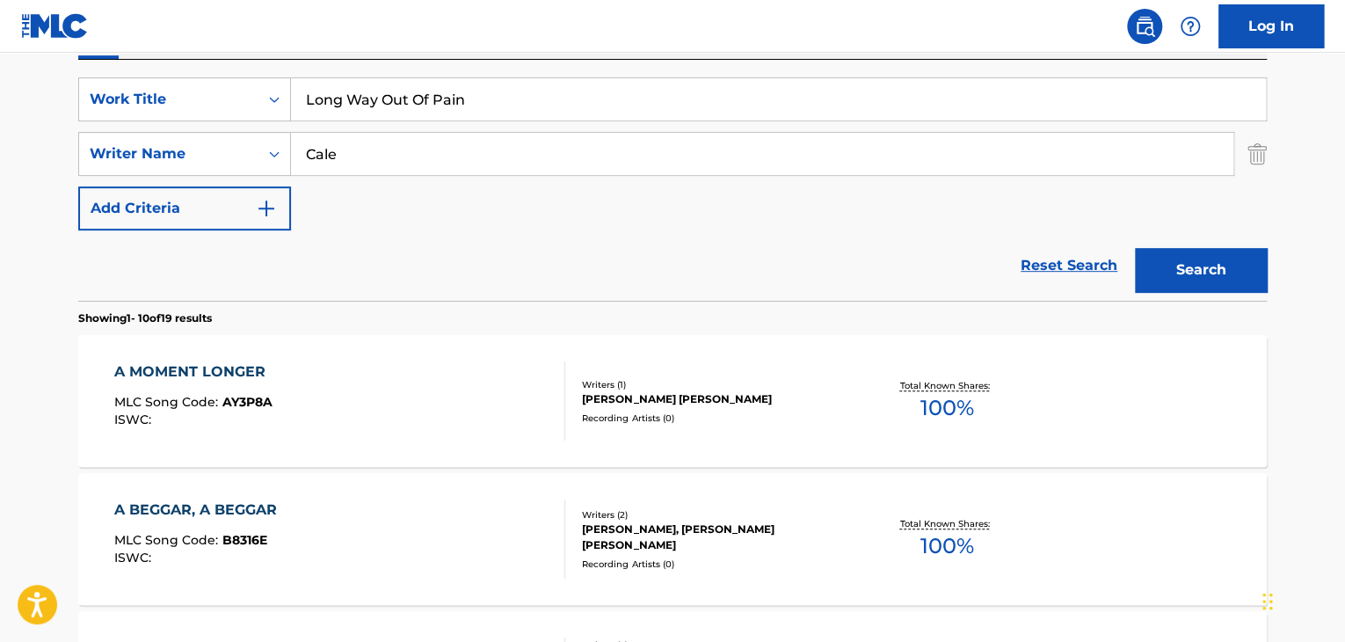
type input "Cale"
click at [1135, 248] on button "Search" at bounding box center [1201, 270] width 132 height 44
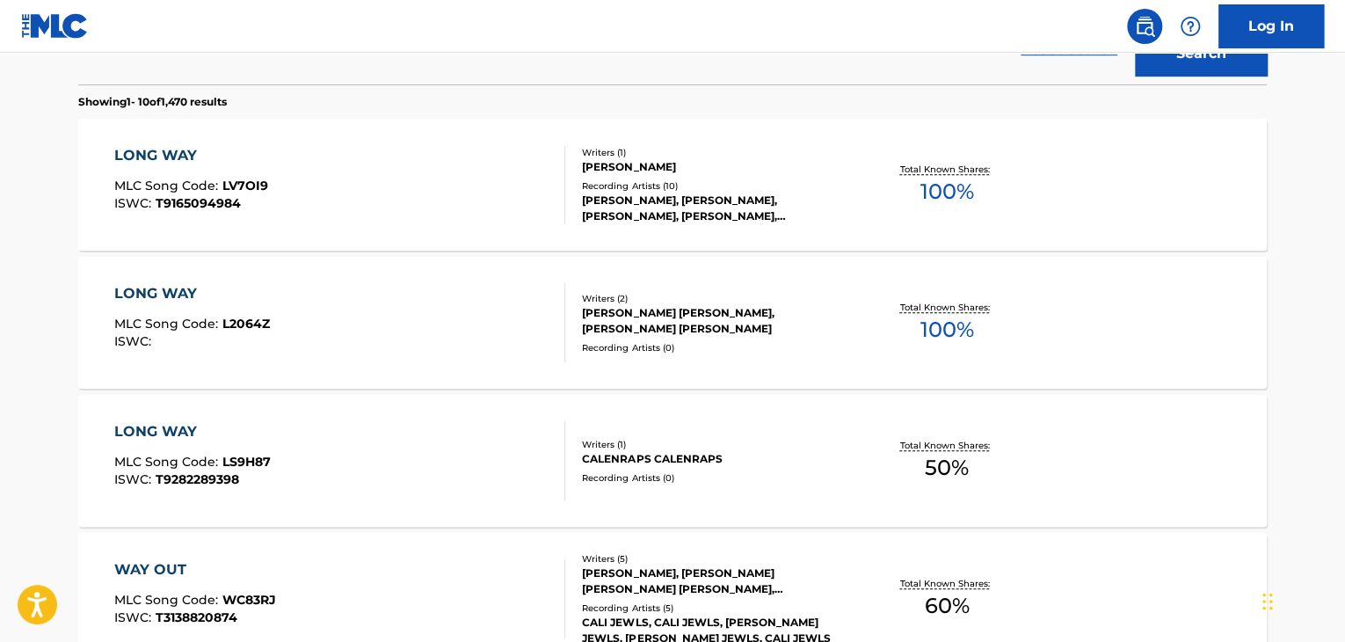
scroll to position [549, 0]
